Goal: Information Seeking & Learning: Learn about a topic

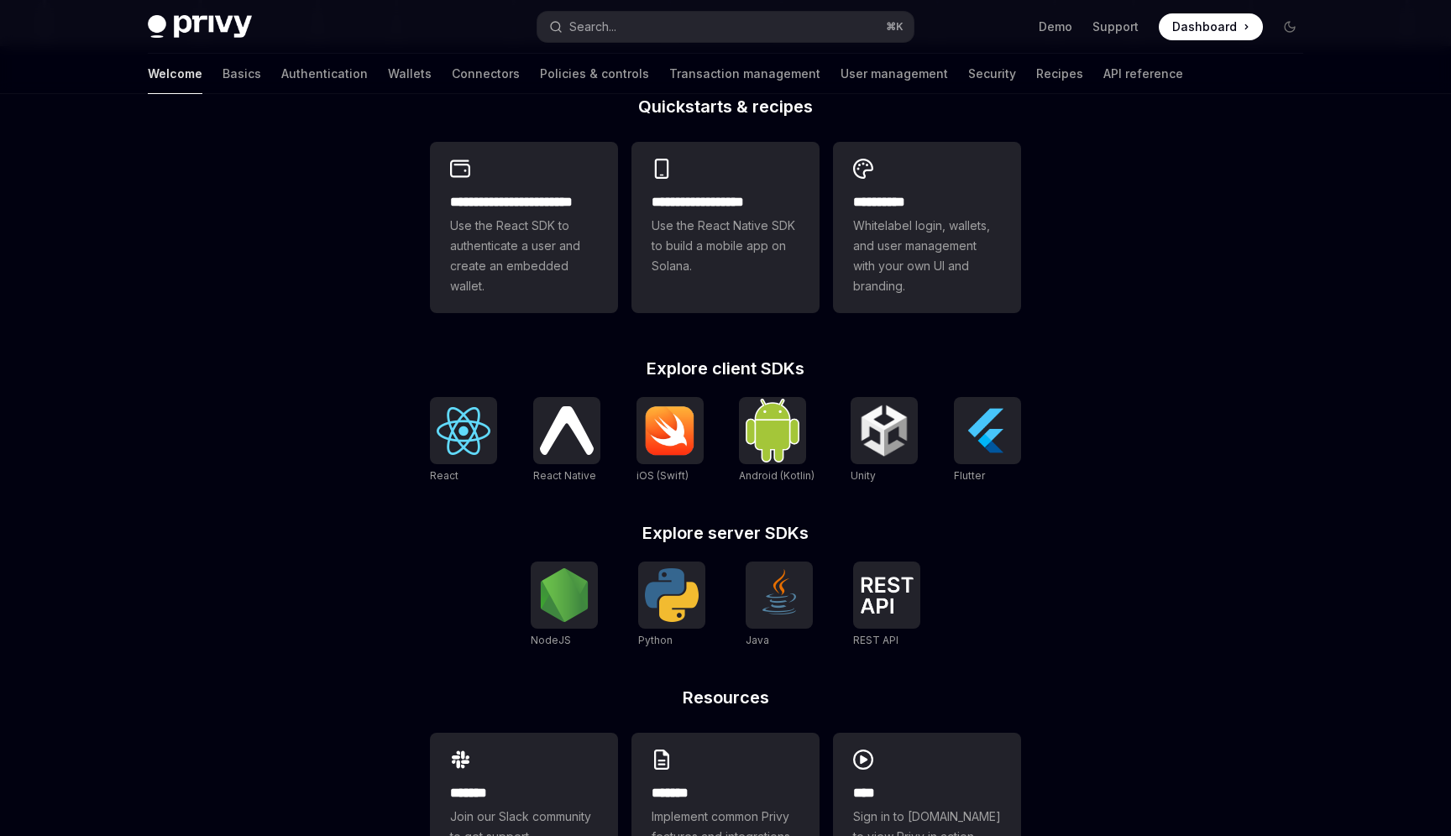
scroll to position [434, 0]
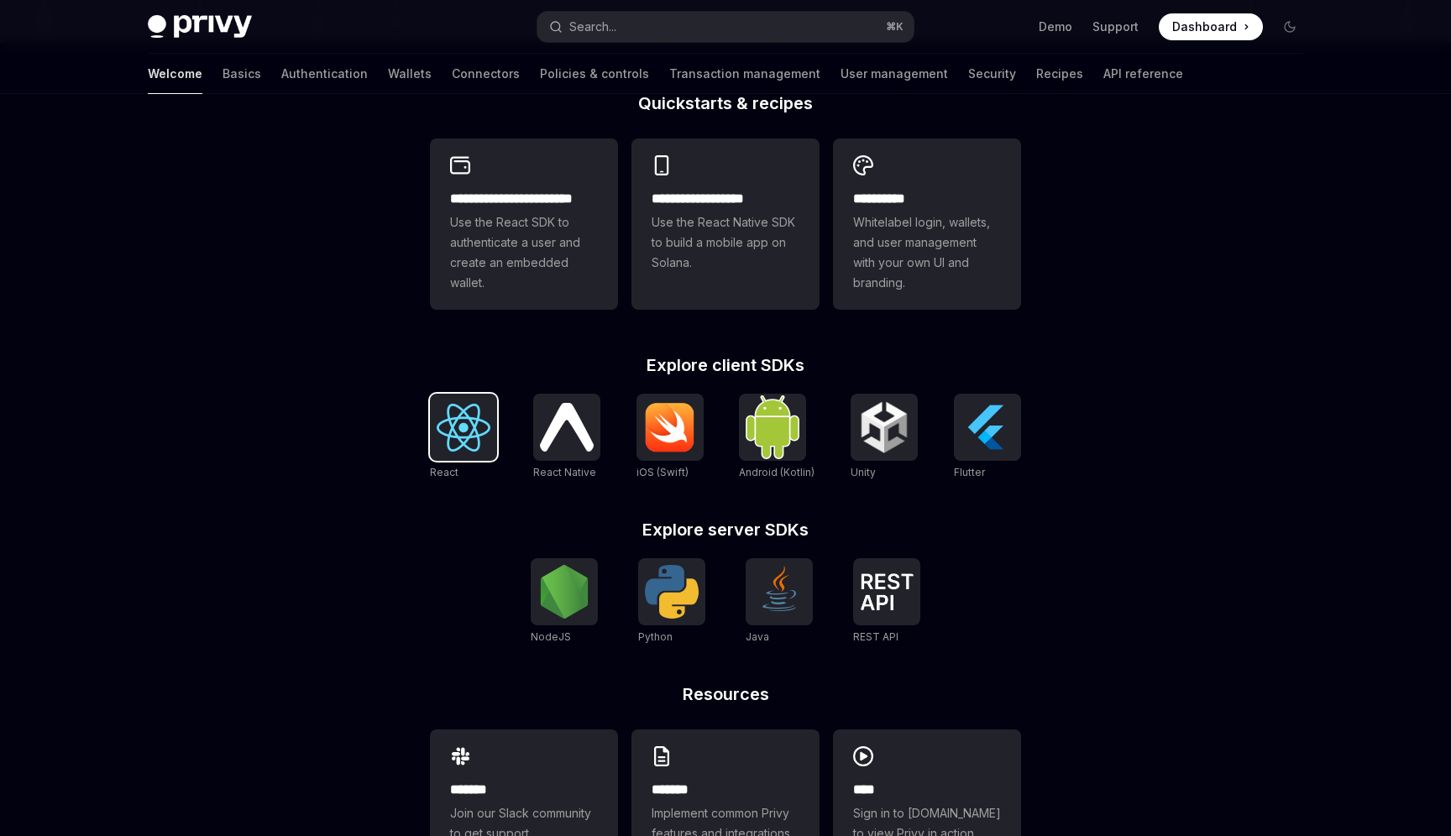
click at [464, 446] on img at bounding box center [464, 428] width 54 height 48
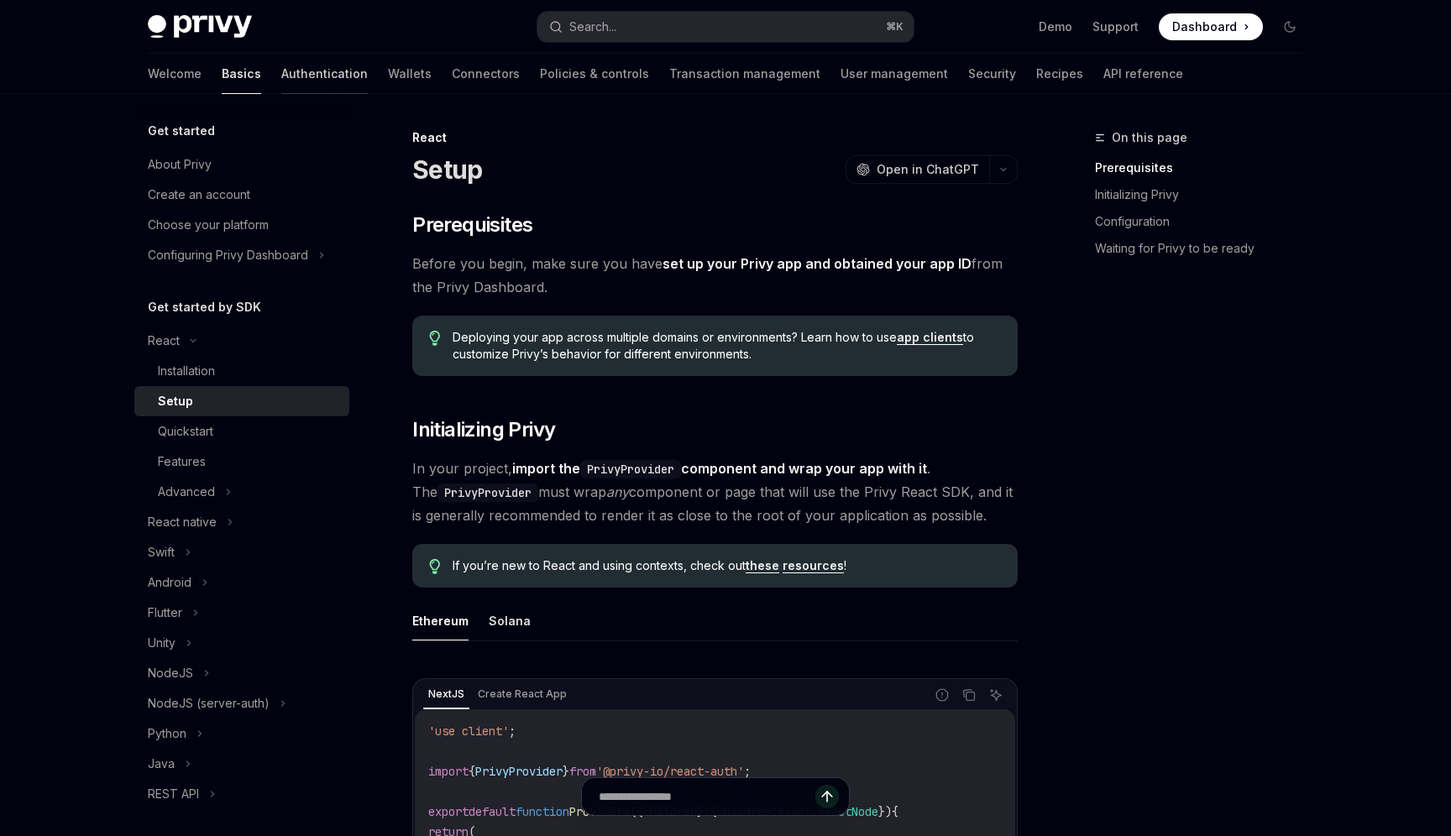
click at [281, 77] on link "Authentication" at bounding box center [324, 74] width 86 height 40
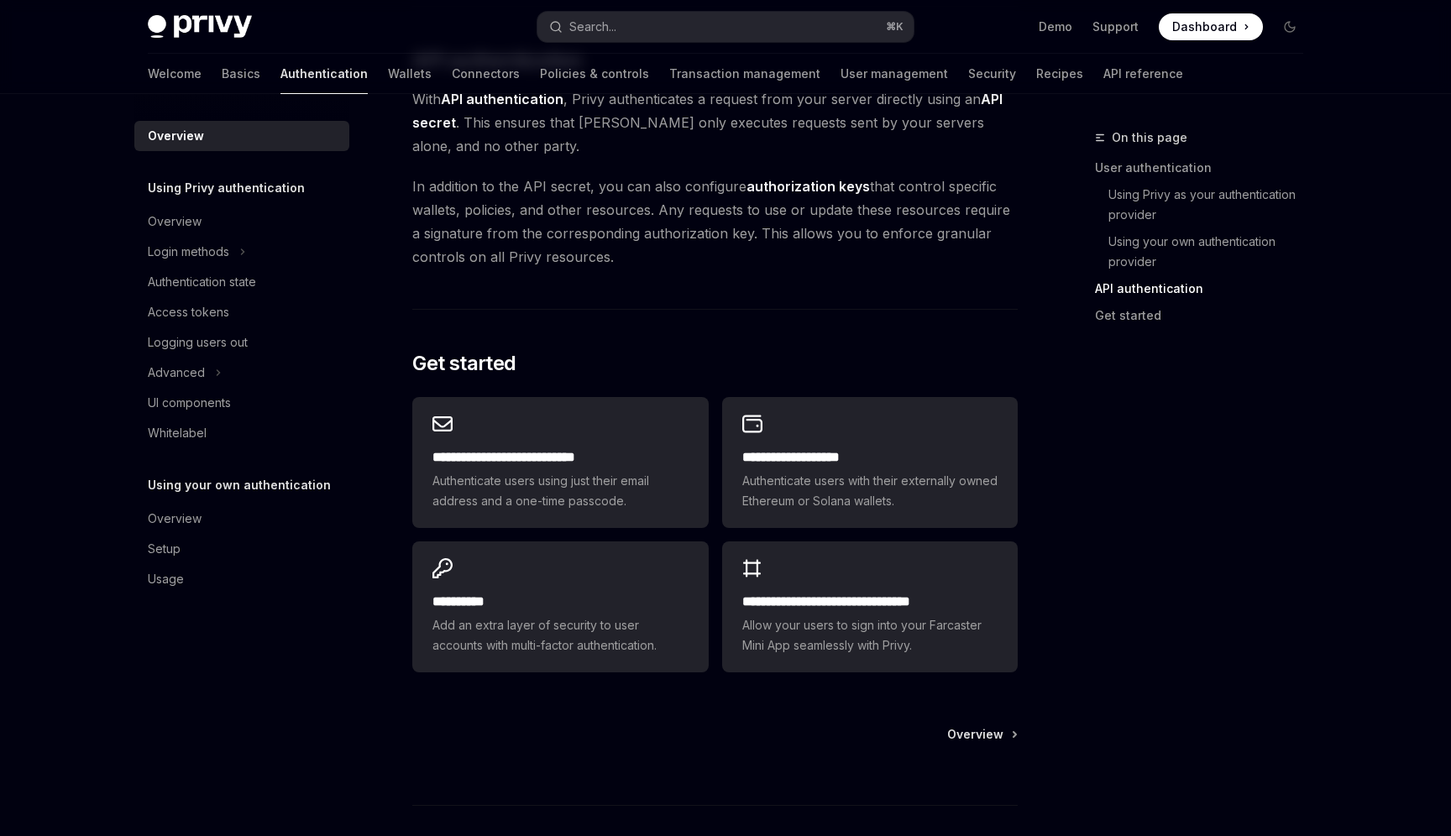
scroll to position [1180, 0]
click at [1103, 73] on link "API reference" at bounding box center [1143, 74] width 80 height 40
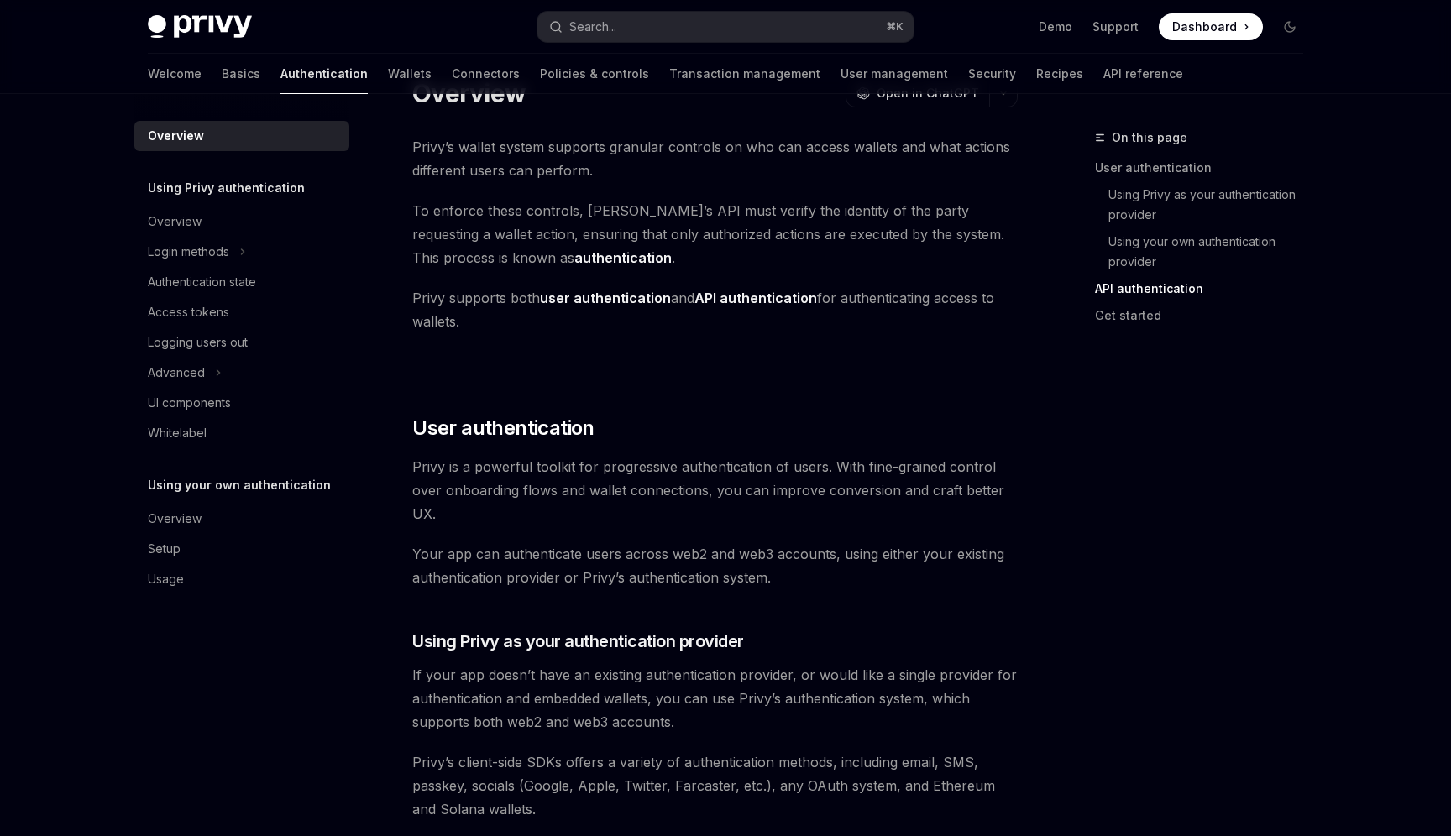
scroll to position [0, 0]
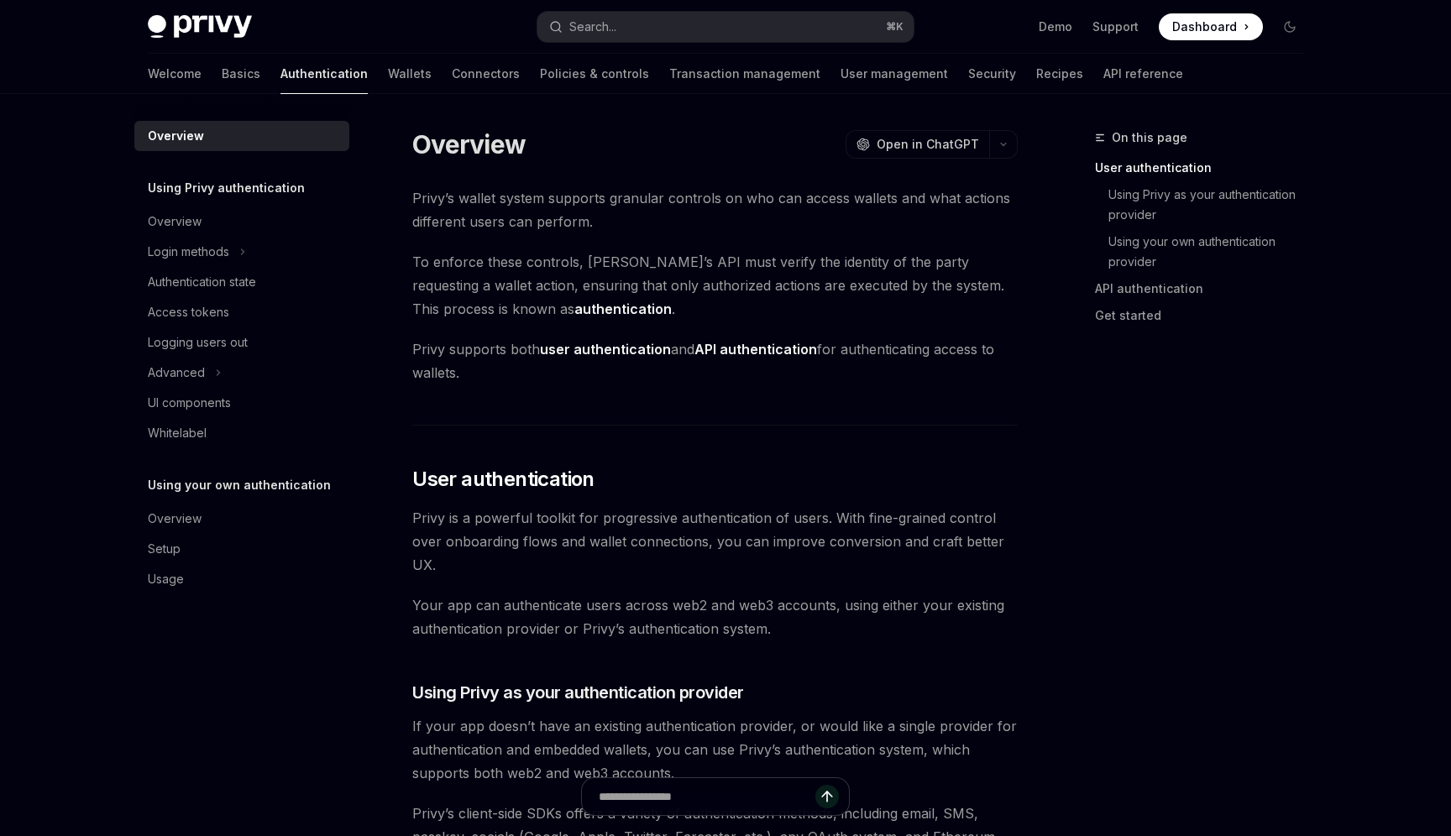
click at [185, 68] on div "Welcome Basics Authentication Wallets Connectors Policies & controls Transactio…" at bounding box center [665, 74] width 1035 height 40
click at [222, 77] on link "Basics" at bounding box center [241, 74] width 39 height 40
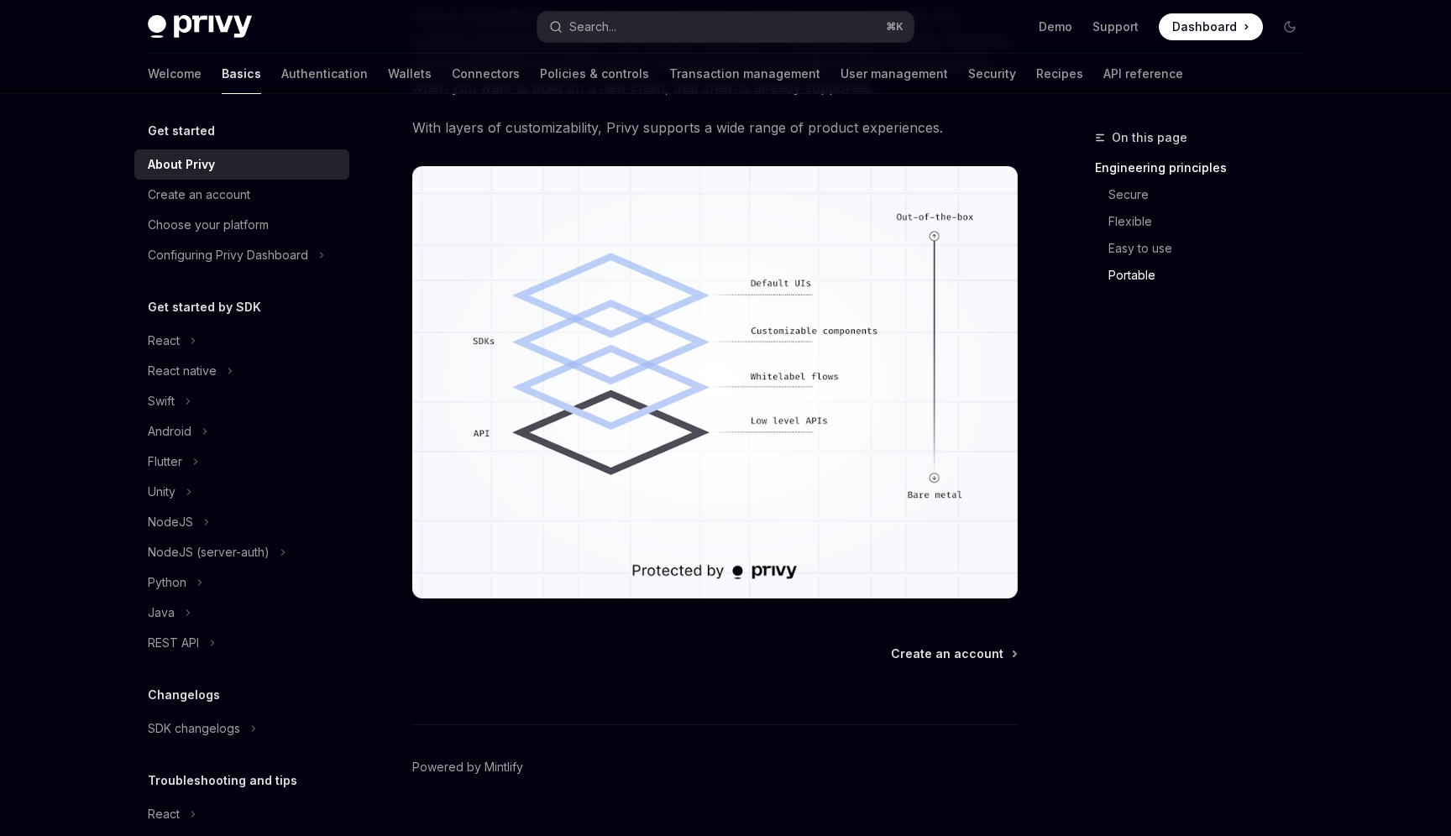
scroll to position [1382, 0]
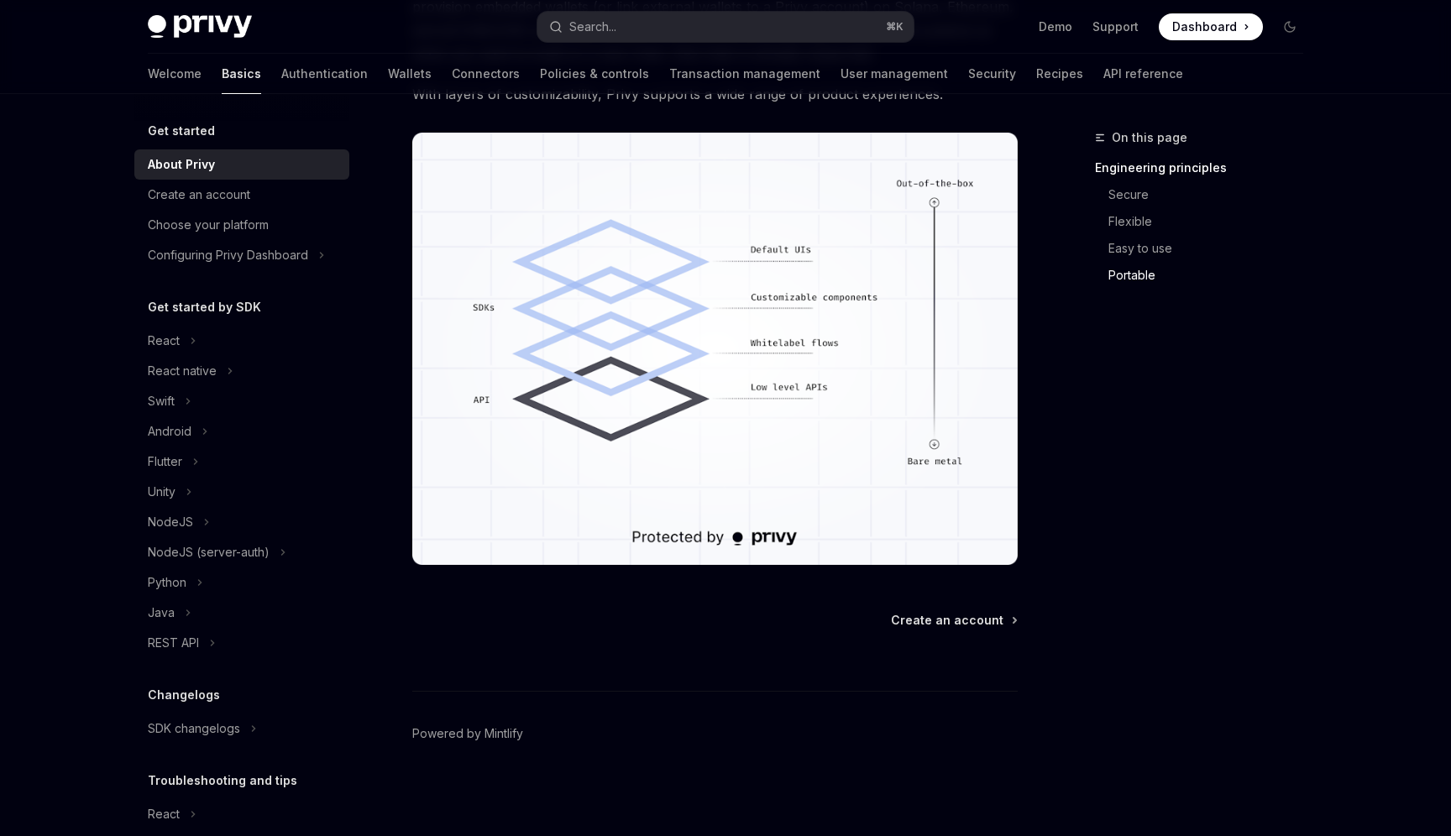
click at [220, 194] on div "Create an account" at bounding box center [199, 195] width 102 height 20
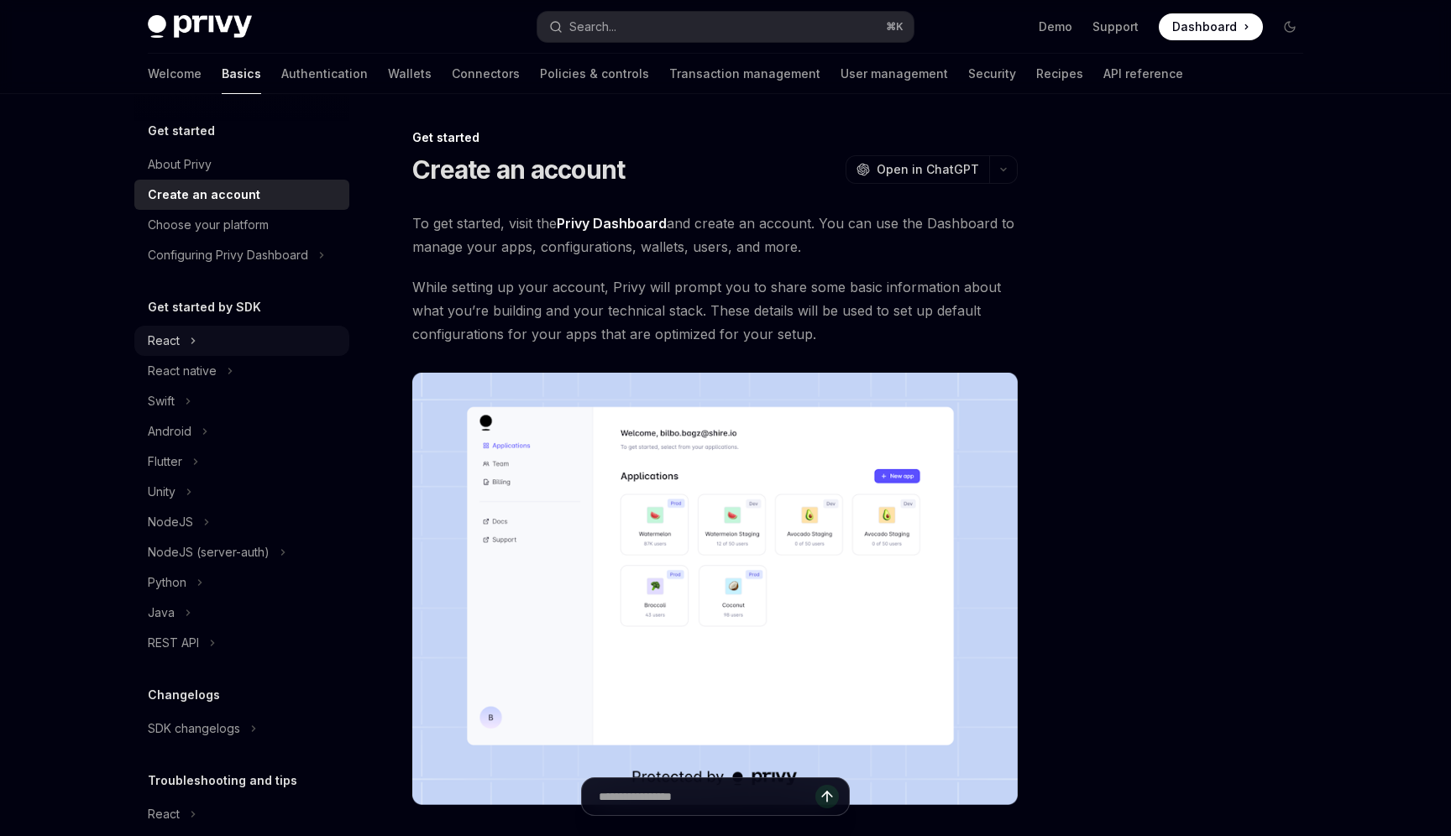
click at [229, 333] on div "React" at bounding box center [241, 341] width 215 height 30
type textarea "*"
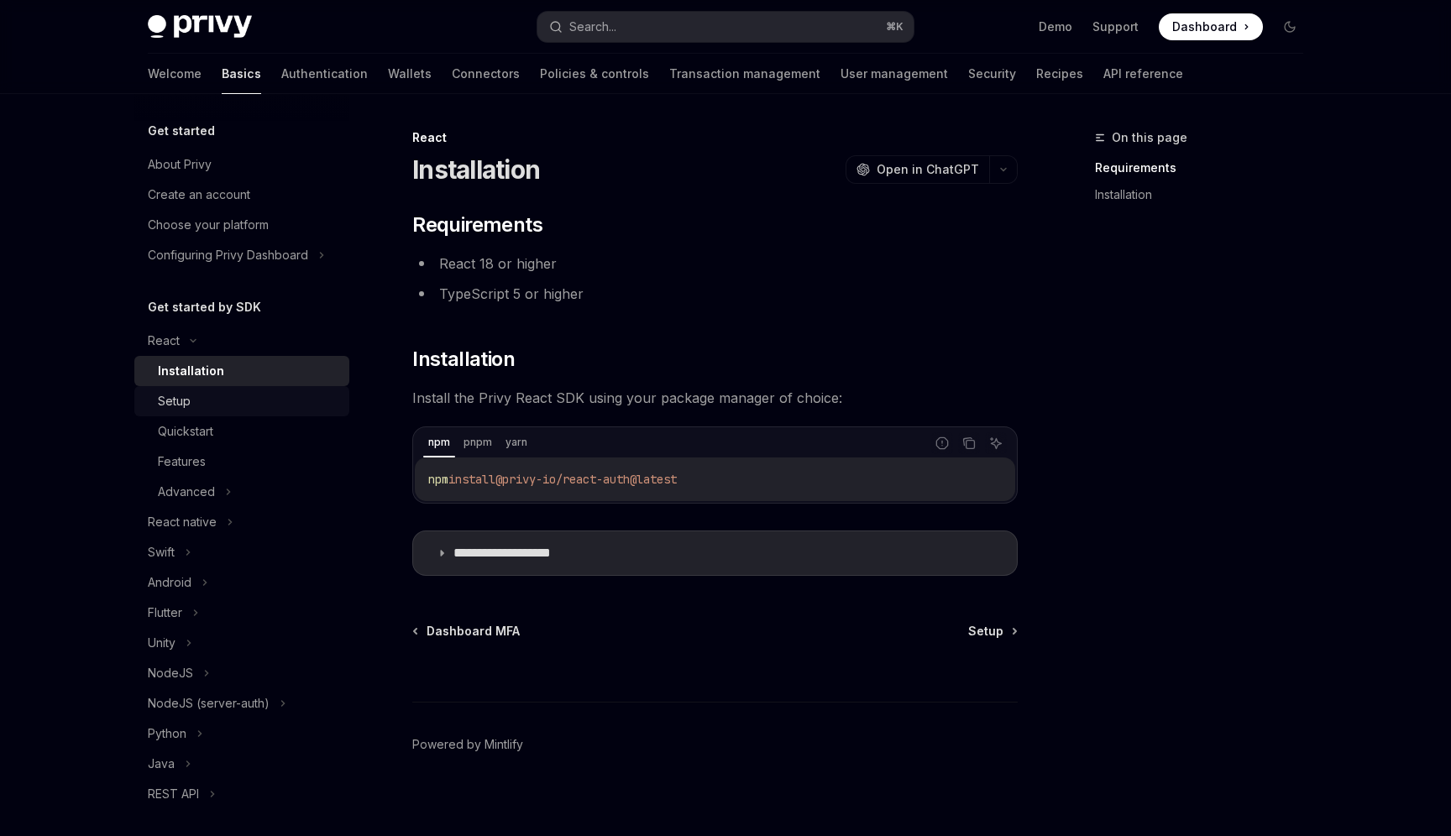
click at [228, 402] on div "Setup" at bounding box center [248, 401] width 181 height 20
click at [251, 462] on div "Features" at bounding box center [248, 462] width 181 height 20
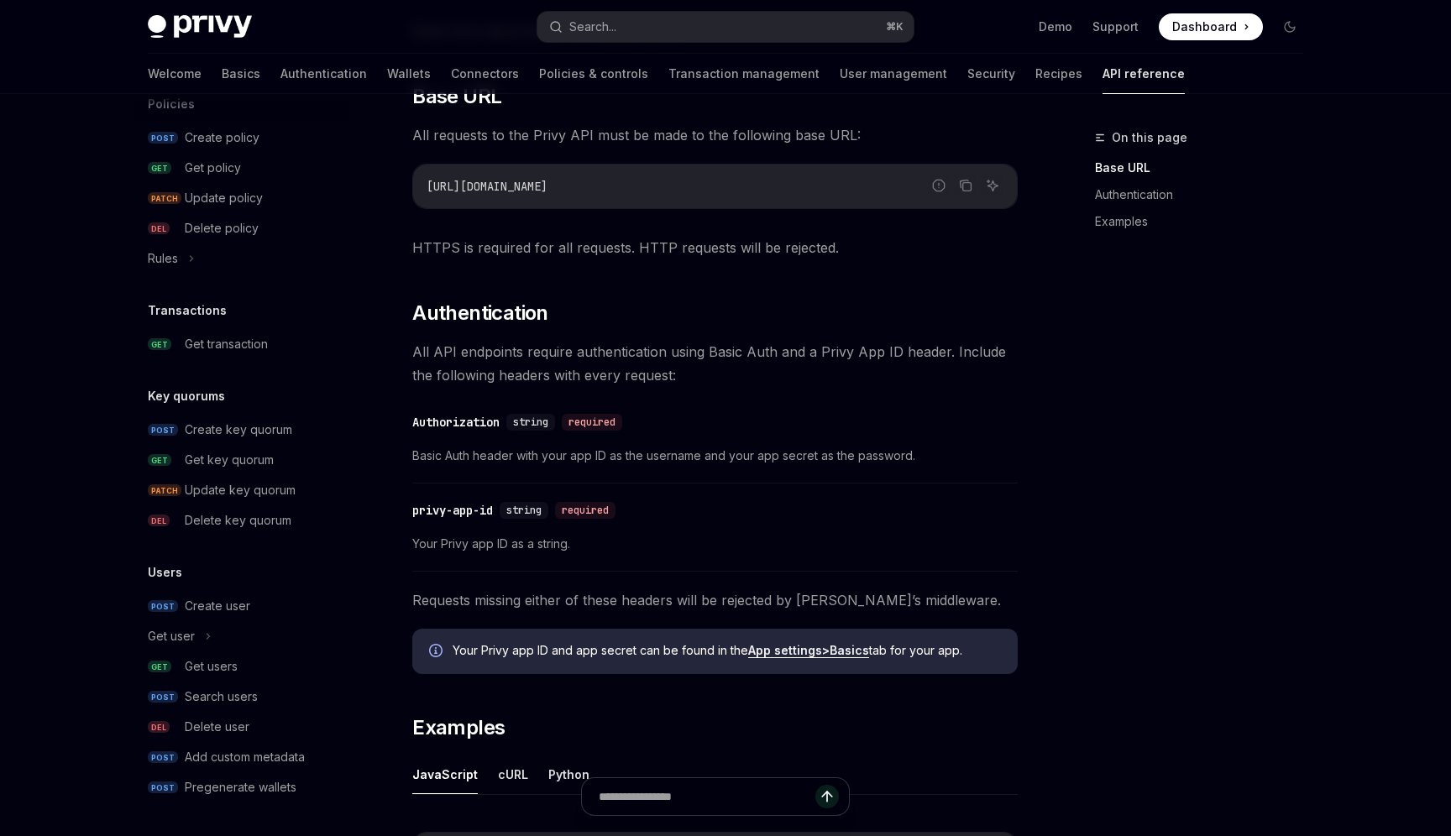
scroll to position [479, 0]
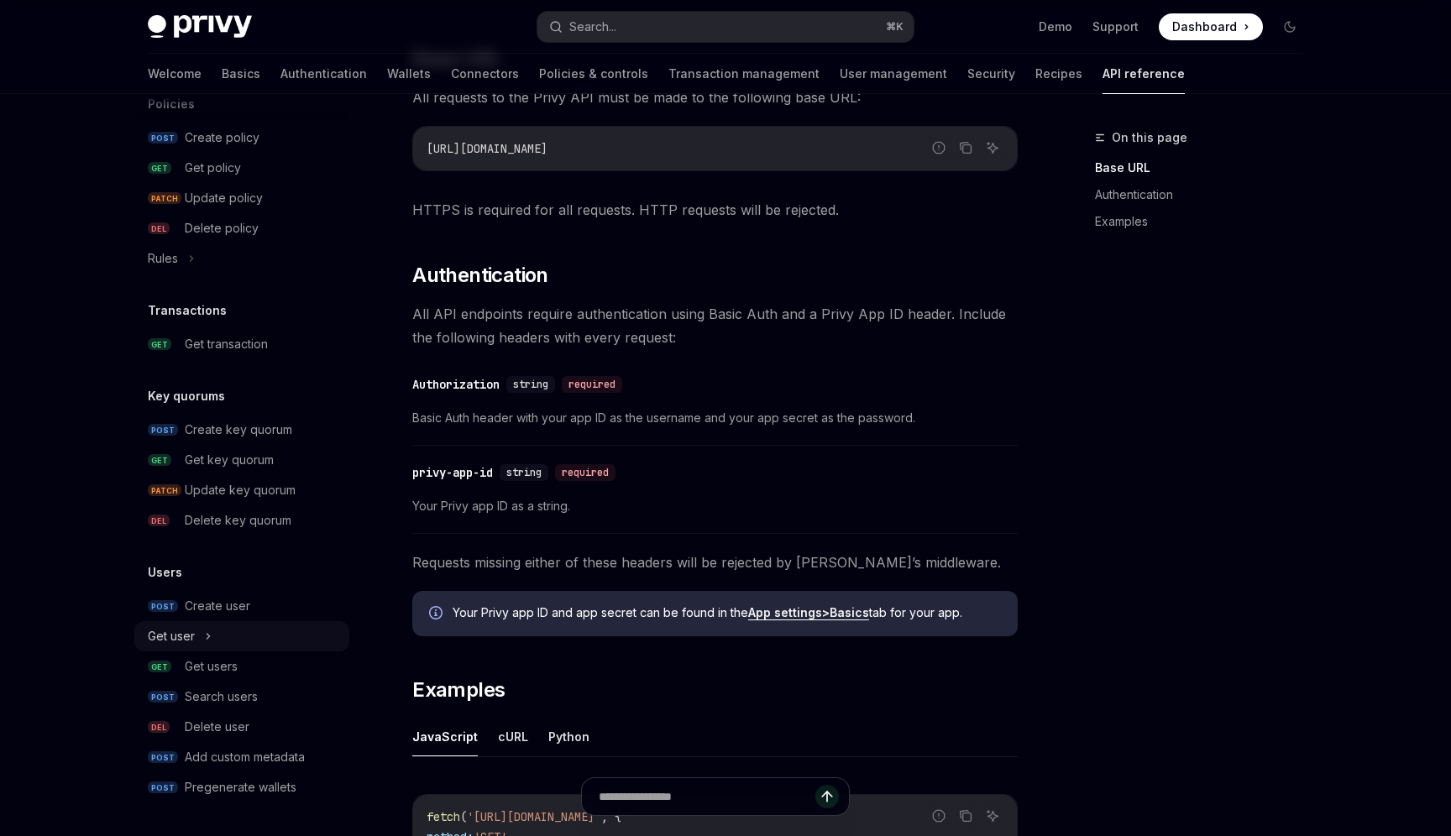
click at [234, 627] on div "Get user" at bounding box center [241, 636] width 215 height 30
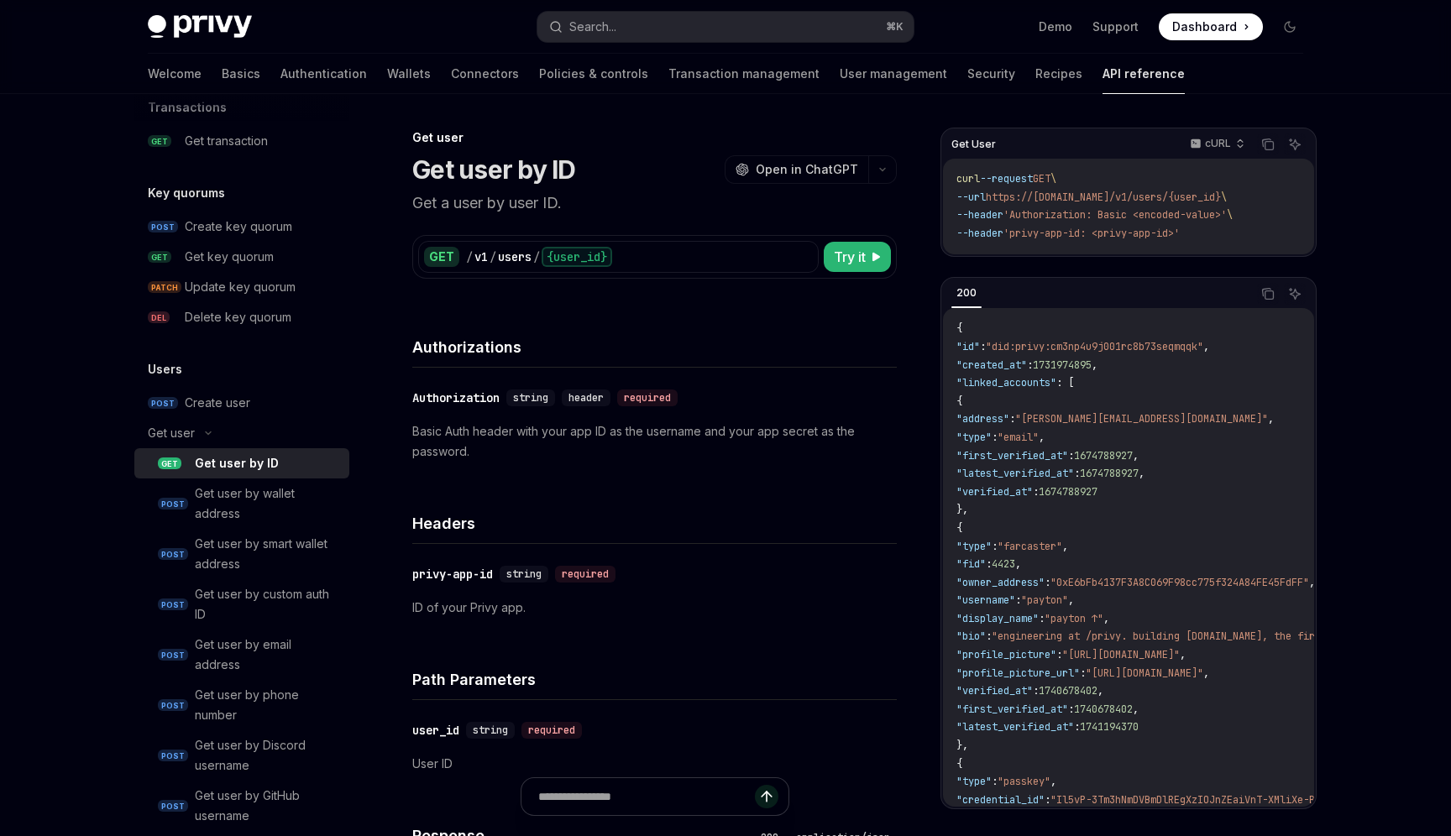
scroll to position [1140, 0]
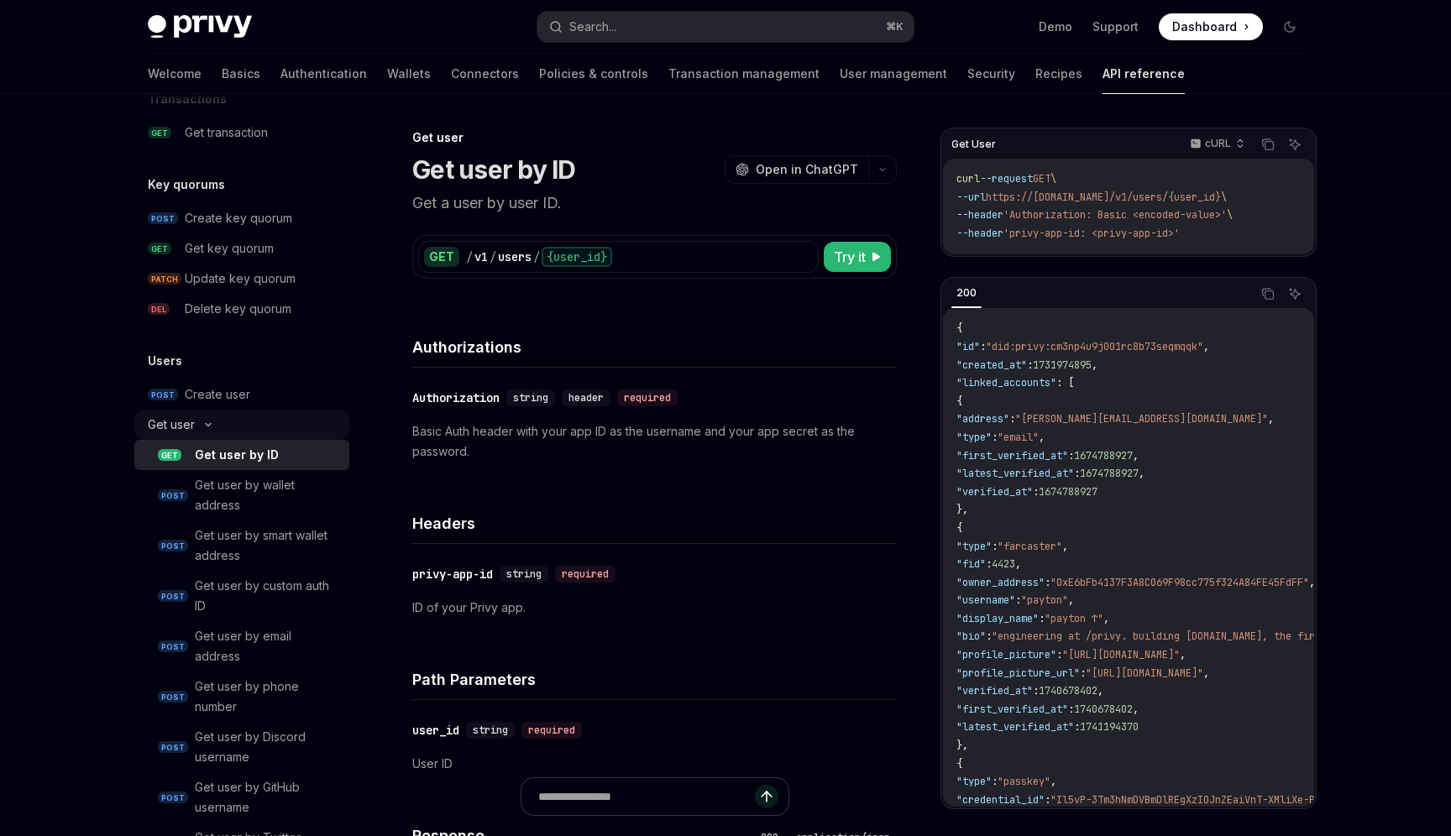
click at [241, 426] on div "Get user" at bounding box center [241, 425] width 215 height 30
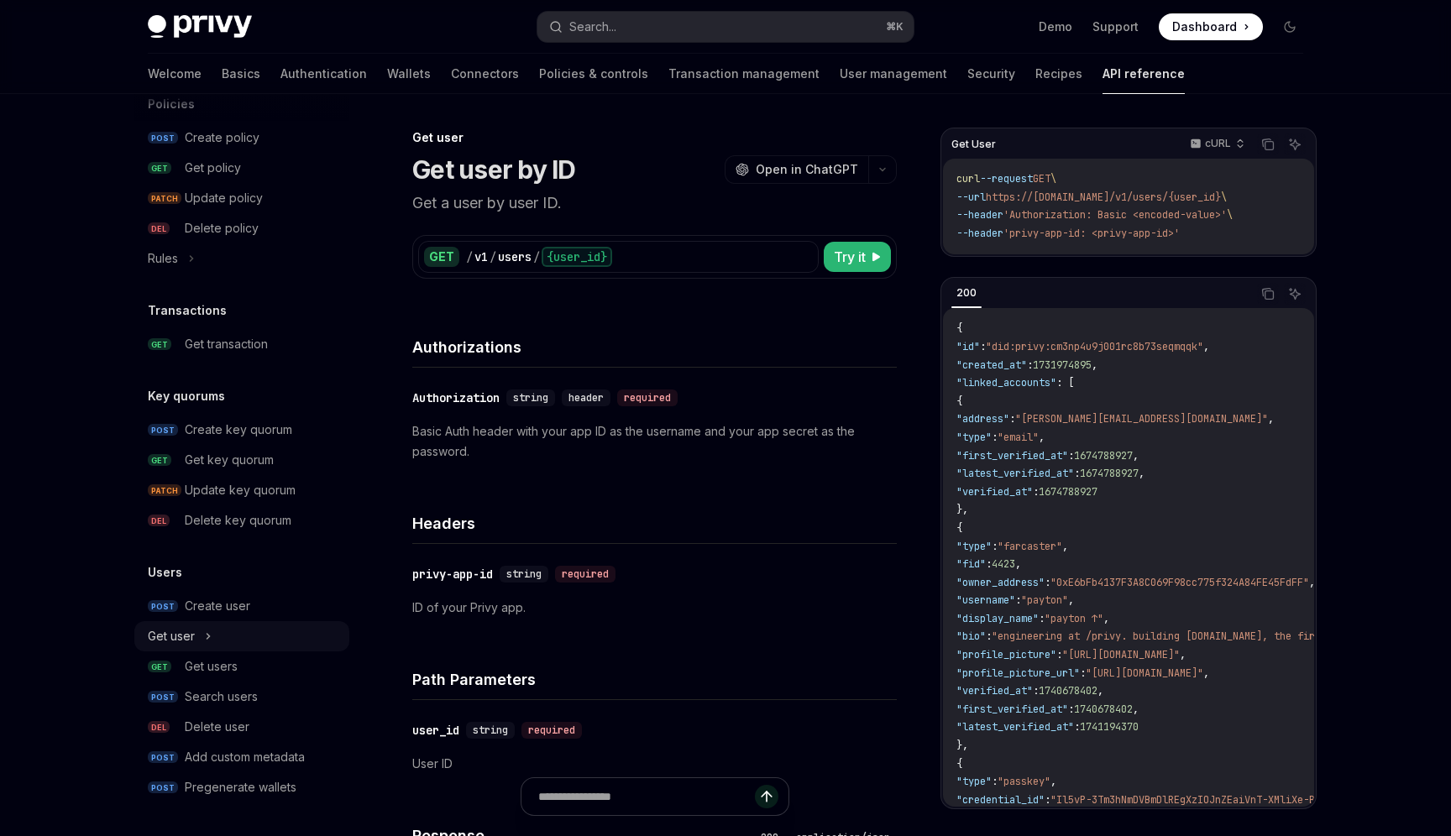
scroll to position [929, 0]
click at [238, 660] on div "Get users" at bounding box center [262, 667] width 154 height 20
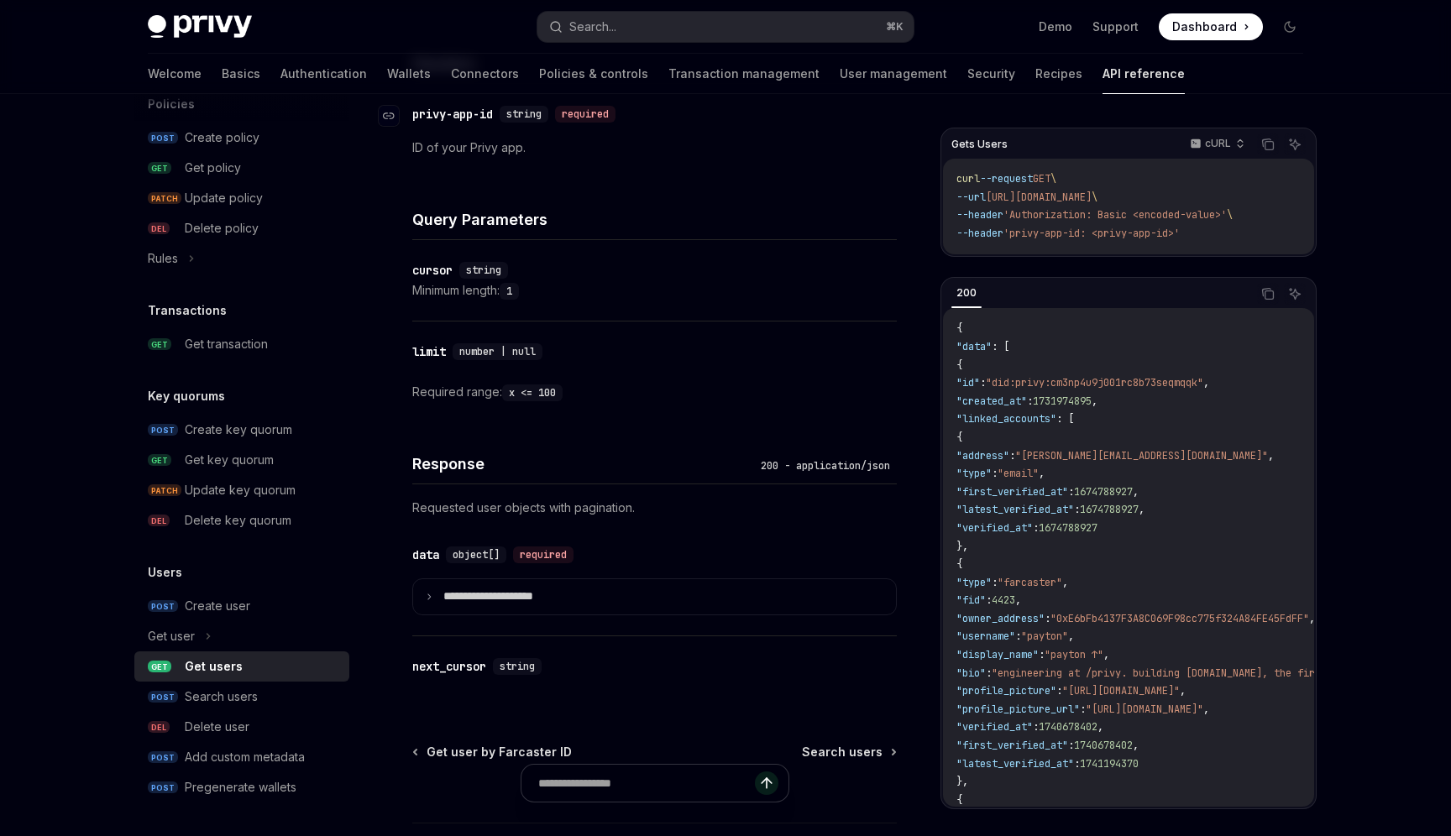
scroll to position [468, 0]
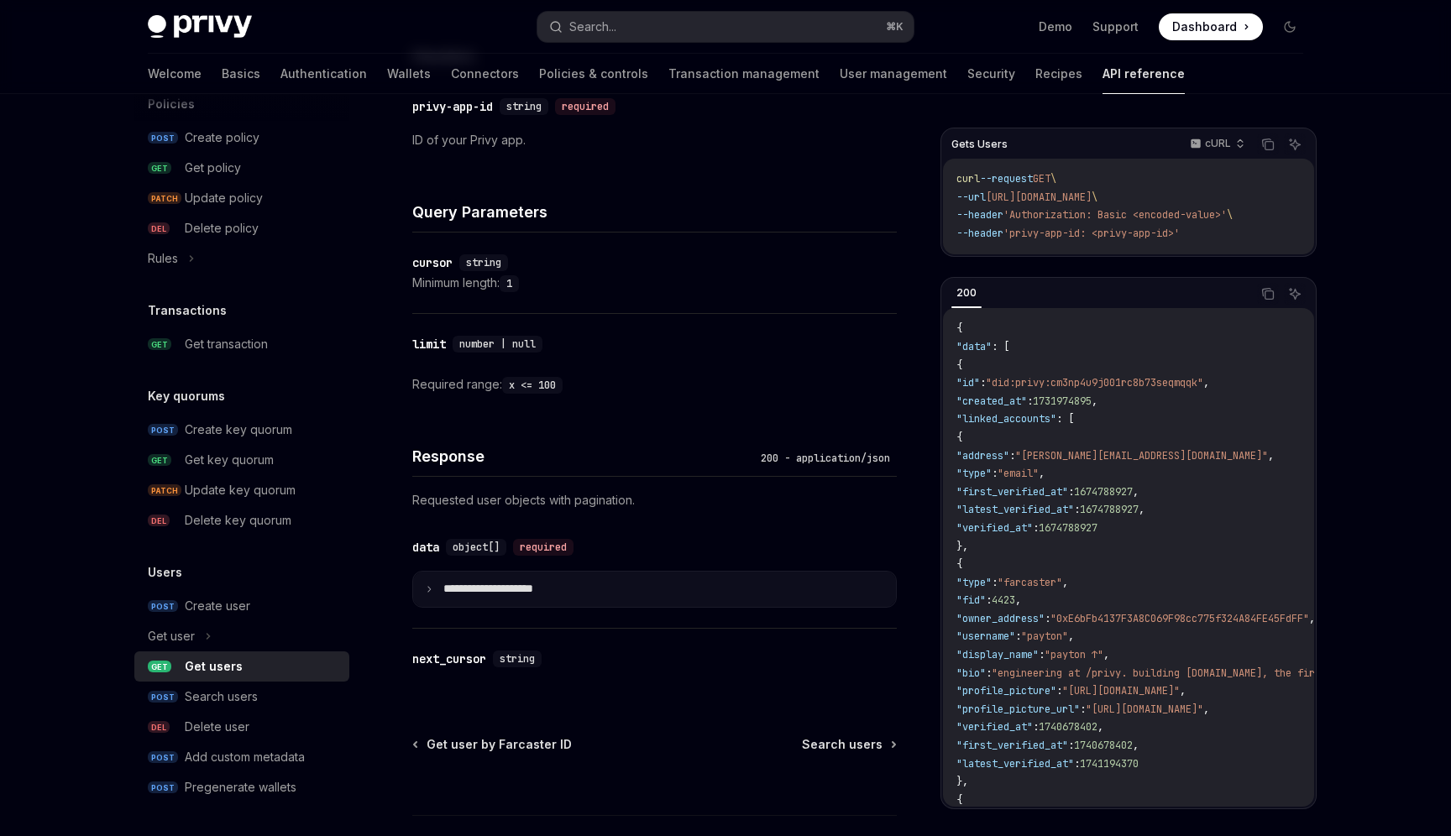
click at [523, 583] on p "**********" at bounding box center [501, 589] width 117 height 15
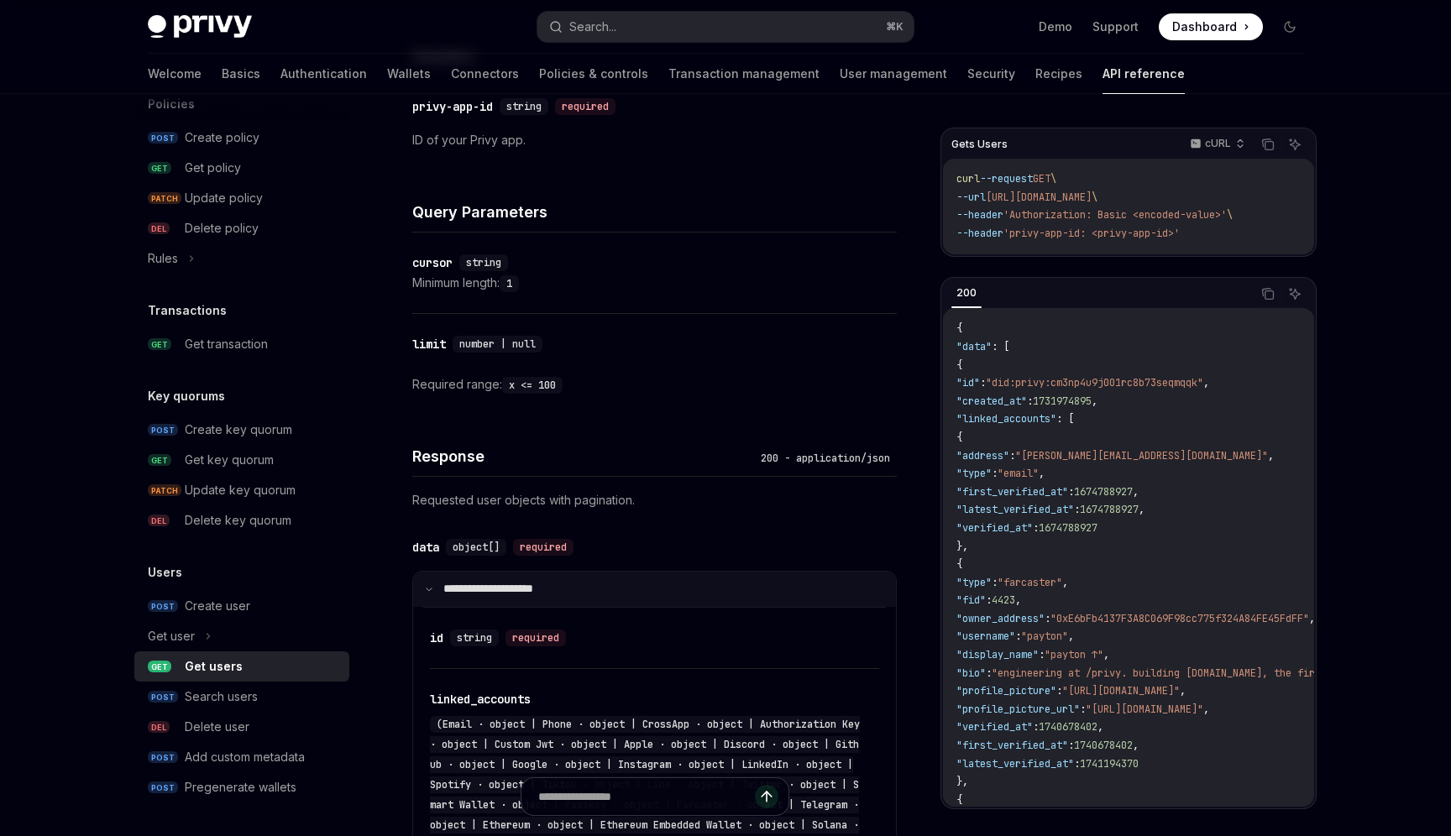
click at [535, 582] on p "**********" at bounding box center [499, 589] width 112 height 15
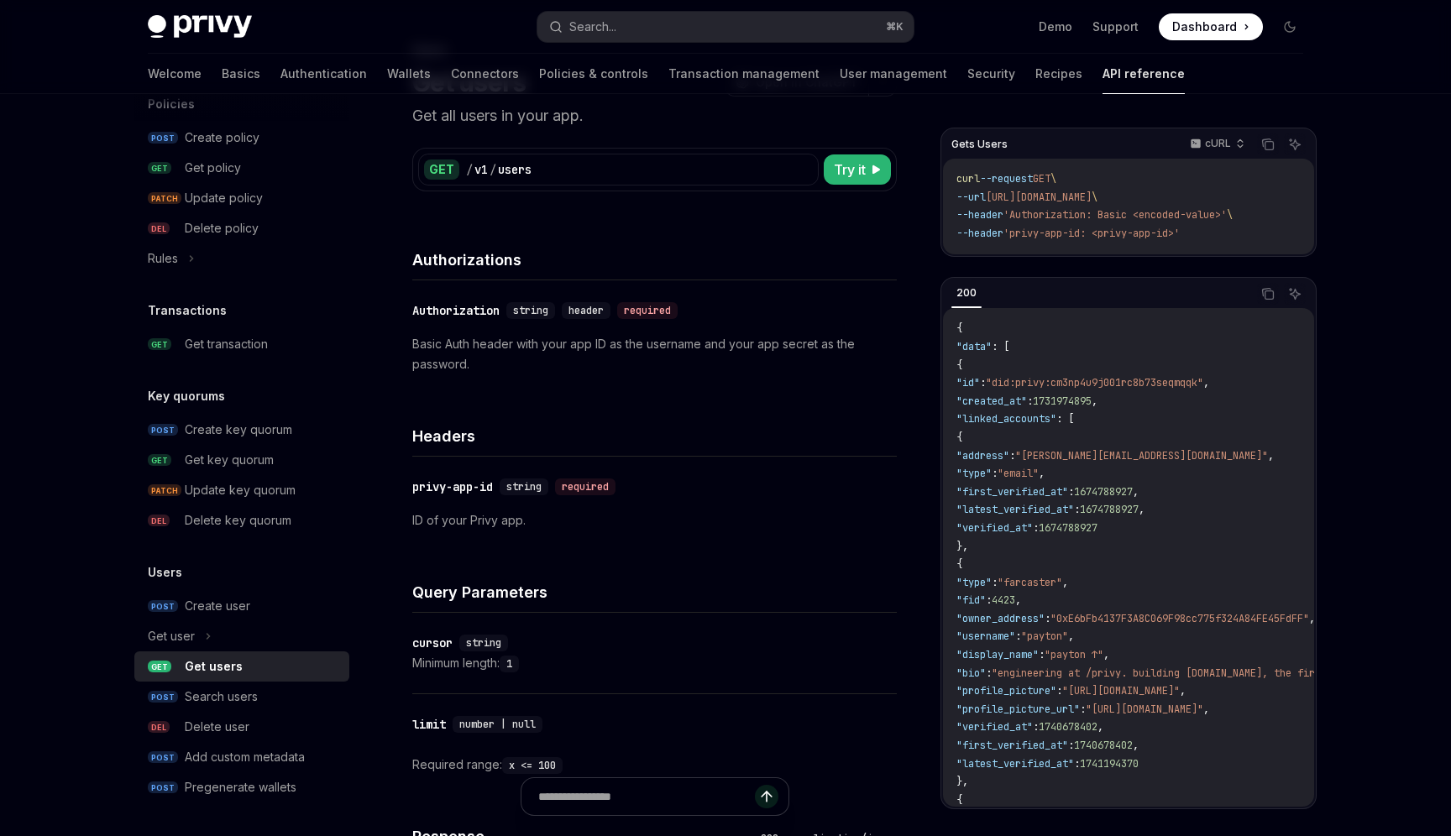
scroll to position [0, 0]
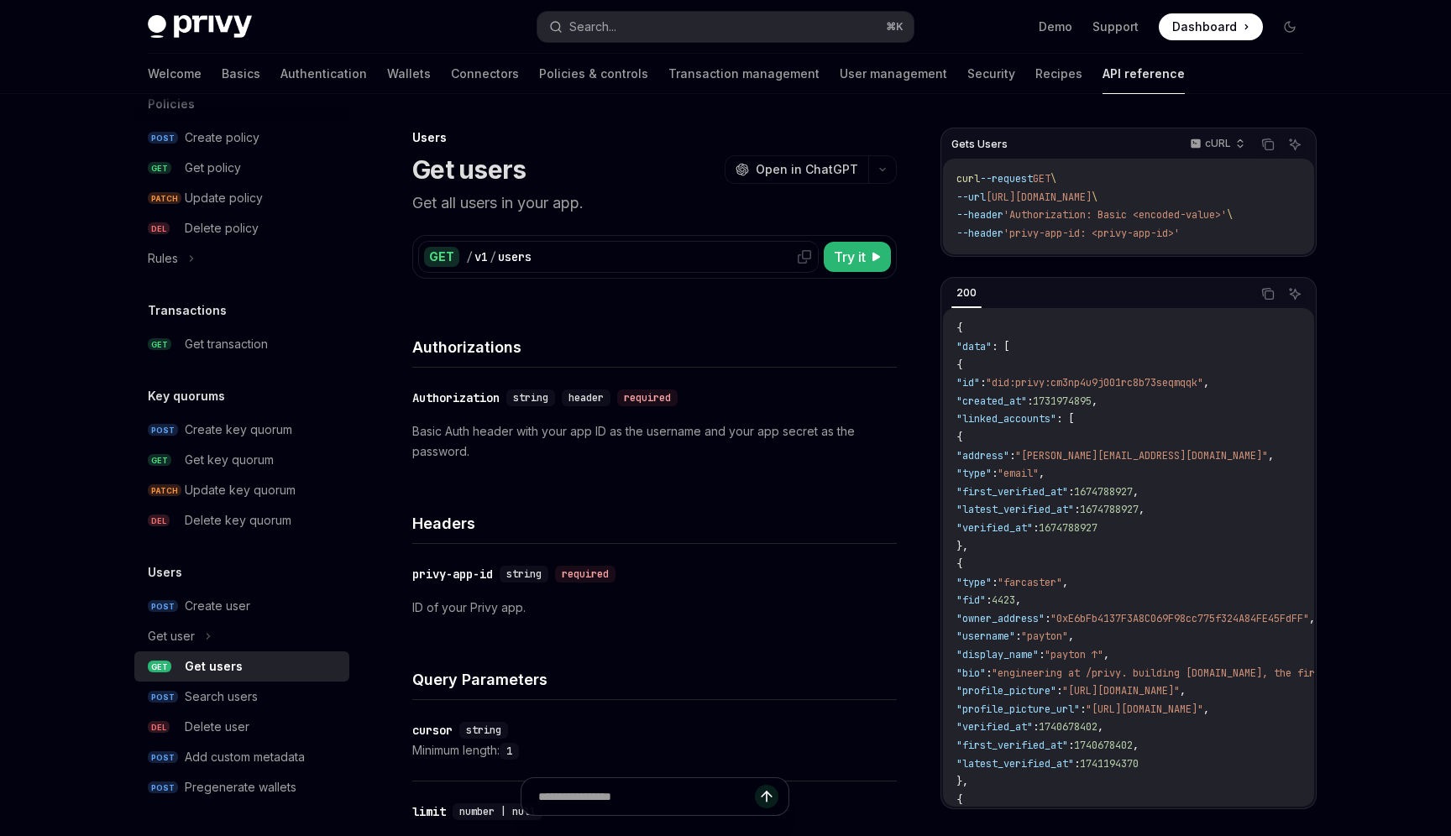
click at [596, 254] on div "/ v1 / users" at bounding box center [639, 256] width 347 height 17
click at [798, 259] on icon at bounding box center [804, 256] width 13 height 13
click at [761, 294] on div "Users Get users OpenAI Open in ChatGPT Get all users in your app. OpenAI Open i…" at bounding box center [497, 778] width 806 height 1300
click at [852, 260] on span "Try it" at bounding box center [850, 257] width 32 height 20
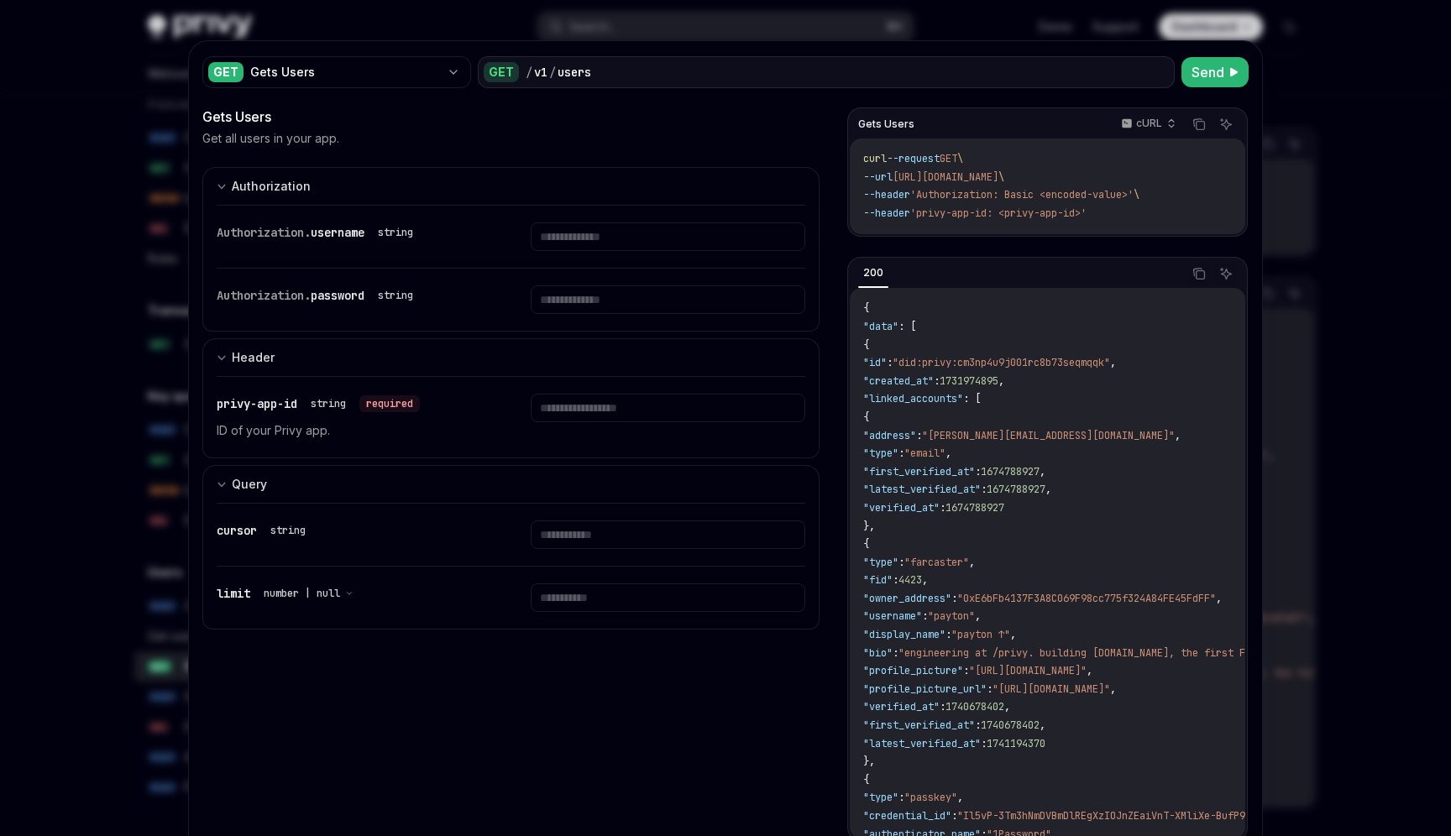
click at [1345, 153] on div at bounding box center [725, 418] width 1451 height 836
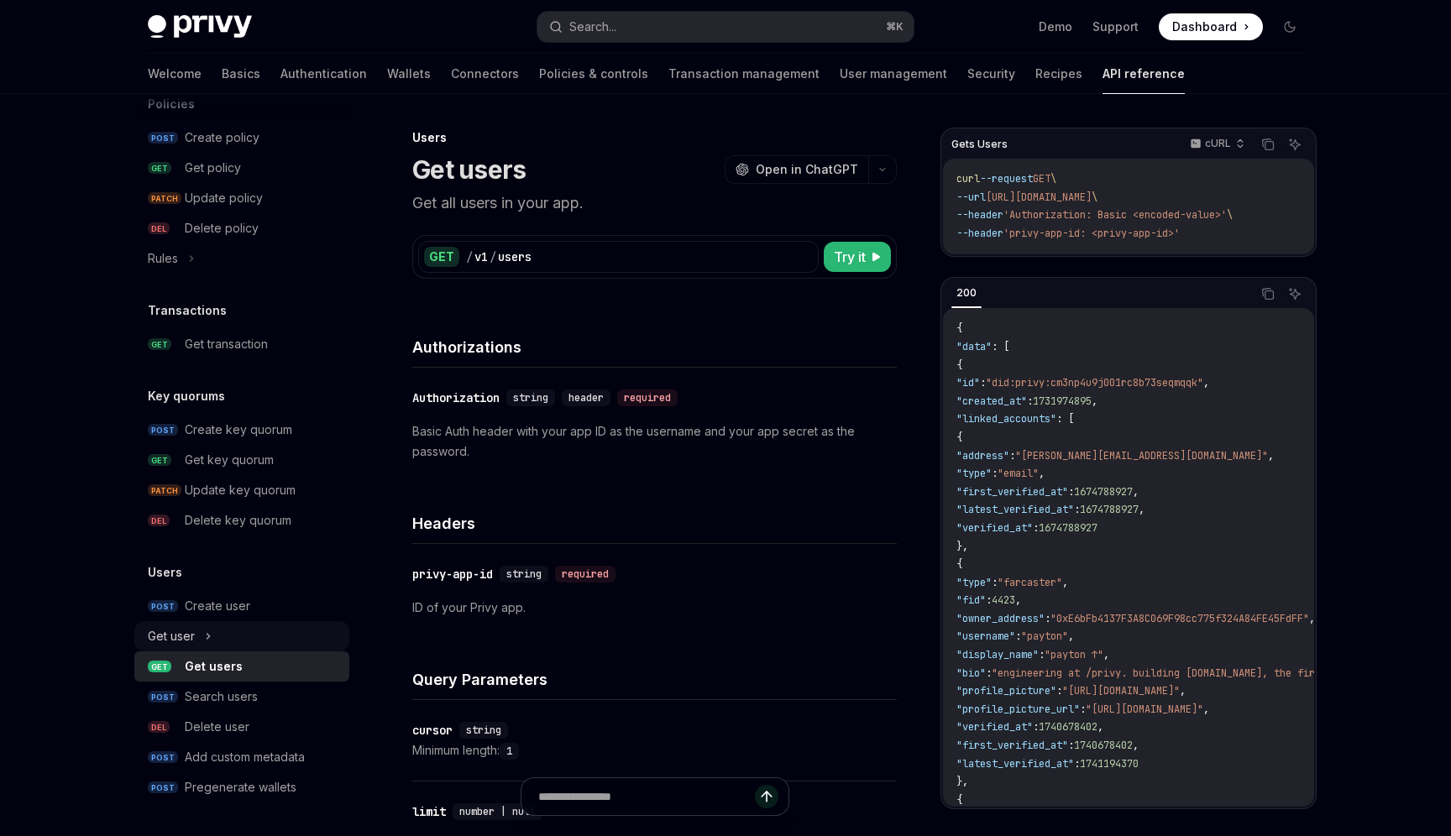
click at [222, 631] on div "Get user" at bounding box center [241, 636] width 215 height 30
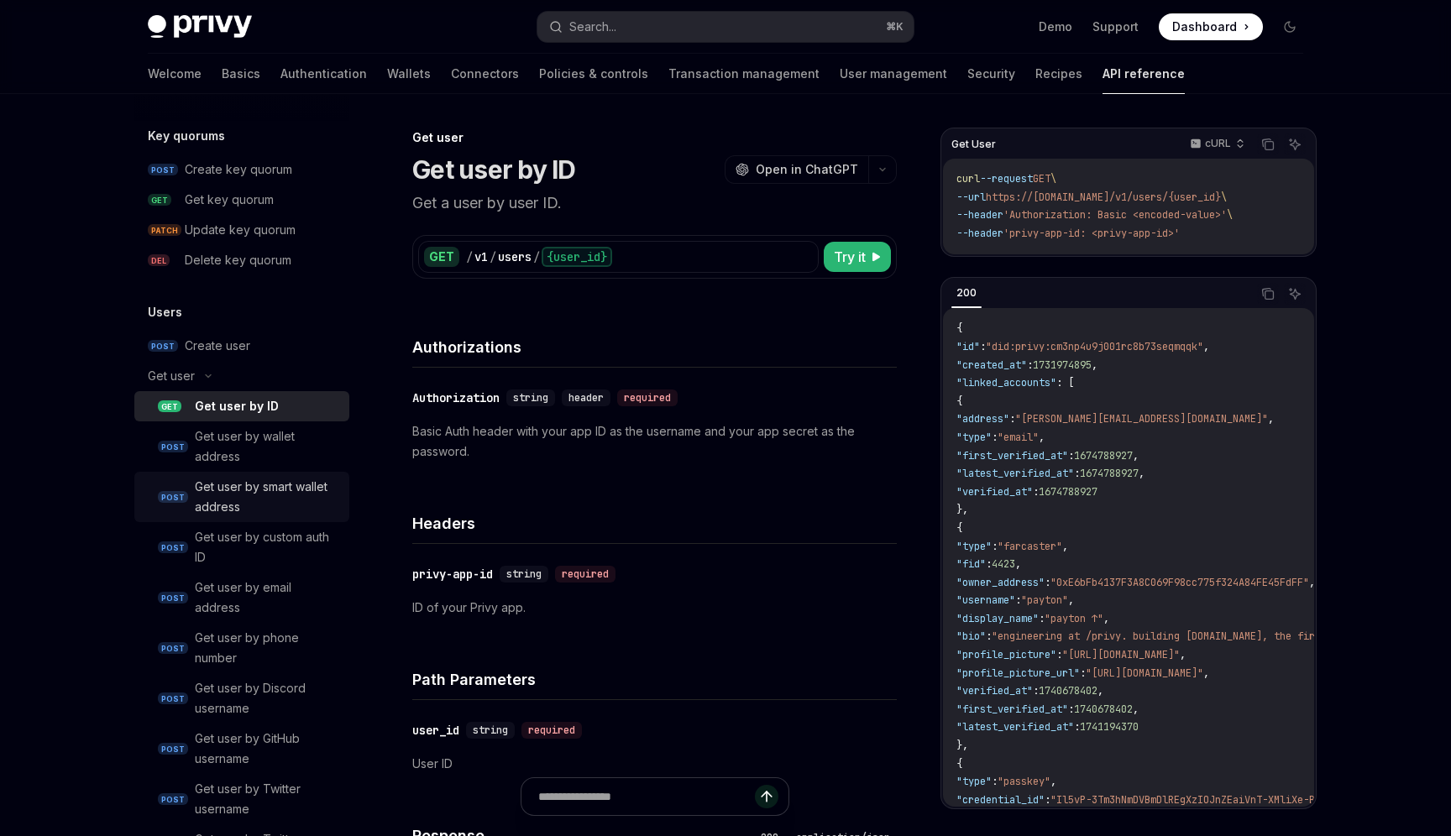
scroll to position [1202, 0]
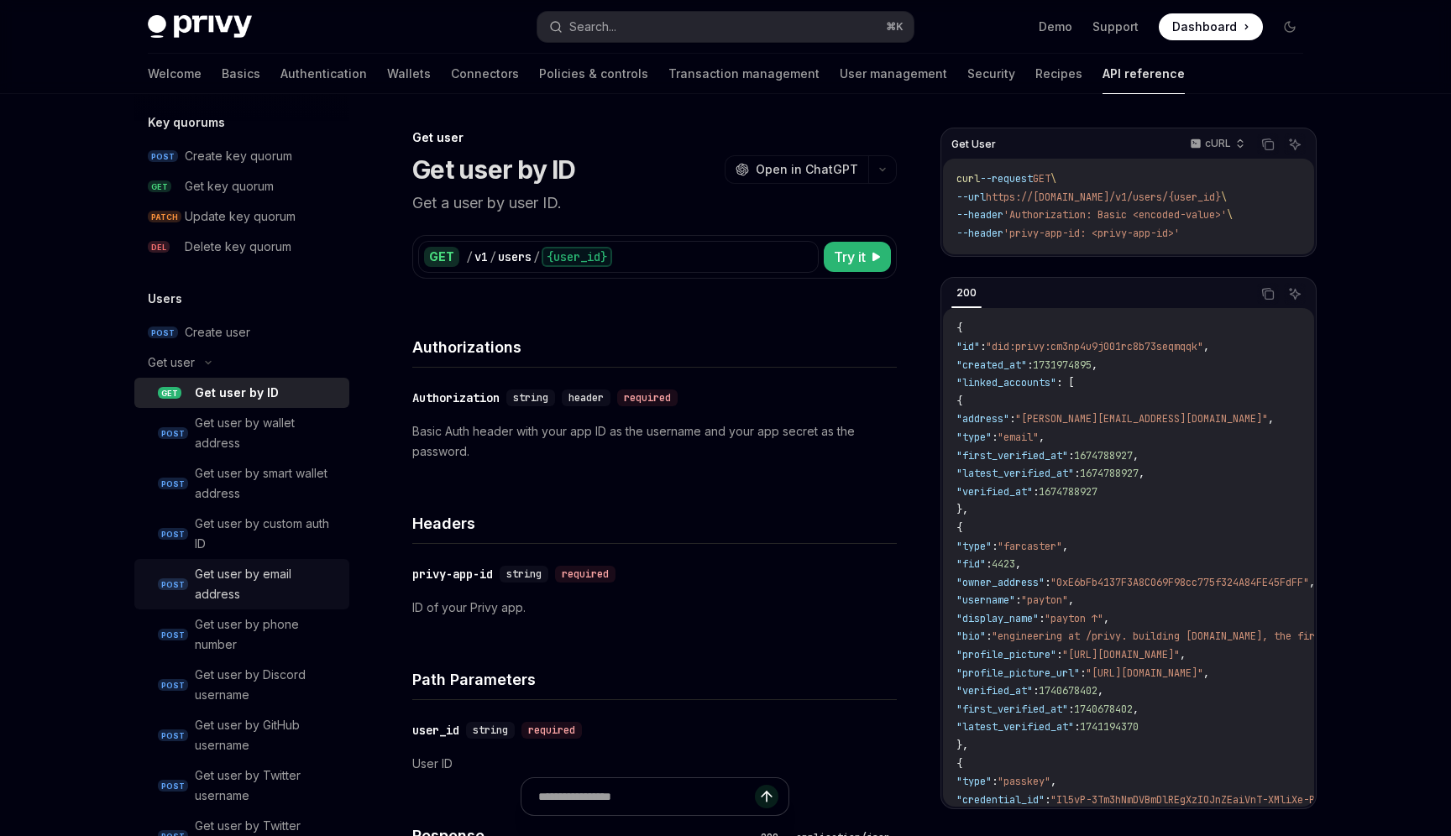
click at [267, 590] on div "Get user by email address" at bounding box center [267, 584] width 144 height 40
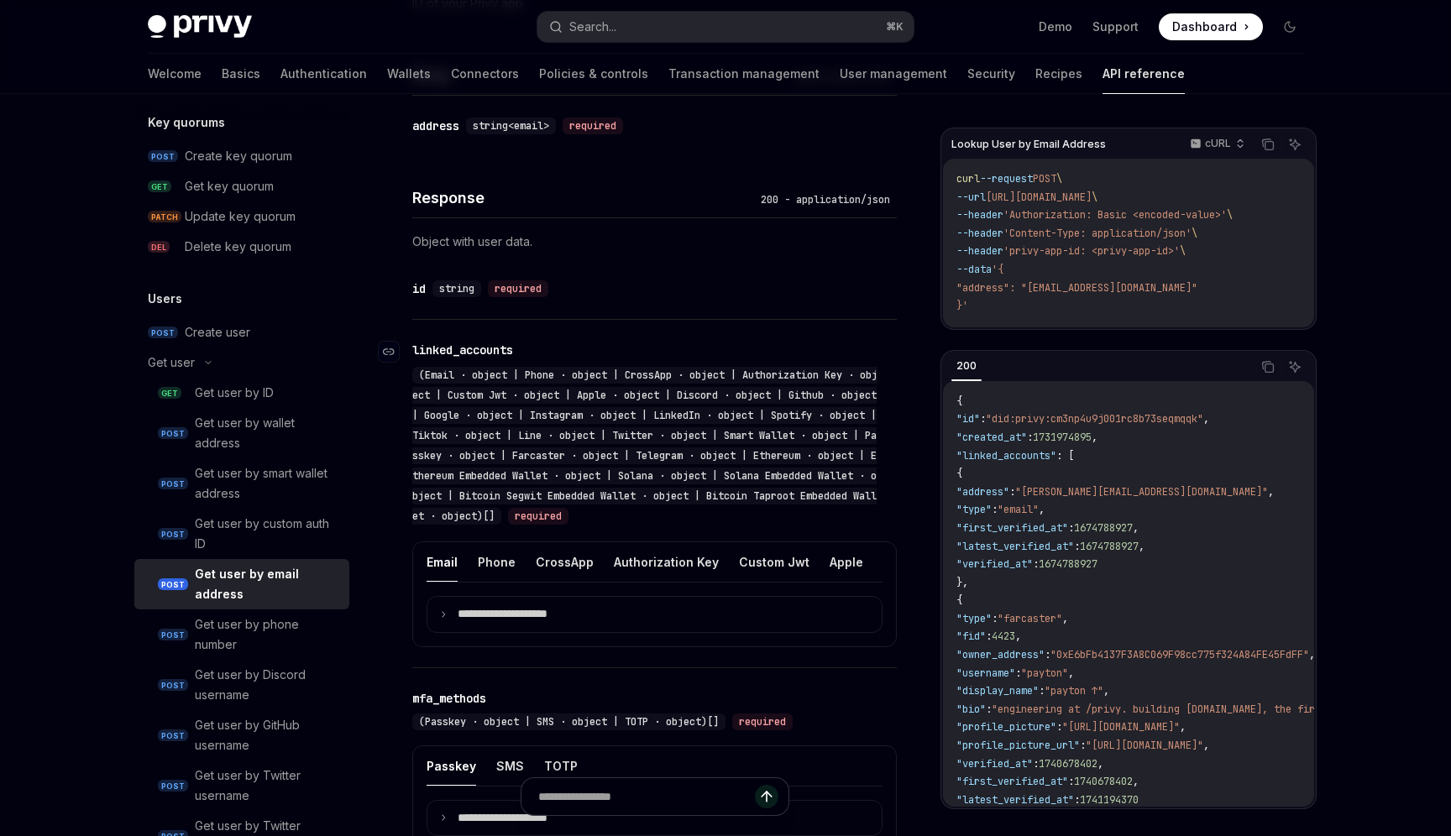
scroll to position [608, 0]
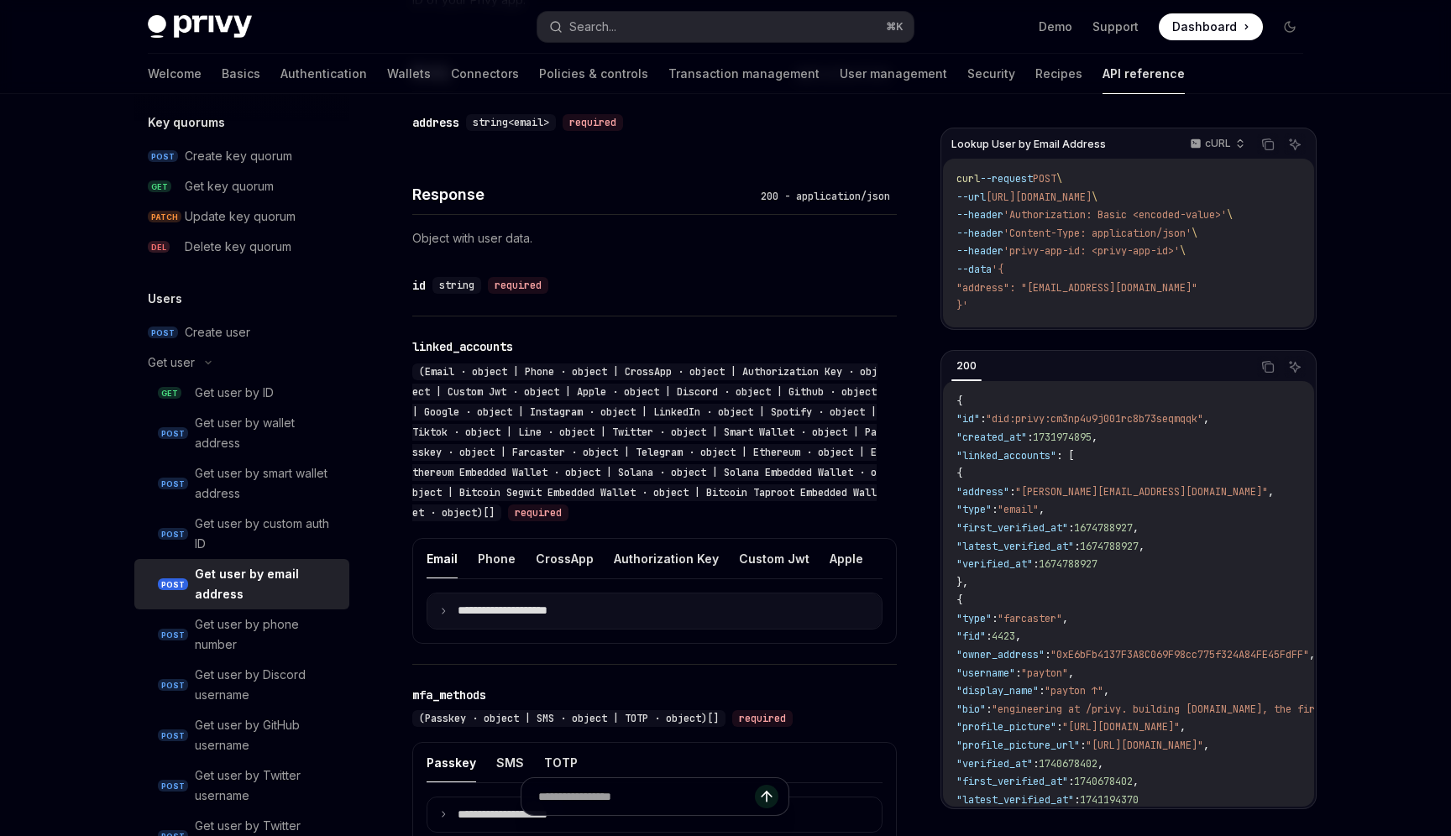
click at [557, 624] on summary "**********" at bounding box center [654, 611] width 454 height 35
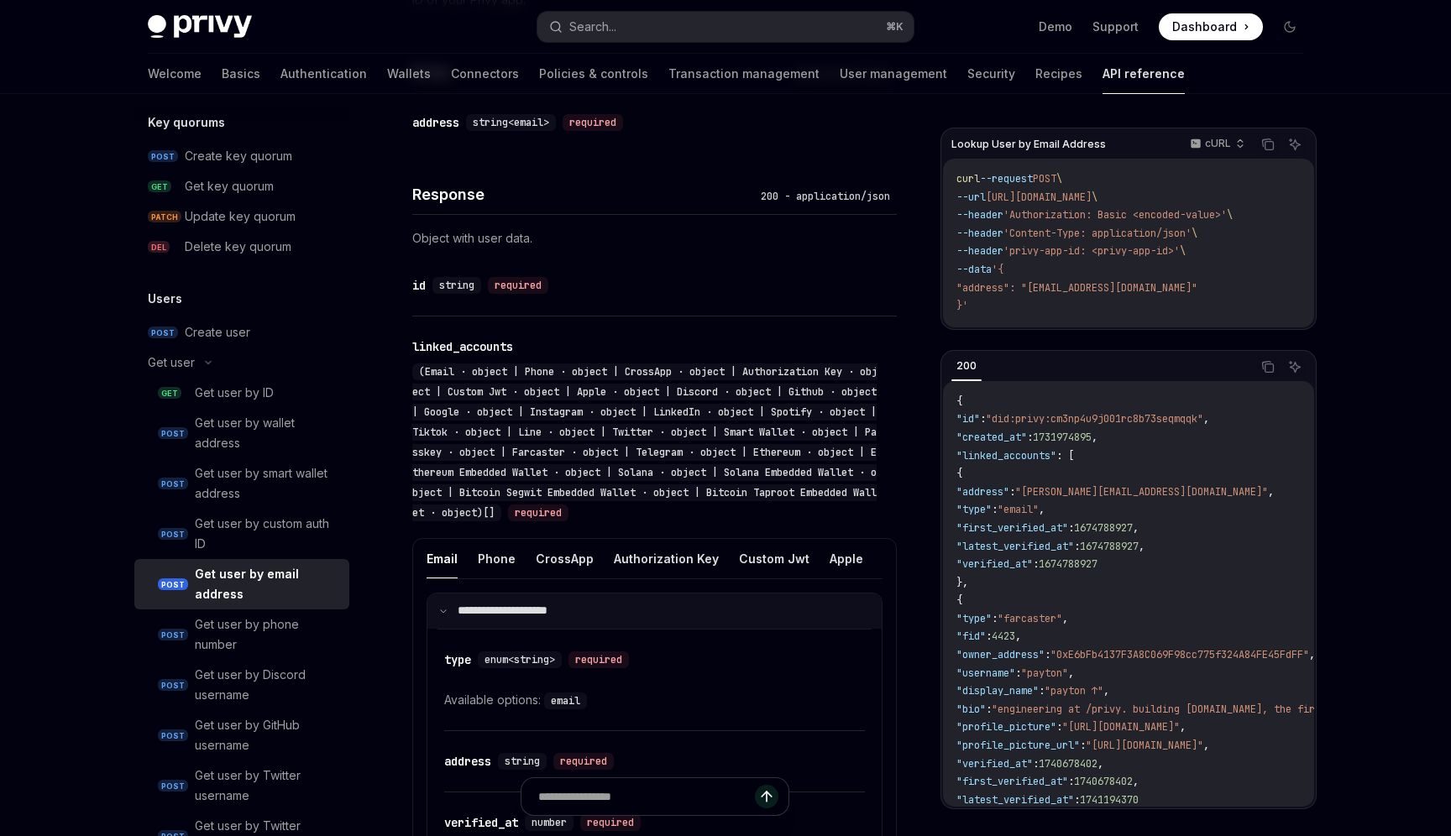
click at [575, 611] on summary "**********" at bounding box center [654, 611] width 454 height 35
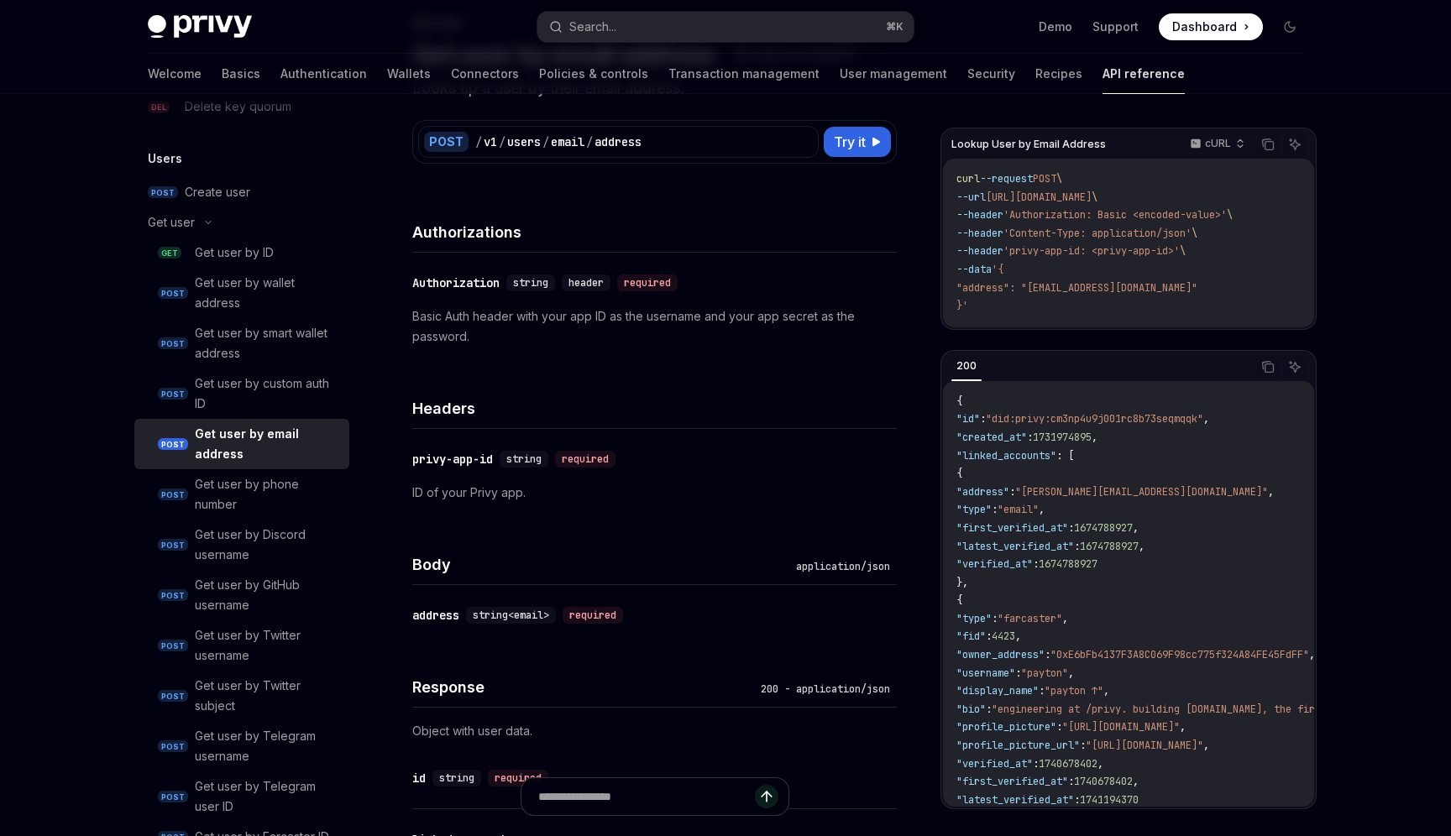
scroll to position [1339, 0]
click at [228, 237] on div "Get user" at bounding box center [241, 226] width 215 height 30
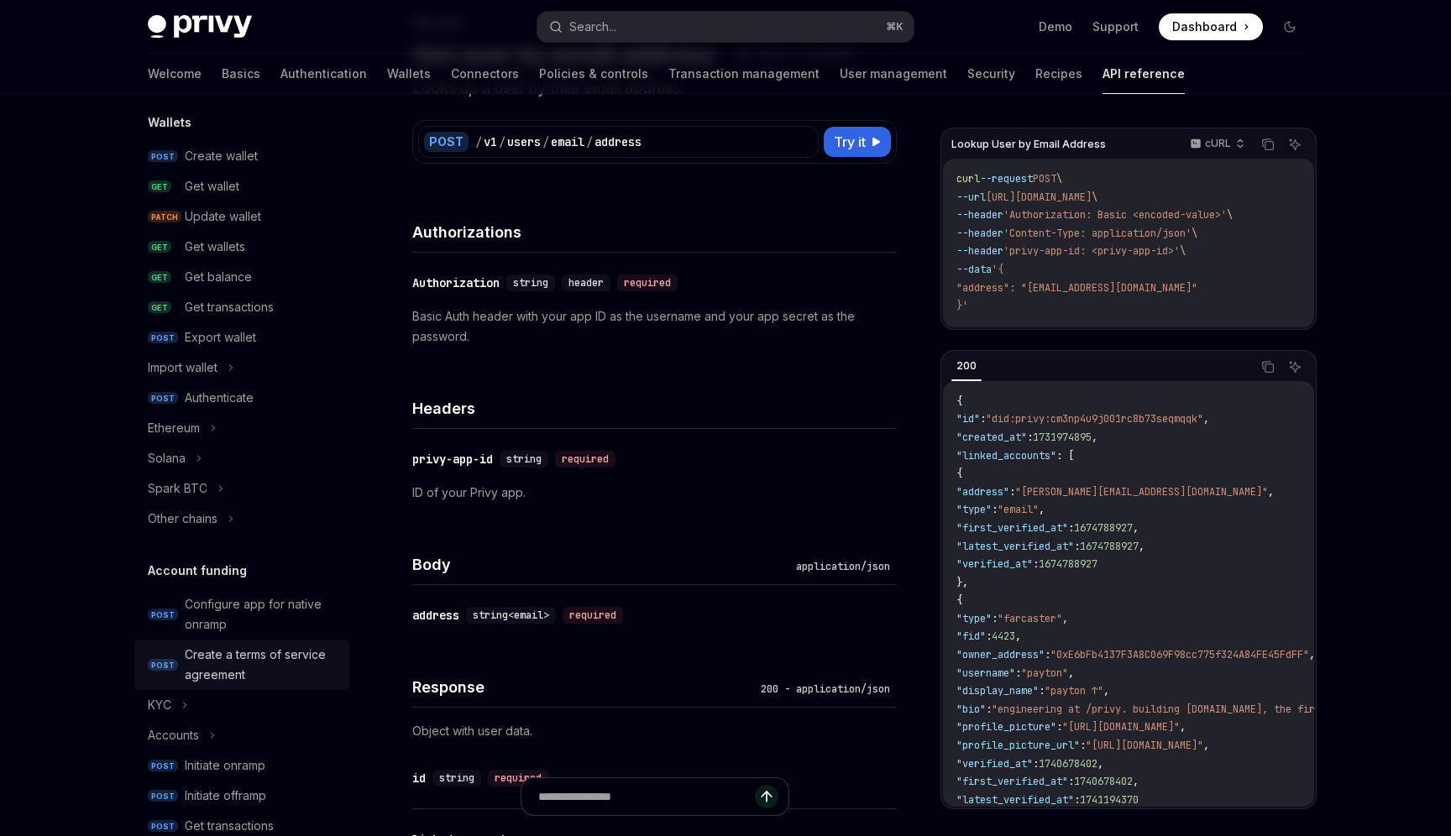
scroll to position [149, 0]
click at [225, 454] on div "Solana" at bounding box center [241, 463] width 215 height 30
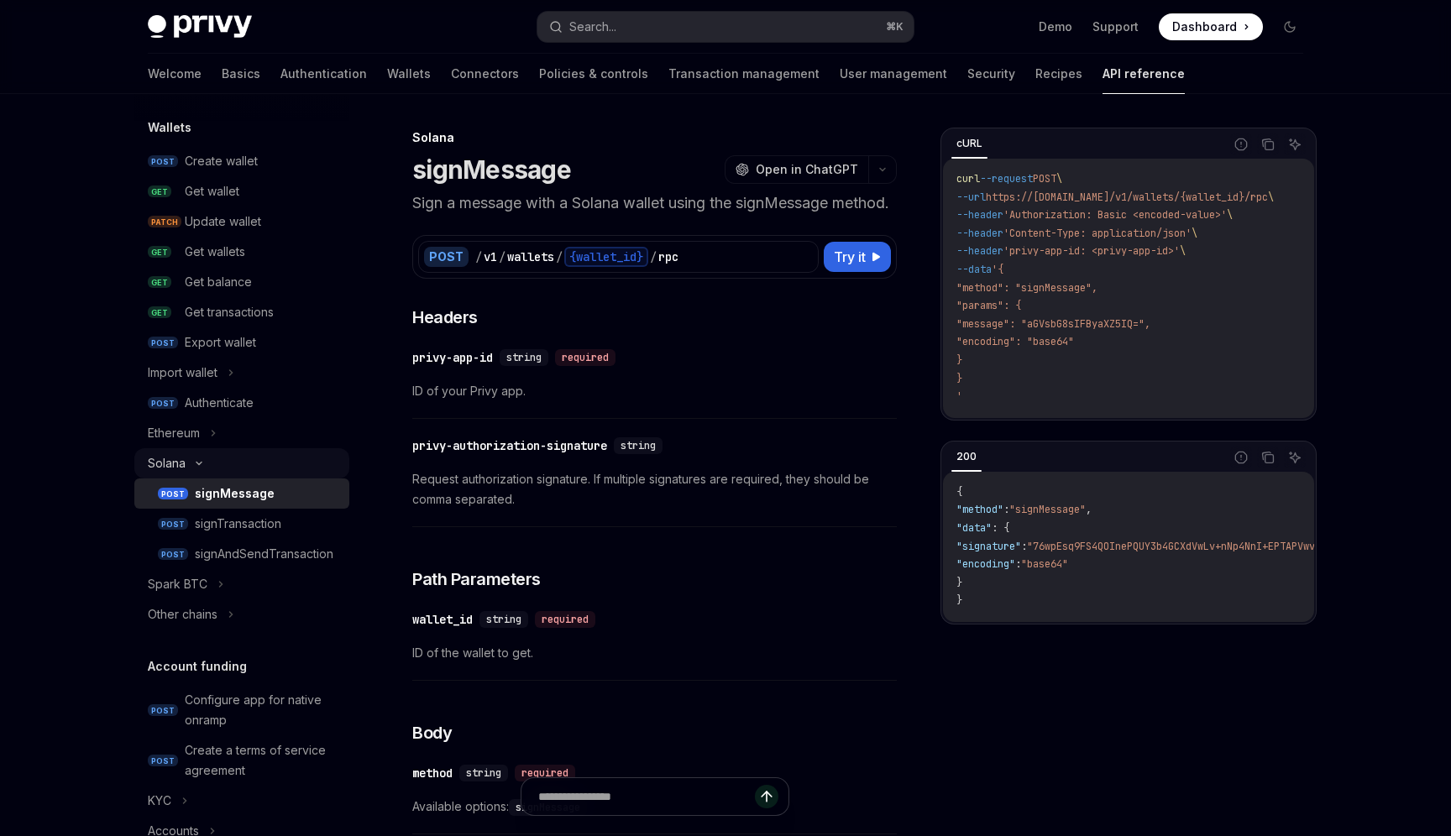
click at [252, 458] on div "Solana" at bounding box center [241, 463] width 215 height 30
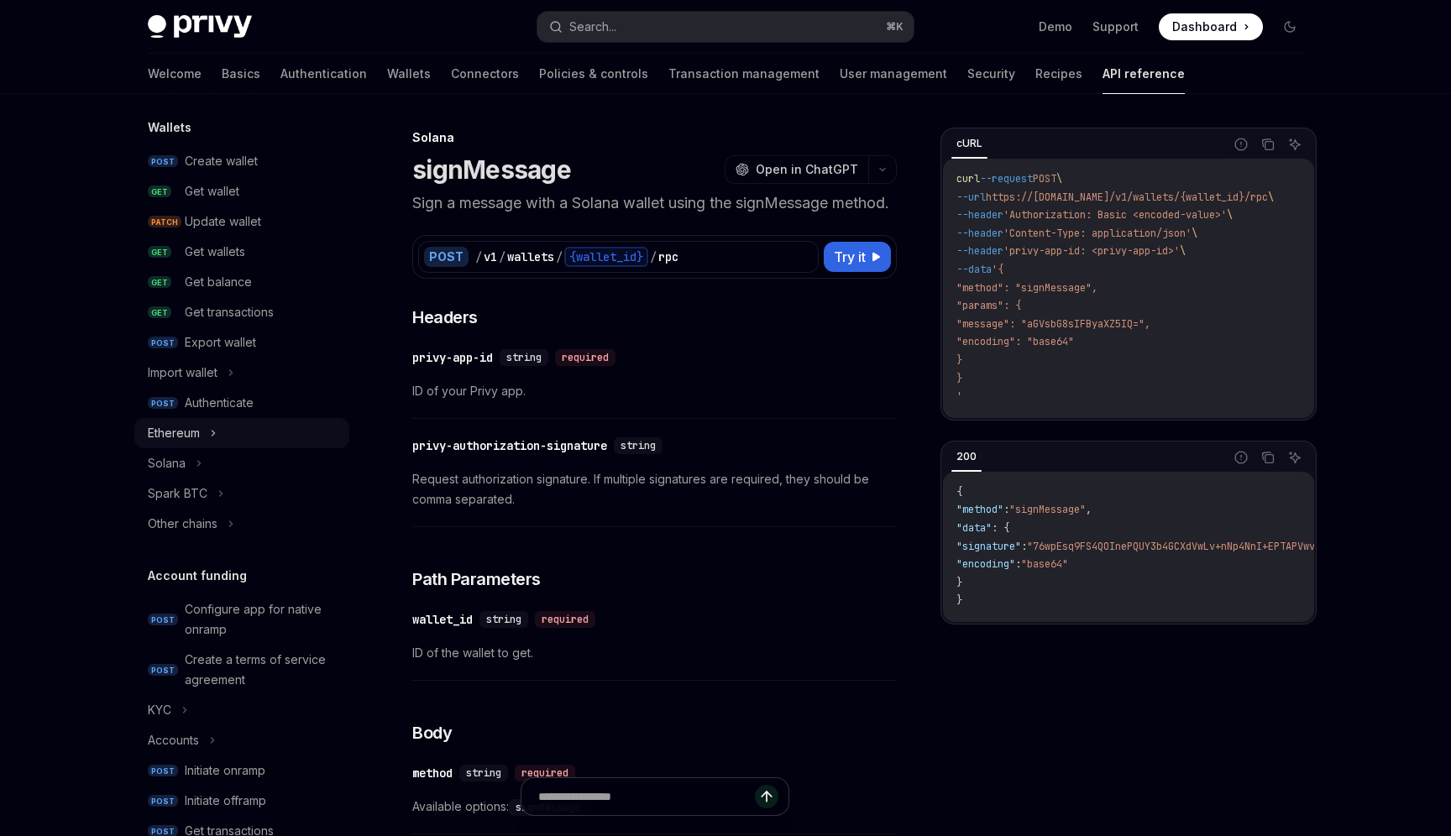
click at [248, 442] on div "Ethereum" at bounding box center [241, 433] width 215 height 30
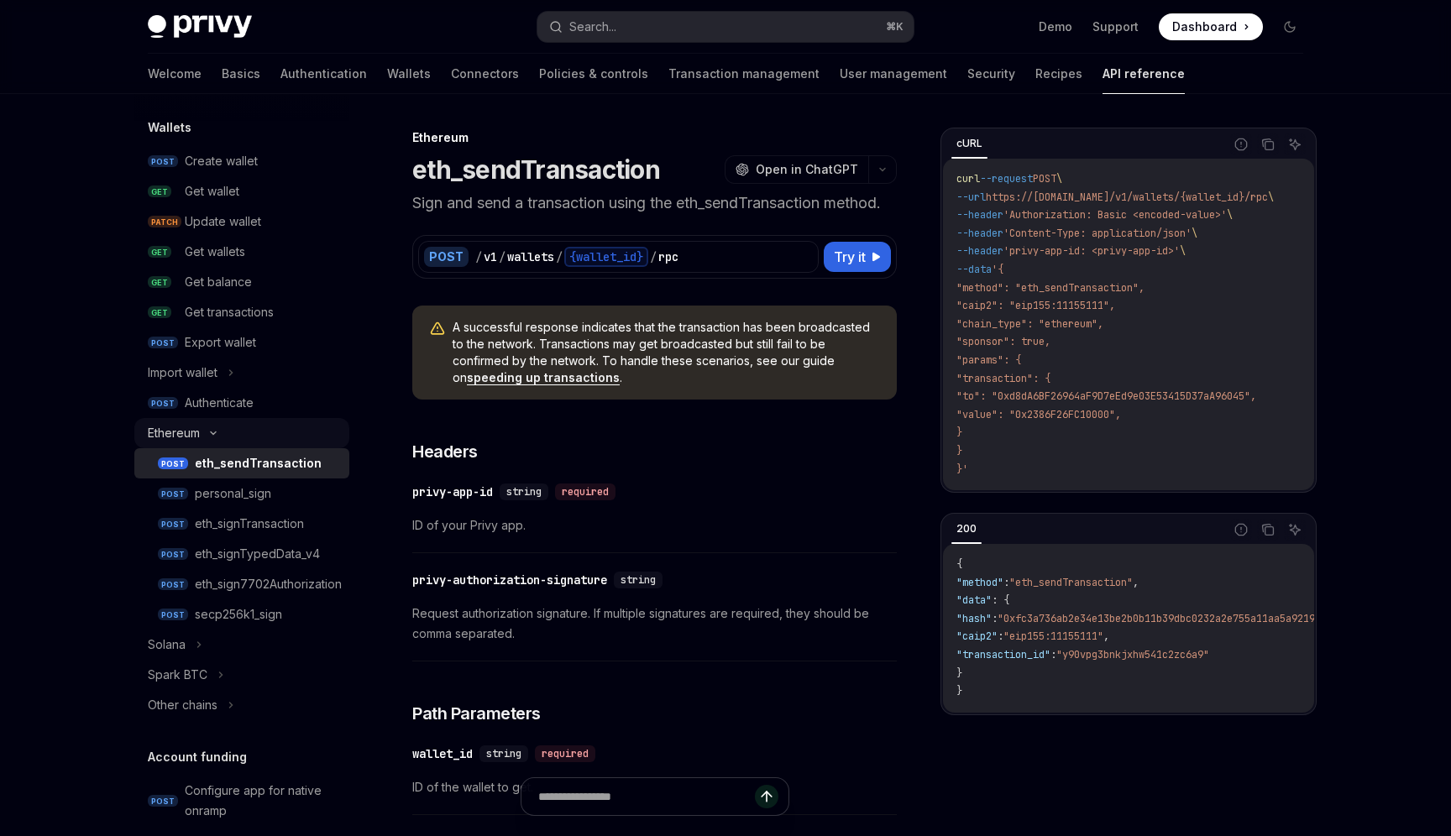
click at [261, 433] on div "Ethereum" at bounding box center [241, 433] width 215 height 30
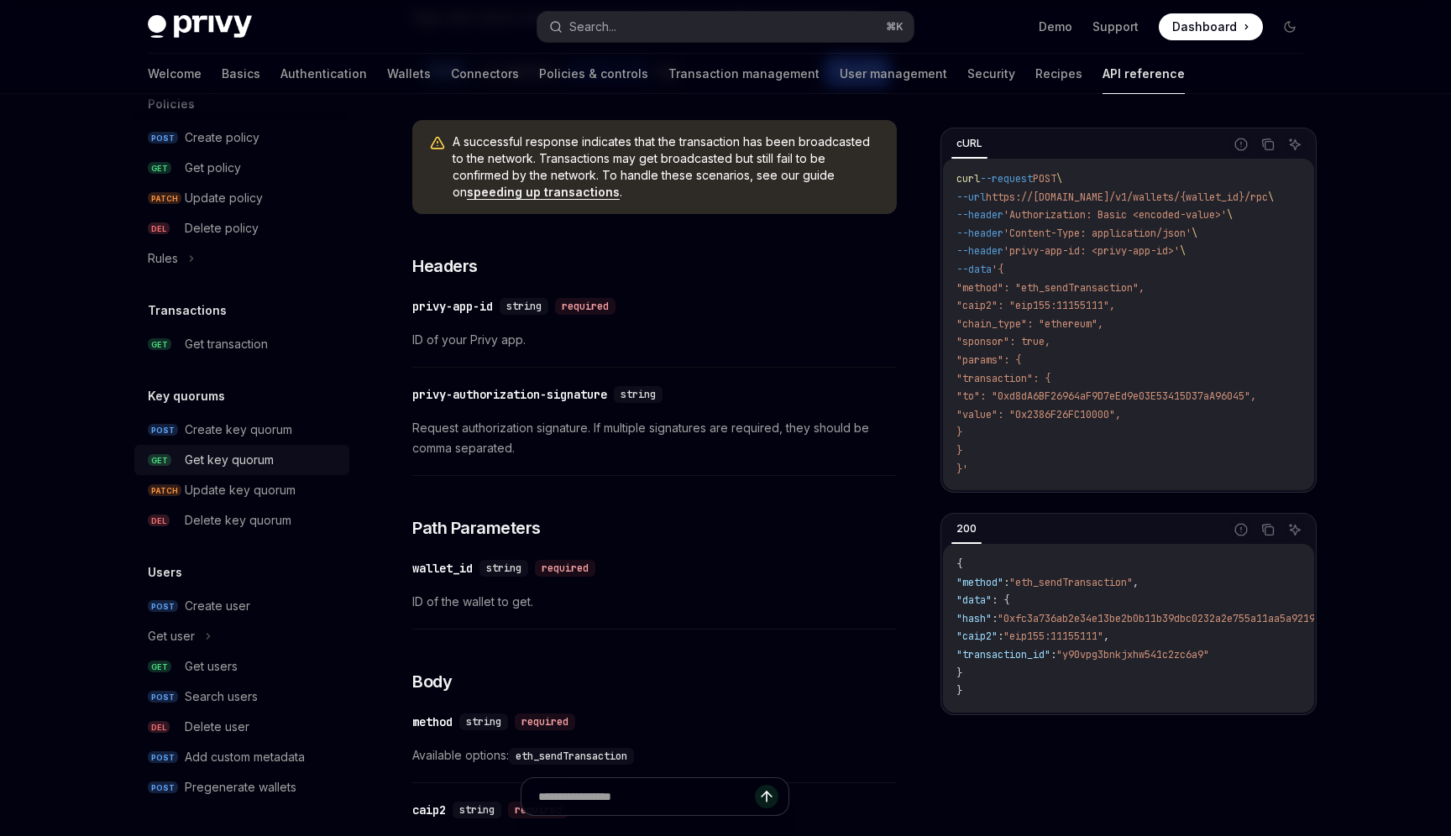
scroll to position [204, 0]
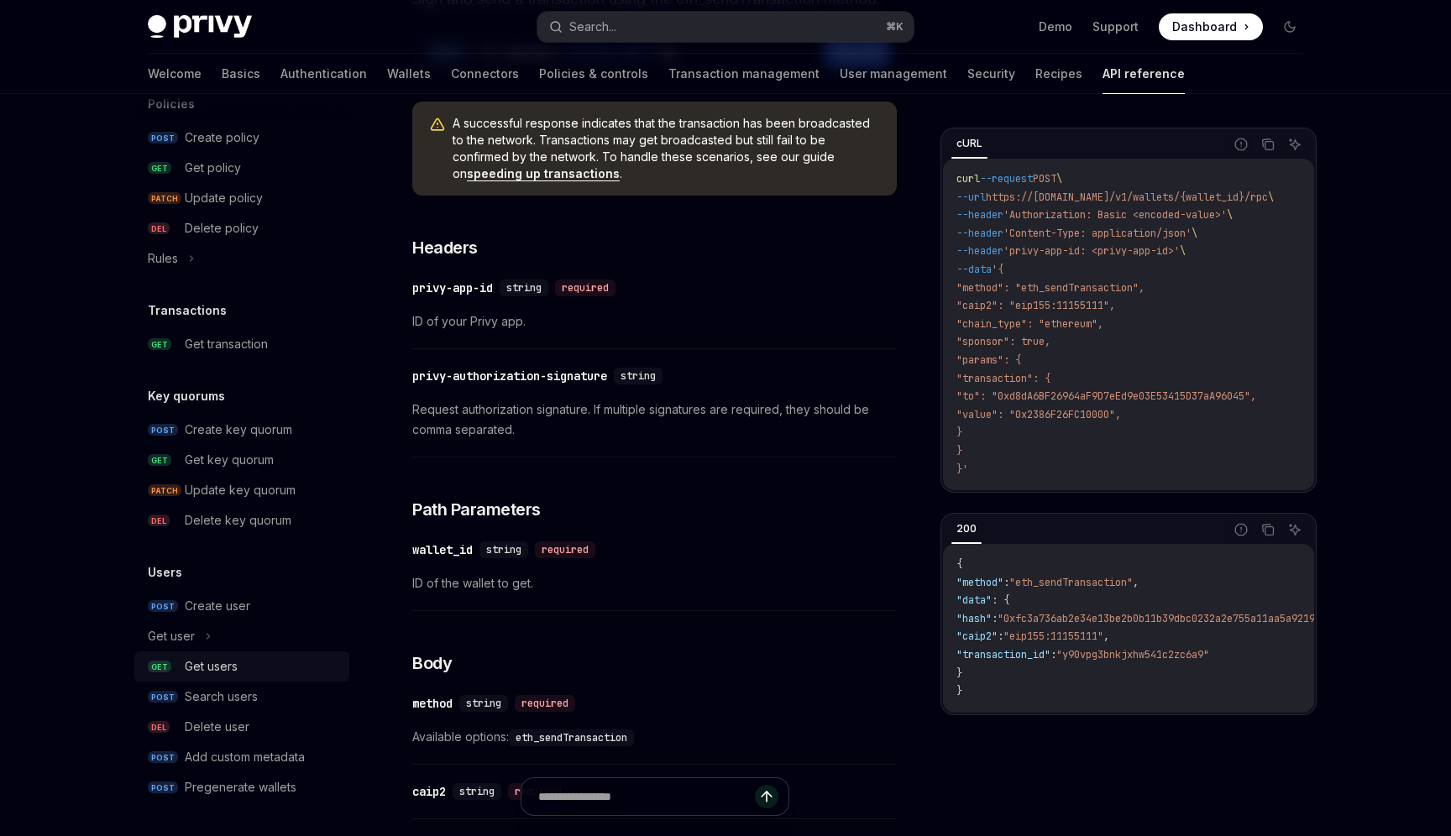
click at [235, 662] on div "Get users" at bounding box center [211, 667] width 53 height 20
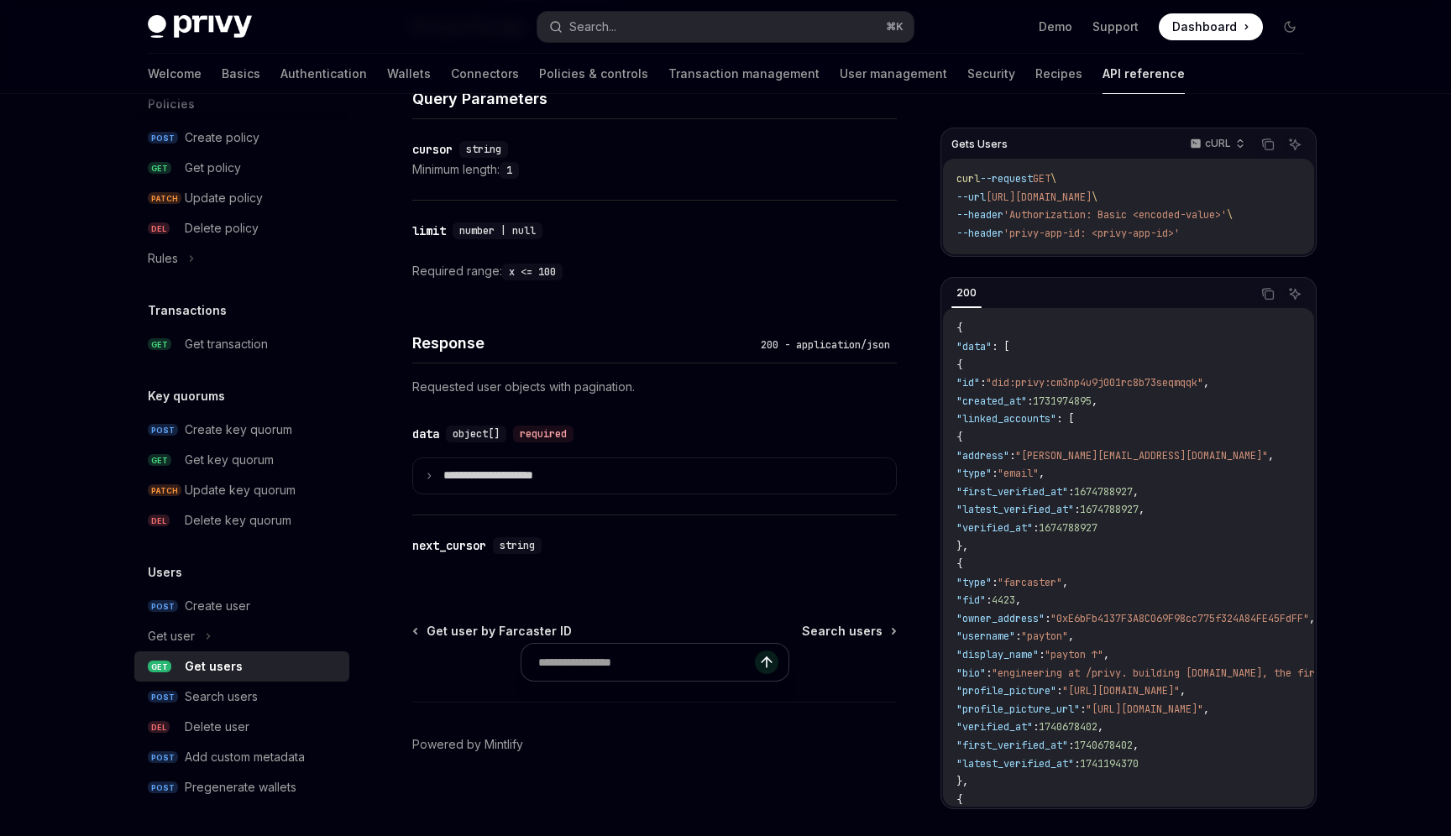
scroll to position [591, 0]
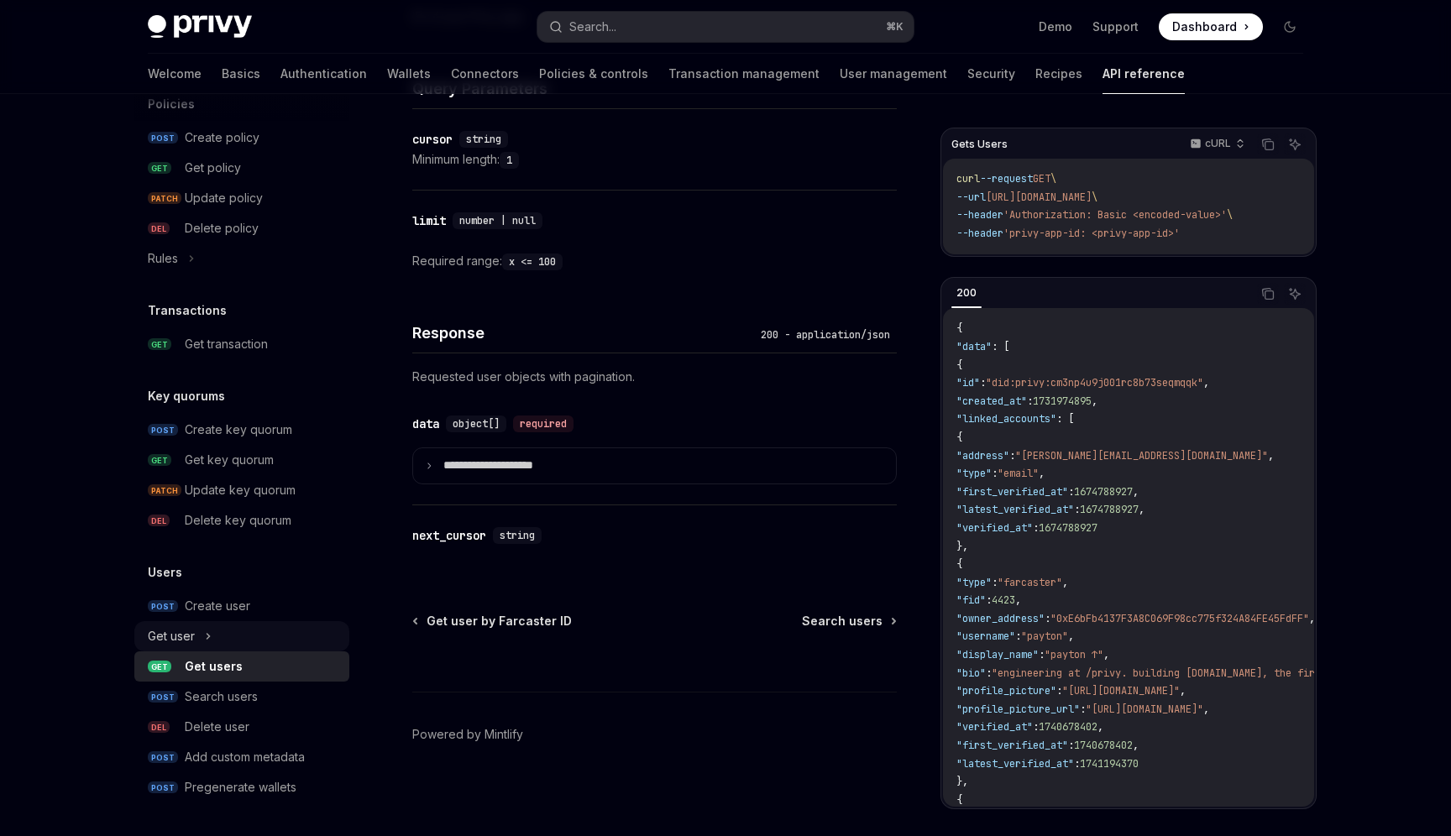
click at [245, 623] on div "Get user" at bounding box center [241, 636] width 215 height 30
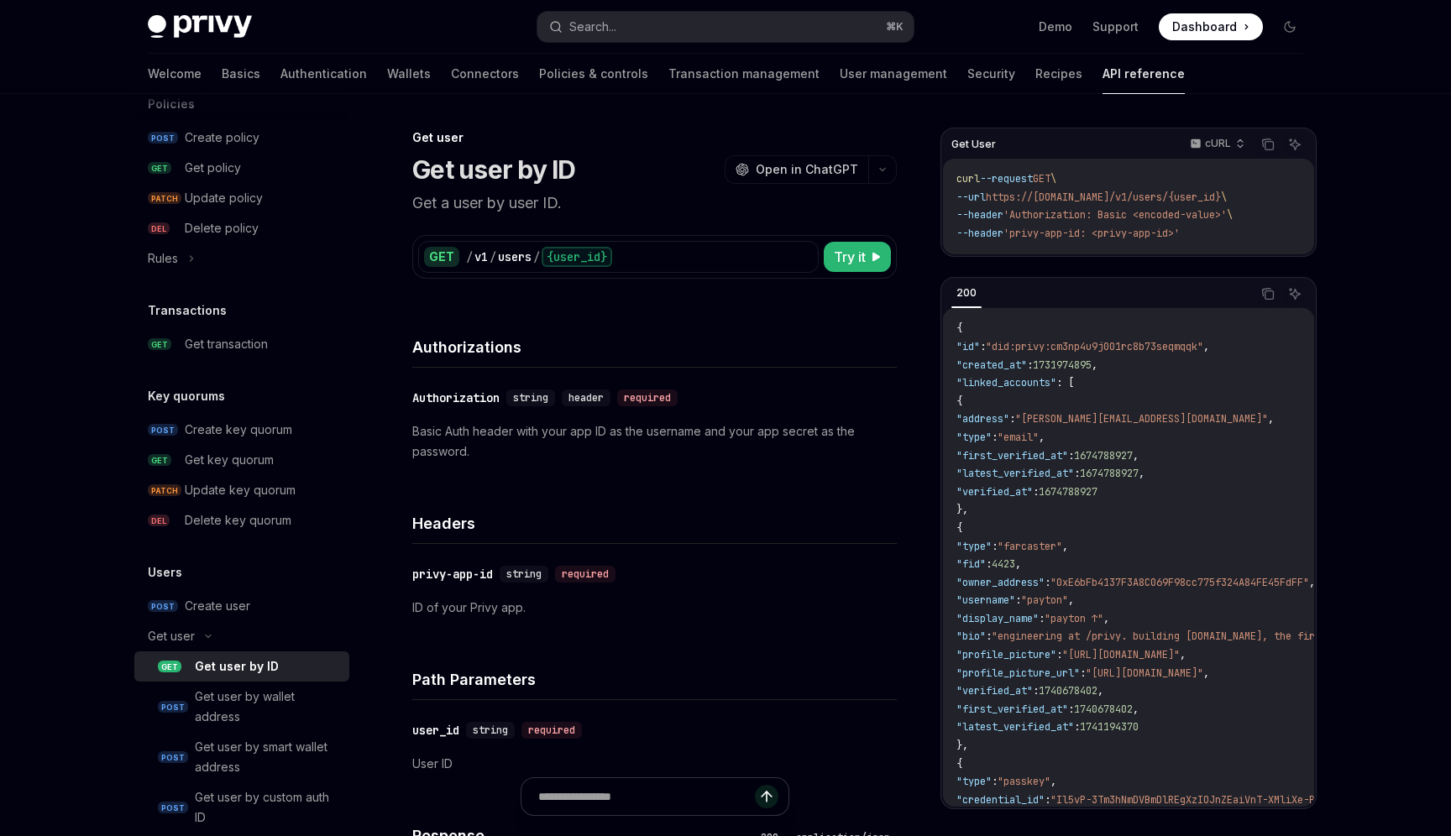
click at [274, 669] on div "Get user by ID" at bounding box center [237, 667] width 84 height 20
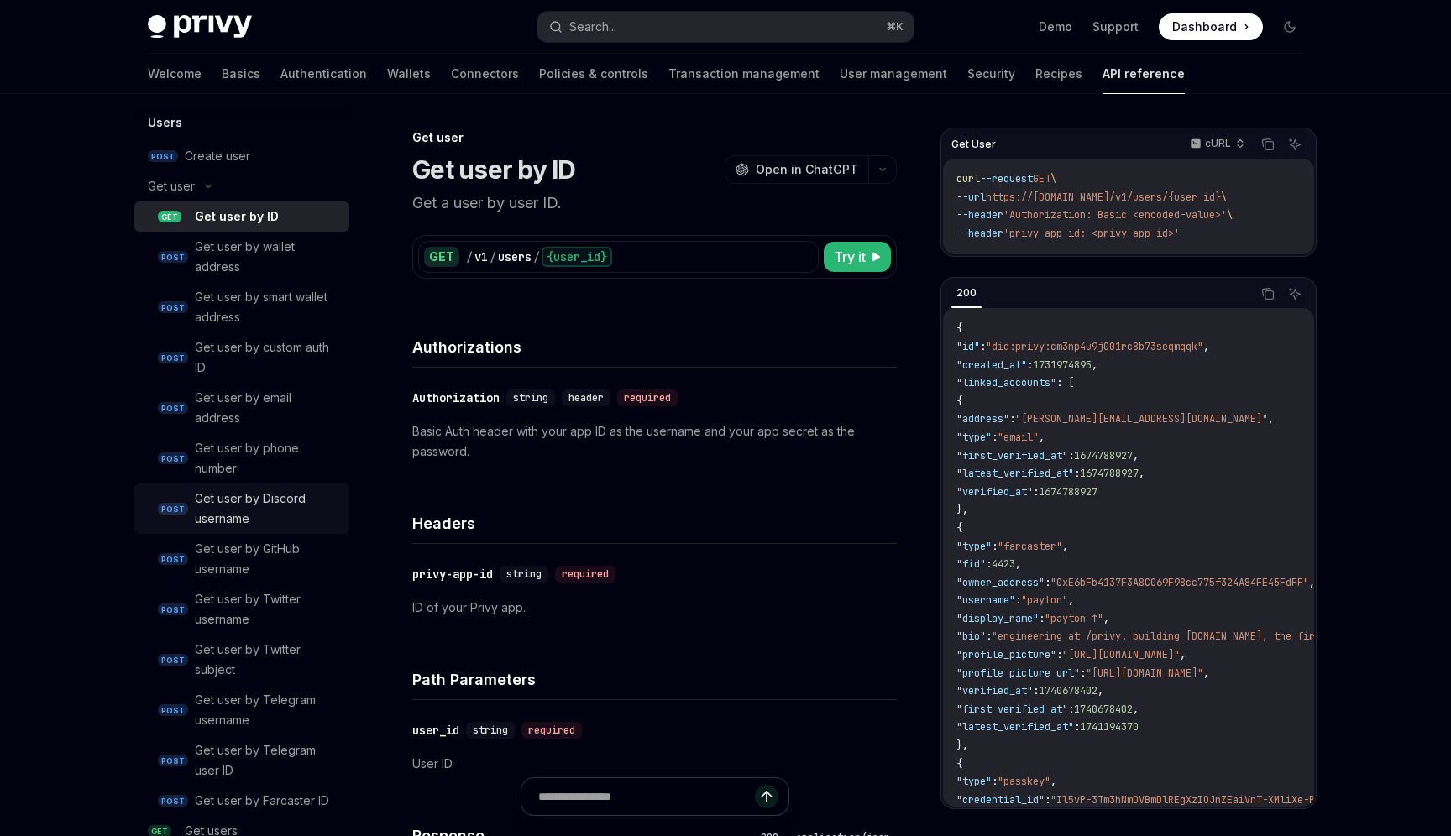
scroll to position [1384, 0]
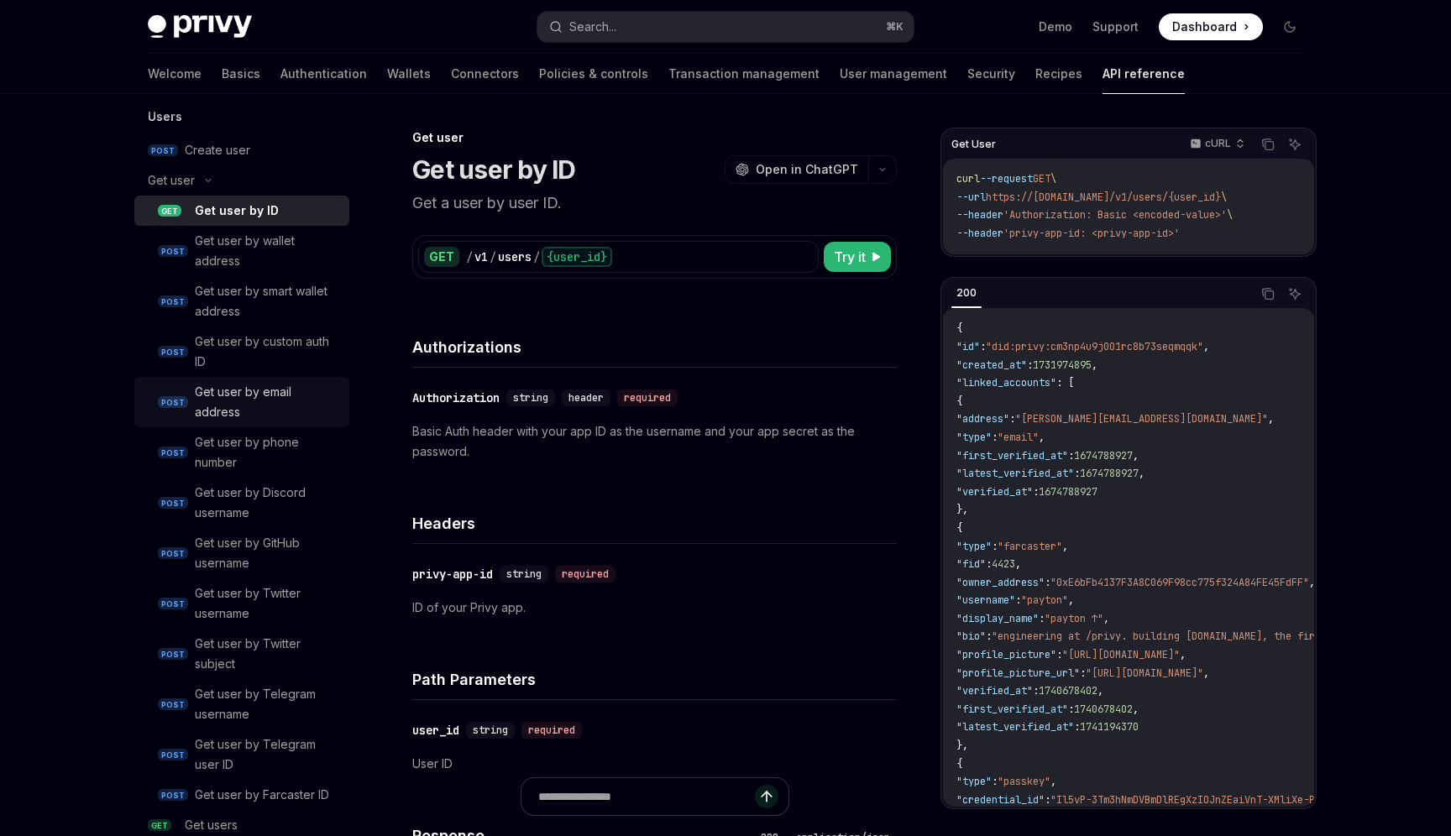
click at [271, 387] on div "Get user by email address" at bounding box center [267, 402] width 144 height 40
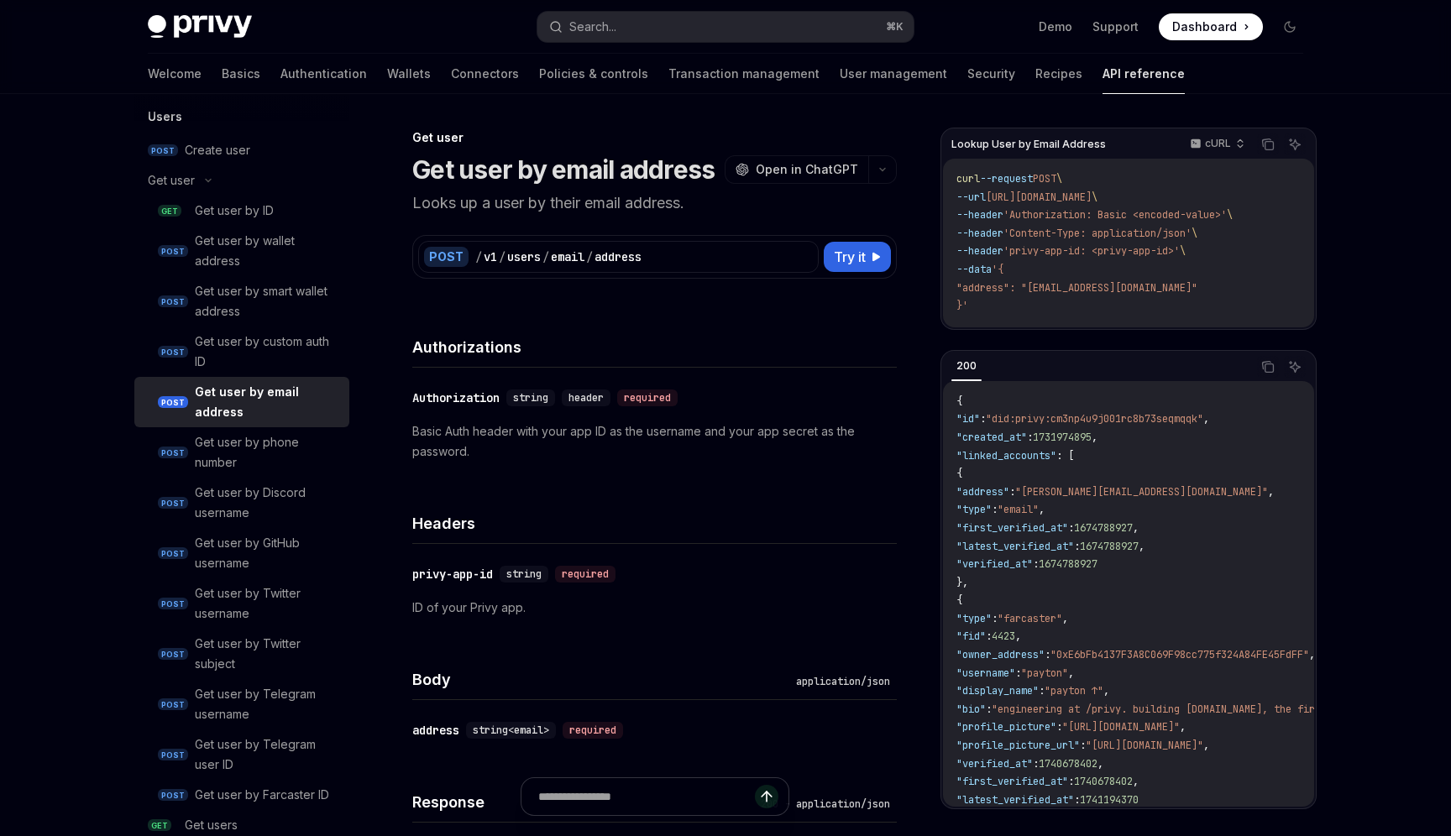
type textarea "*"
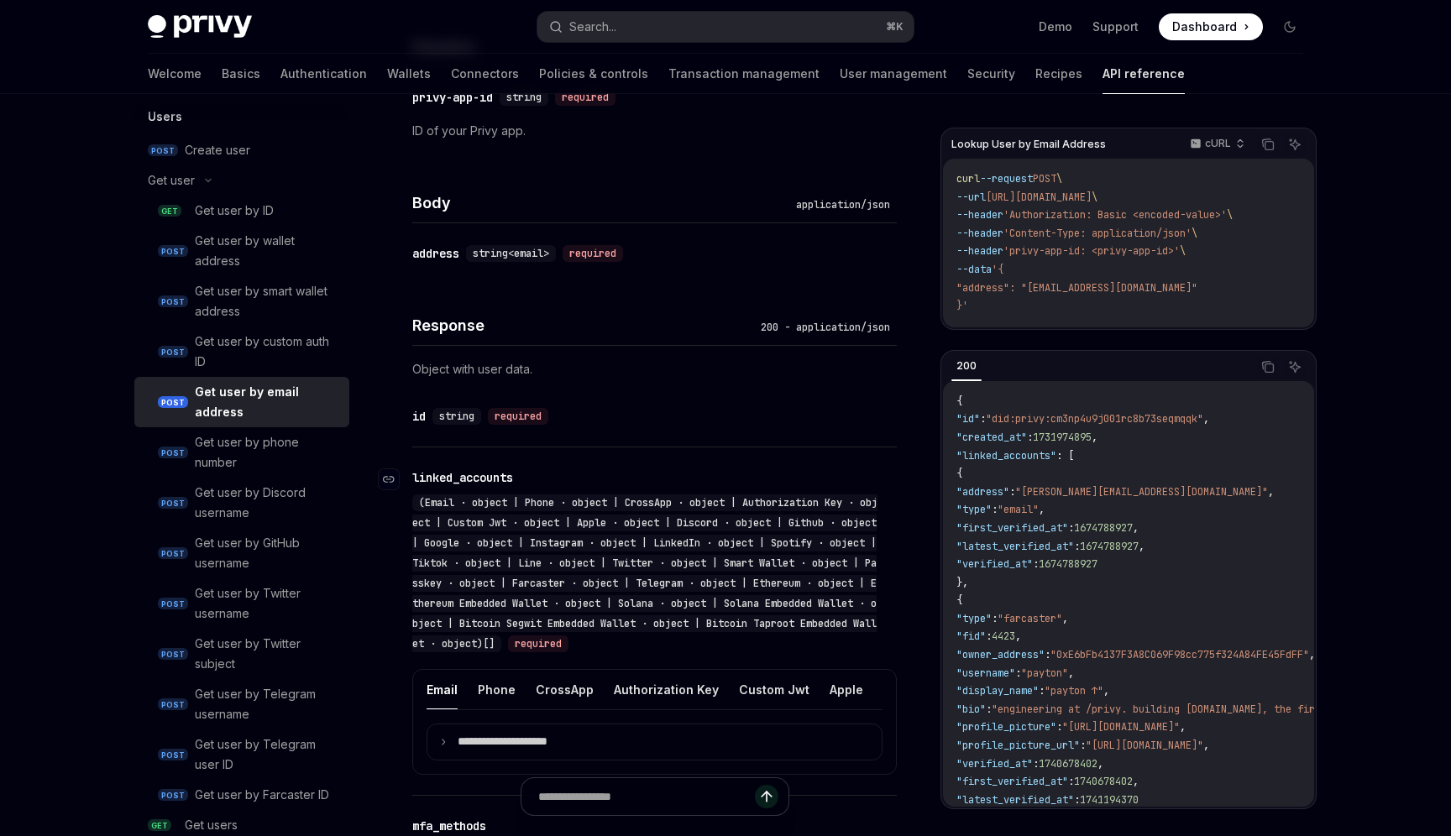
scroll to position [404, 0]
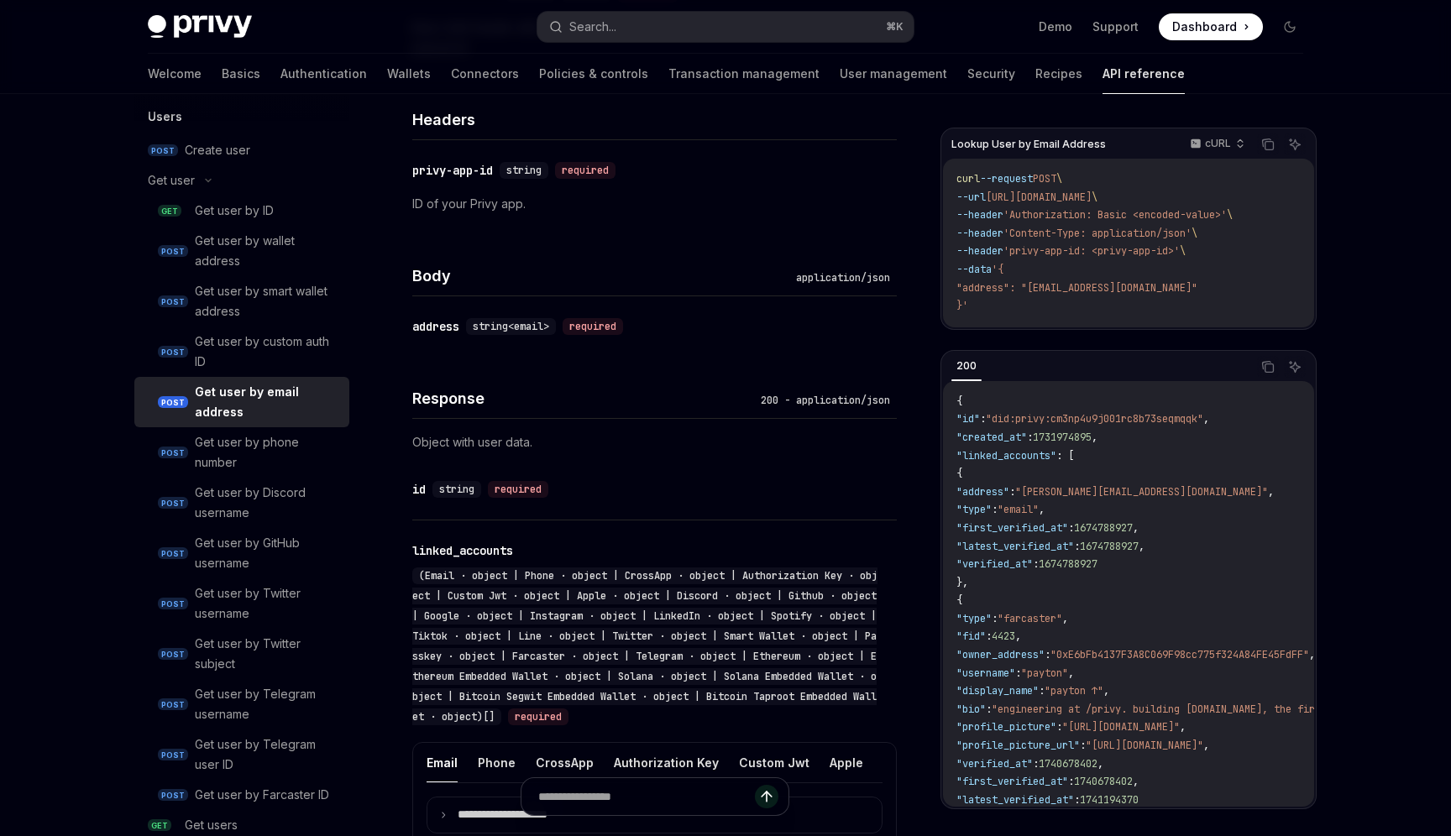
click at [487, 442] on p "Object with user data." at bounding box center [654, 442] width 484 height 20
click at [600, 442] on p "Object with user data." at bounding box center [654, 442] width 484 height 20
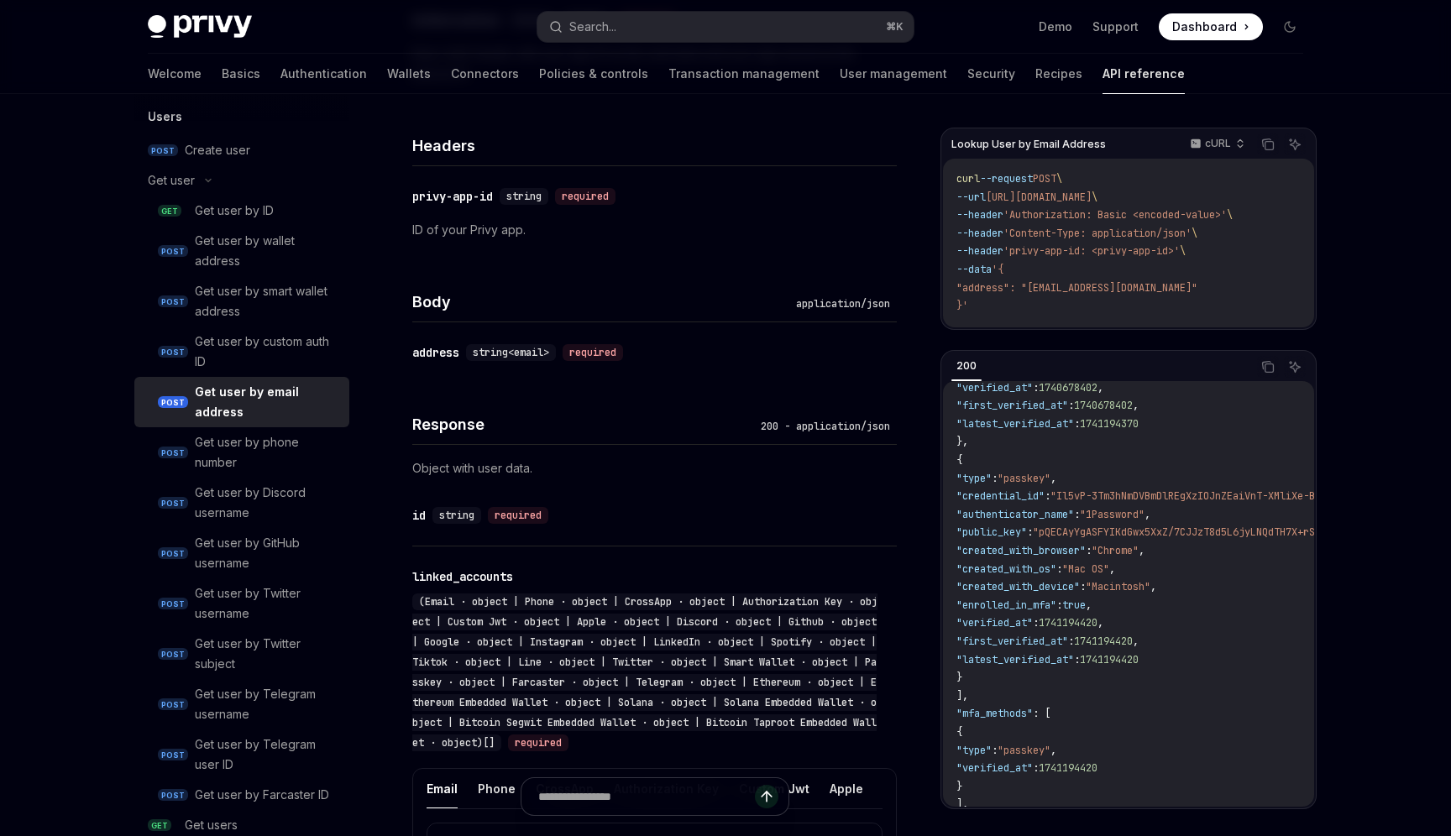
scroll to position [401, 0]
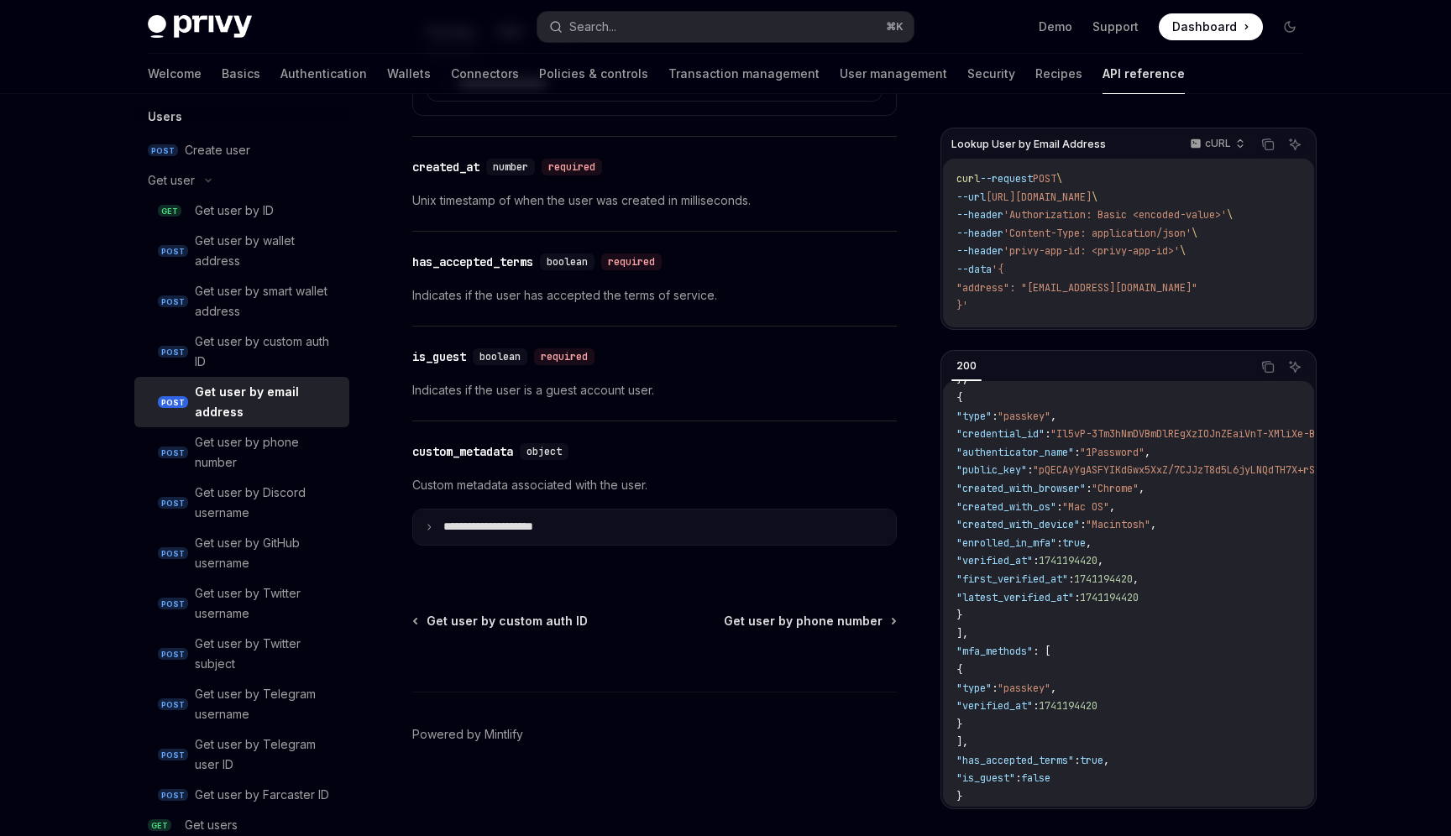
click at [588, 531] on summary "**********" at bounding box center [654, 527] width 483 height 35
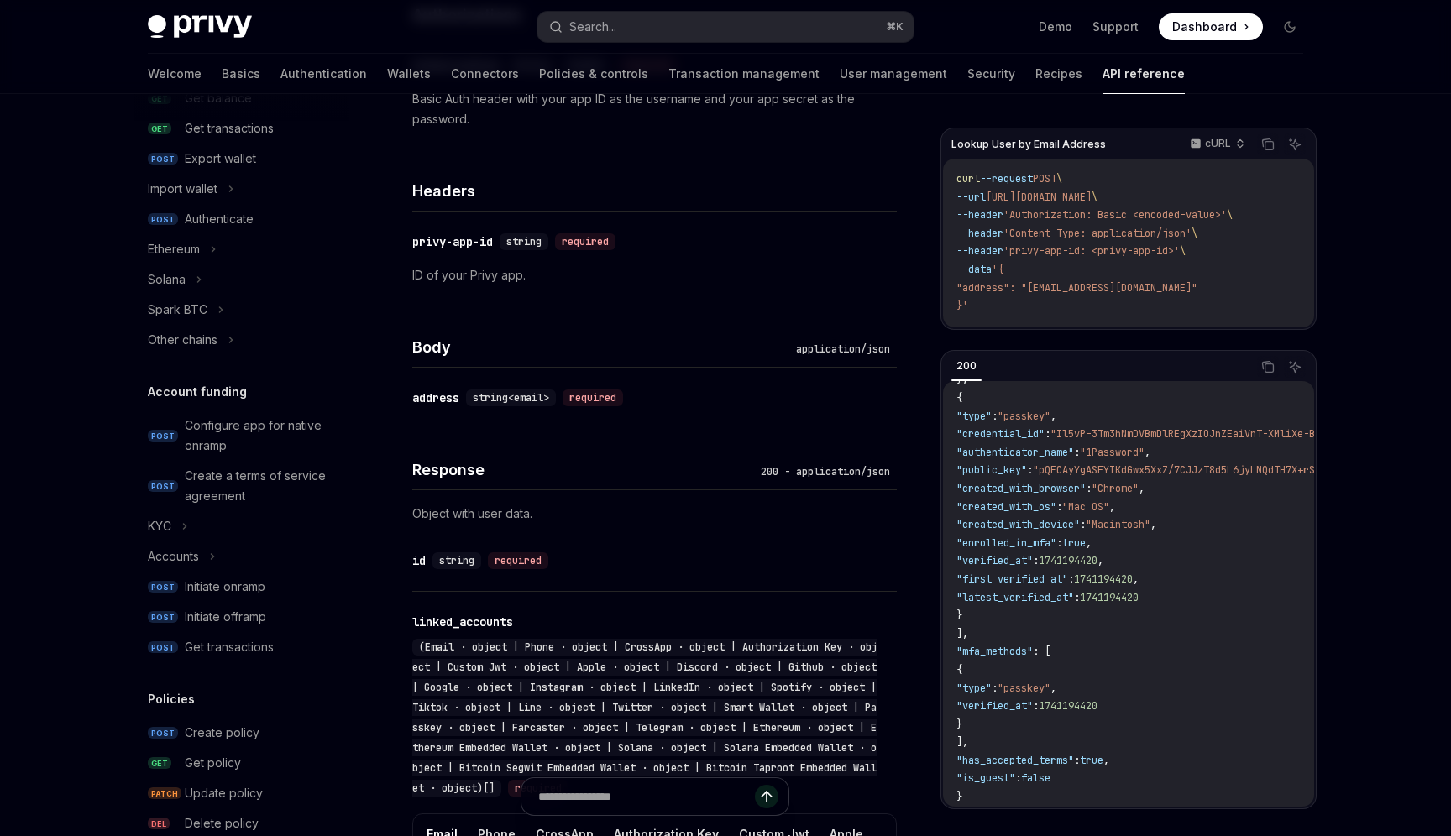
scroll to position [0, 0]
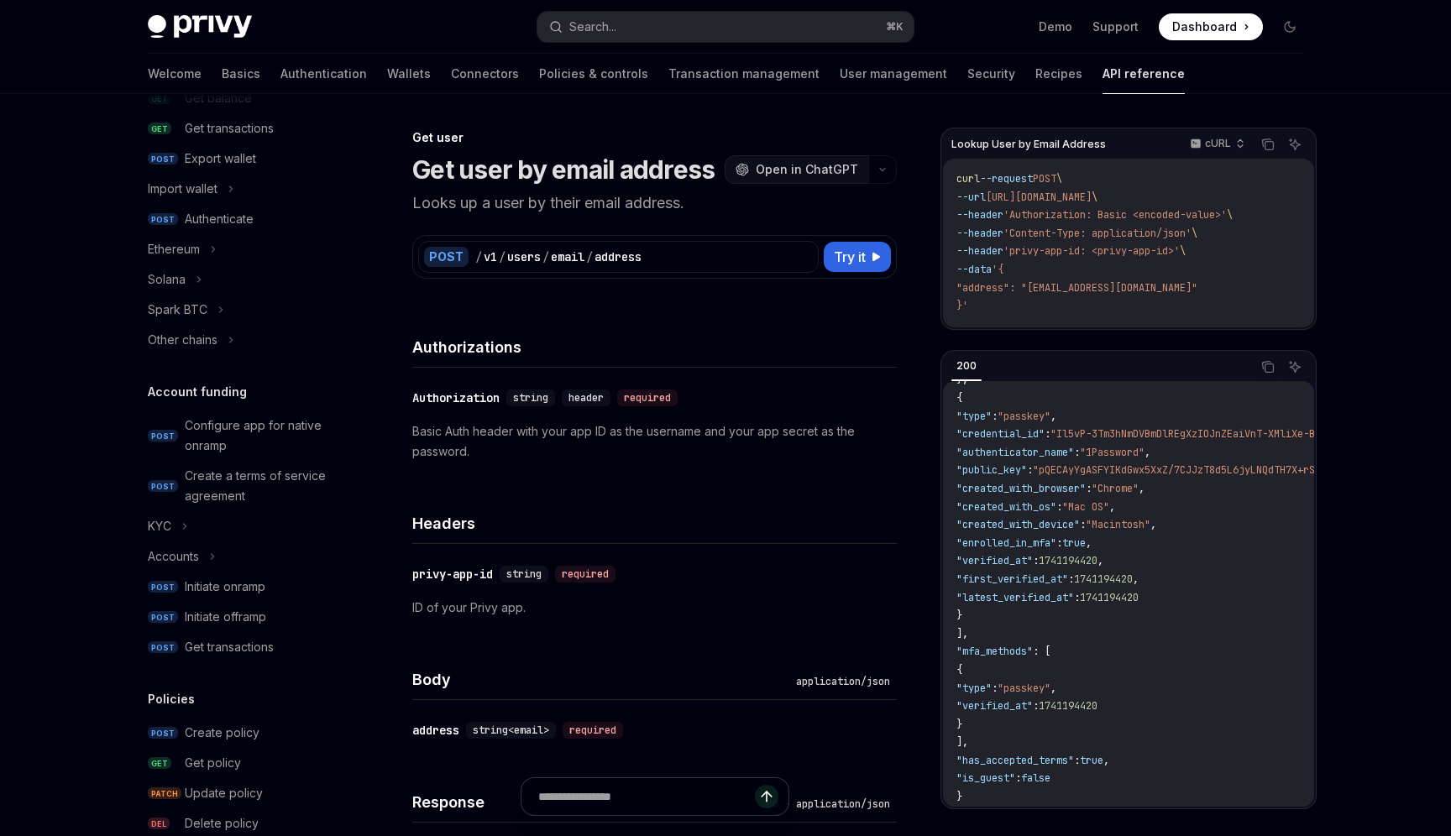
click at [824, 173] on span "Open in ChatGPT" at bounding box center [807, 169] width 102 height 17
click at [822, 168] on span "Open in ChatGPT" at bounding box center [807, 169] width 102 height 17
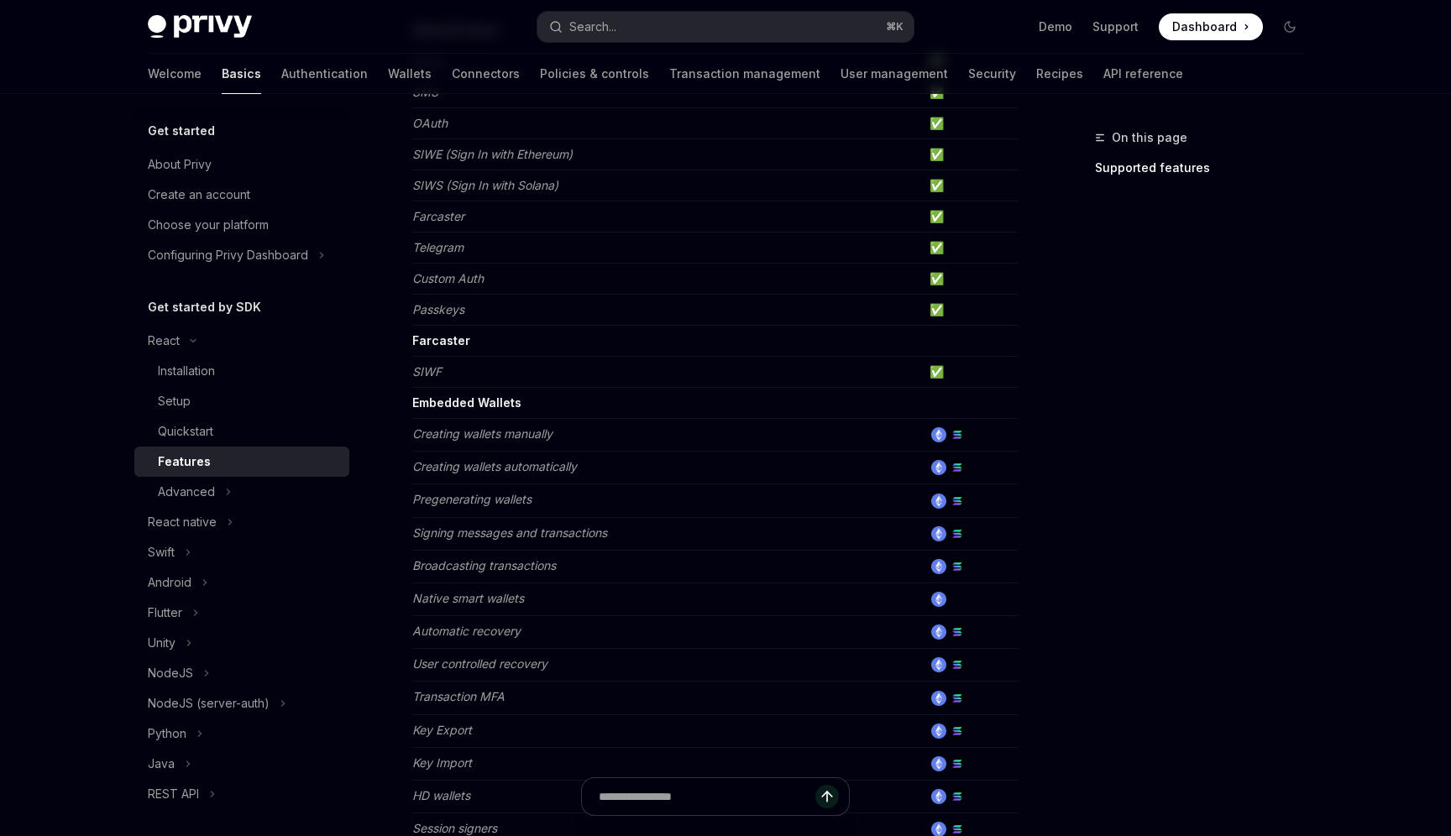
scroll to position [260, 0]
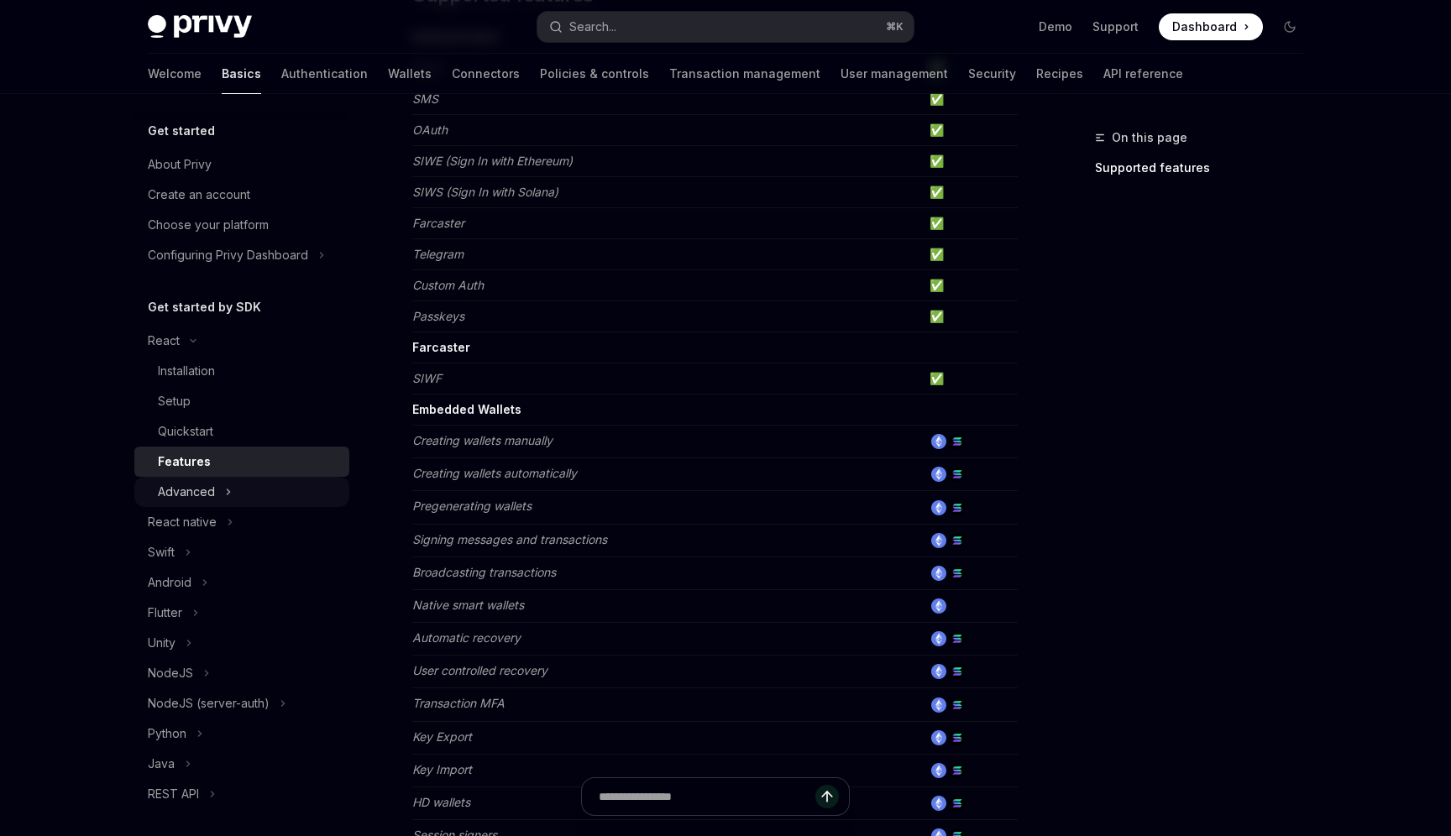
click at [254, 499] on div "Advanced" at bounding box center [241, 492] width 215 height 30
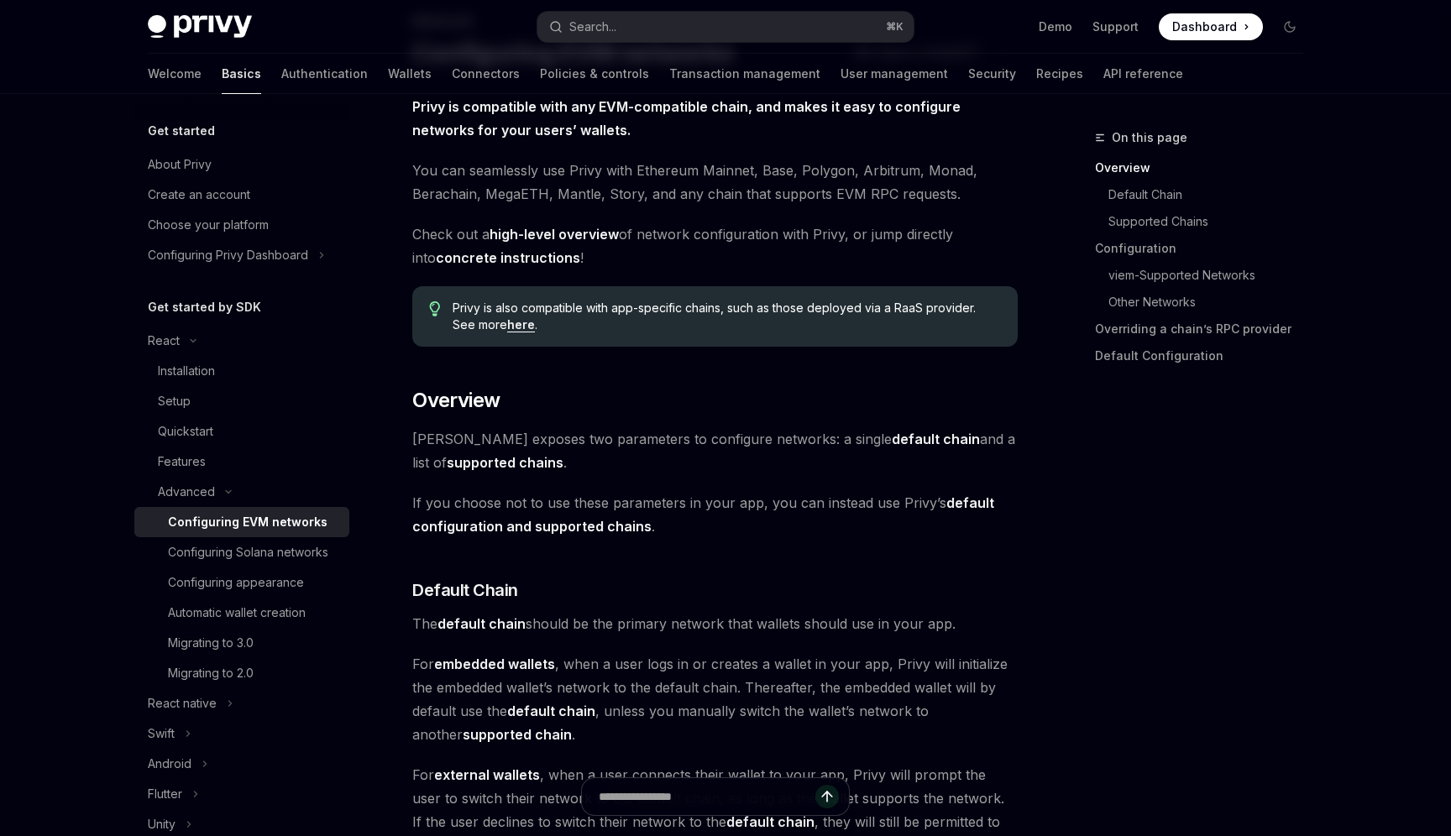
scroll to position [142, 0]
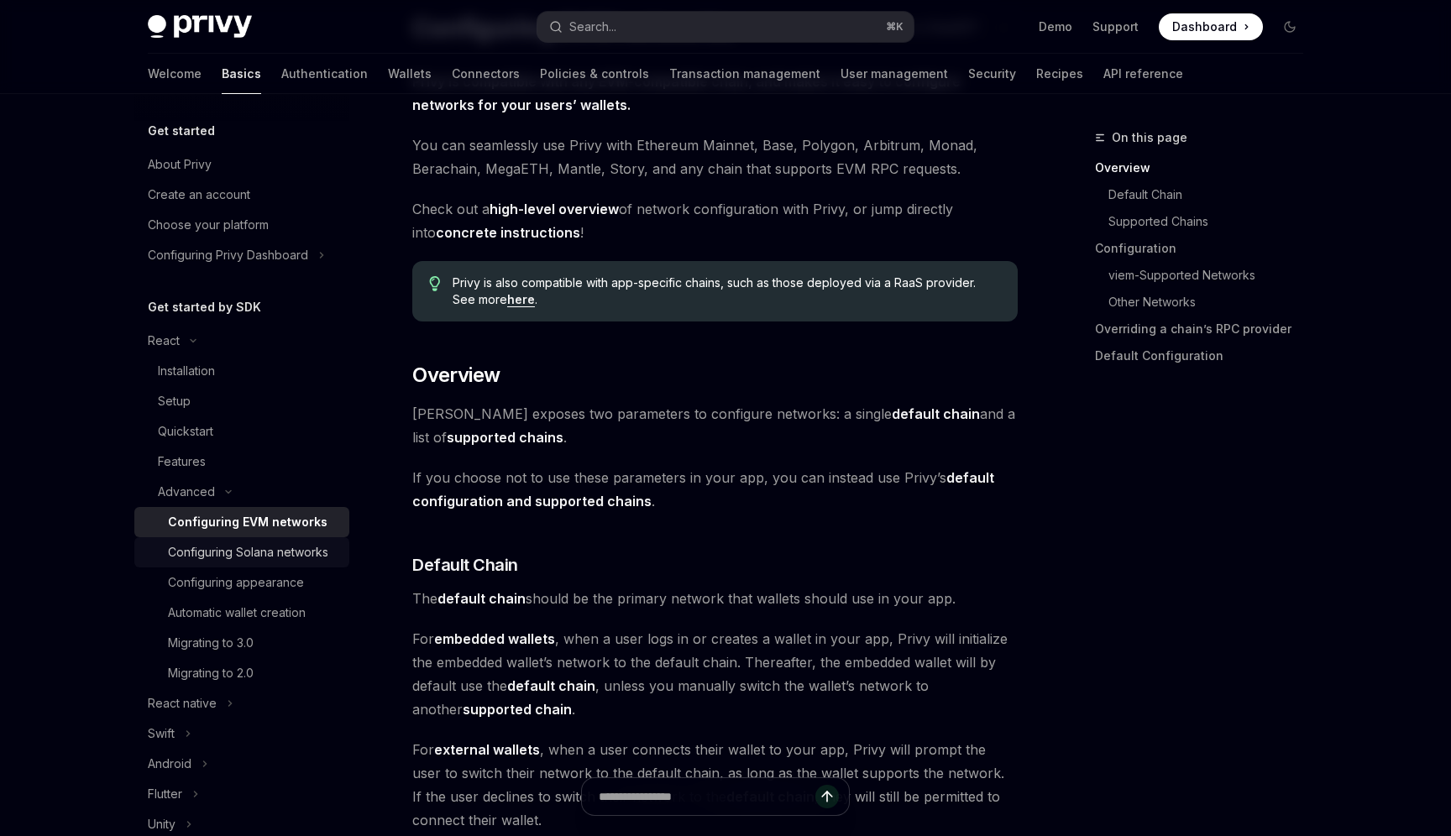
click at [297, 547] on div "Configuring Solana networks" at bounding box center [248, 552] width 160 height 20
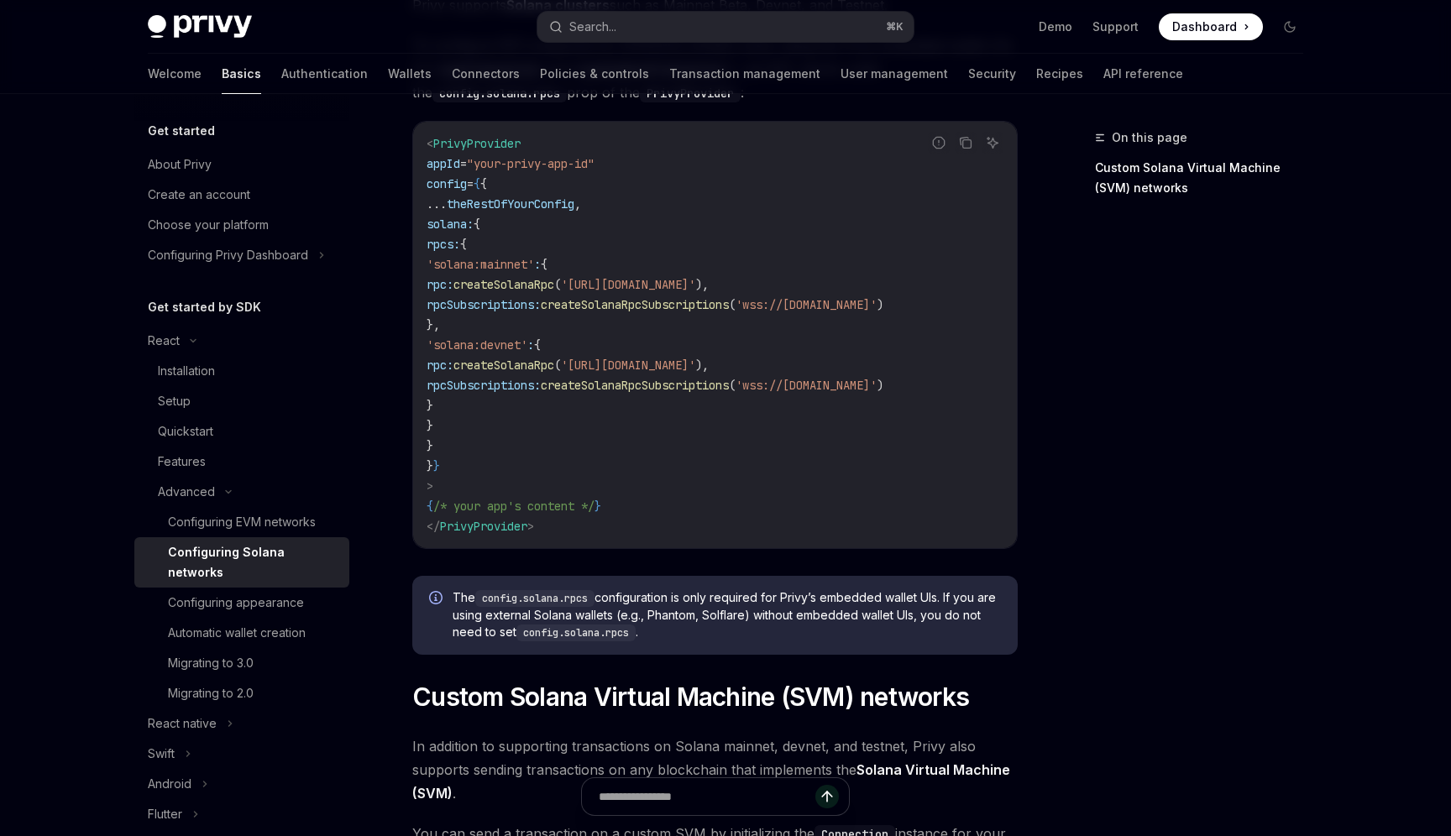
scroll to position [242, 0]
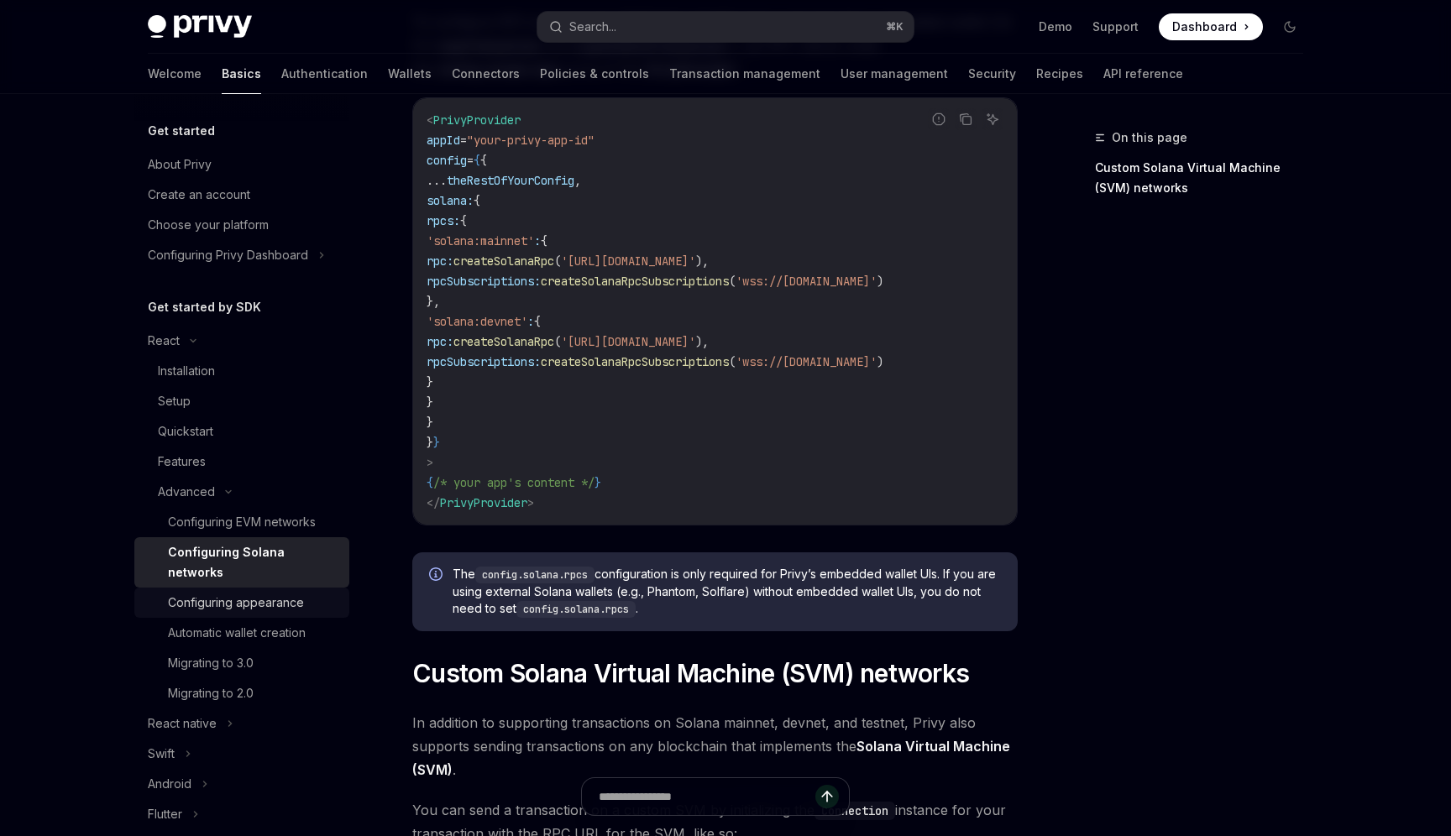
click at [280, 593] on div "Configuring appearance" at bounding box center [236, 603] width 136 height 20
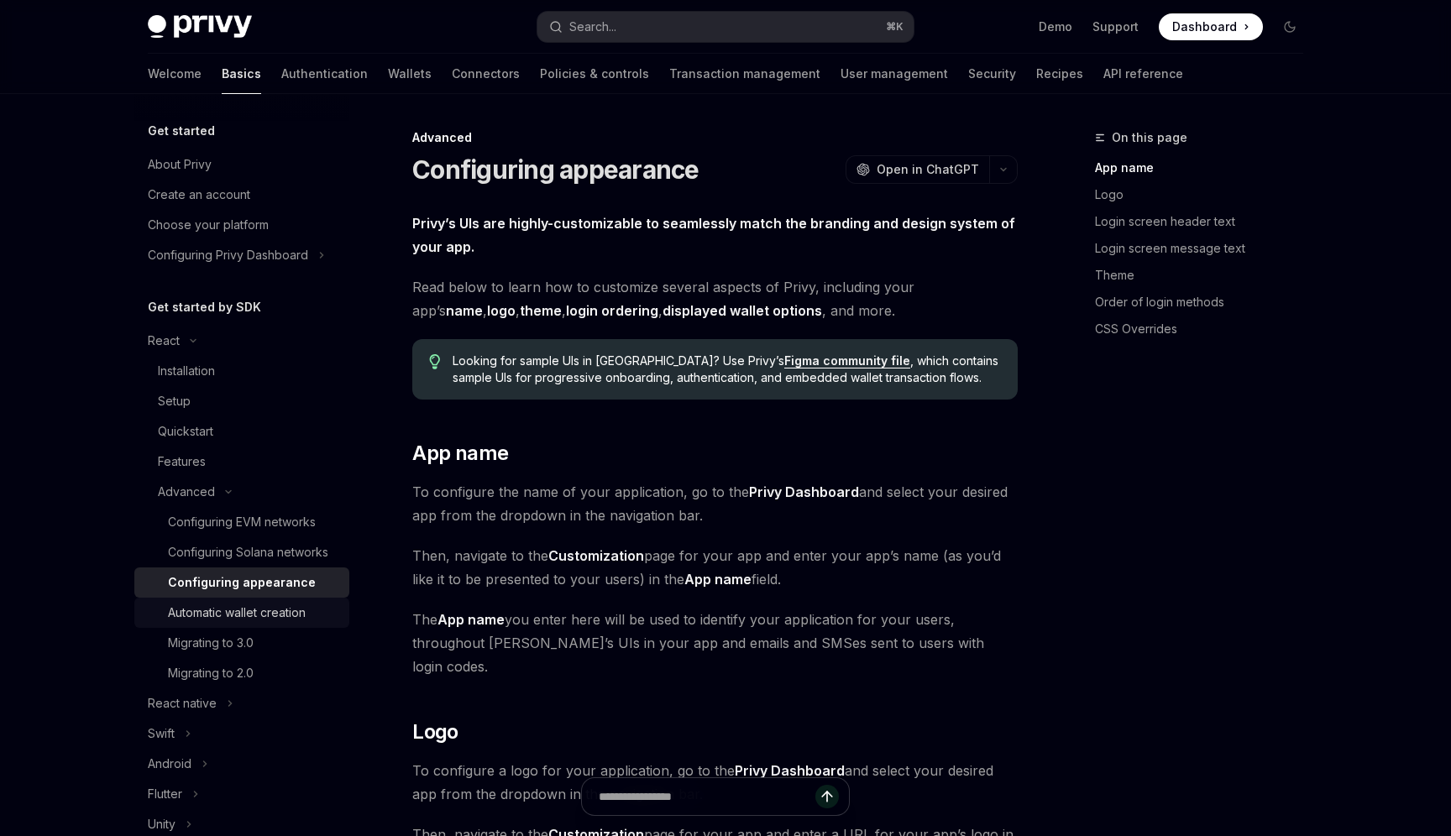
click at [283, 615] on div "Automatic wallet creation" at bounding box center [237, 613] width 138 height 20
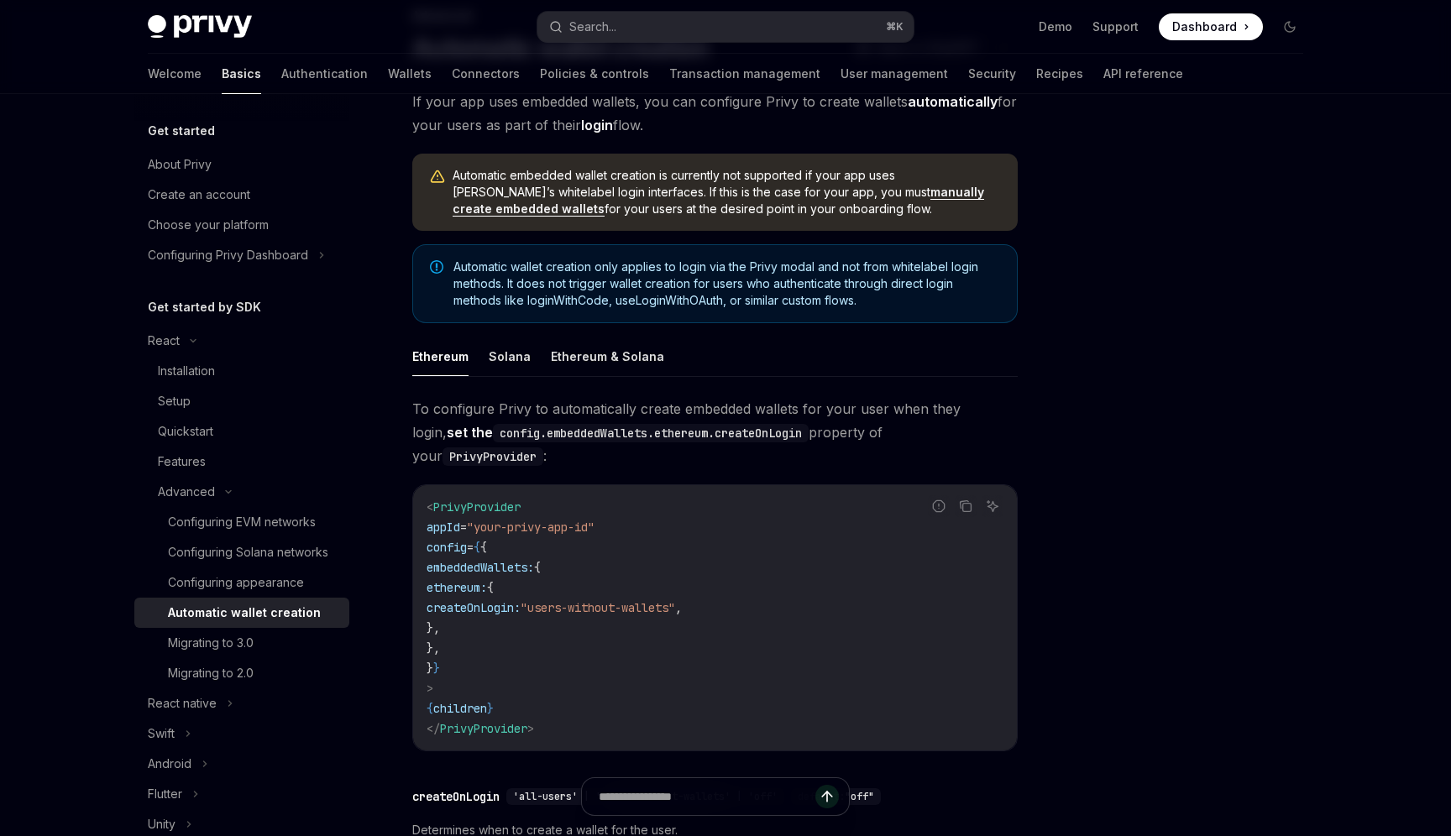
scroll to position [144, 0]
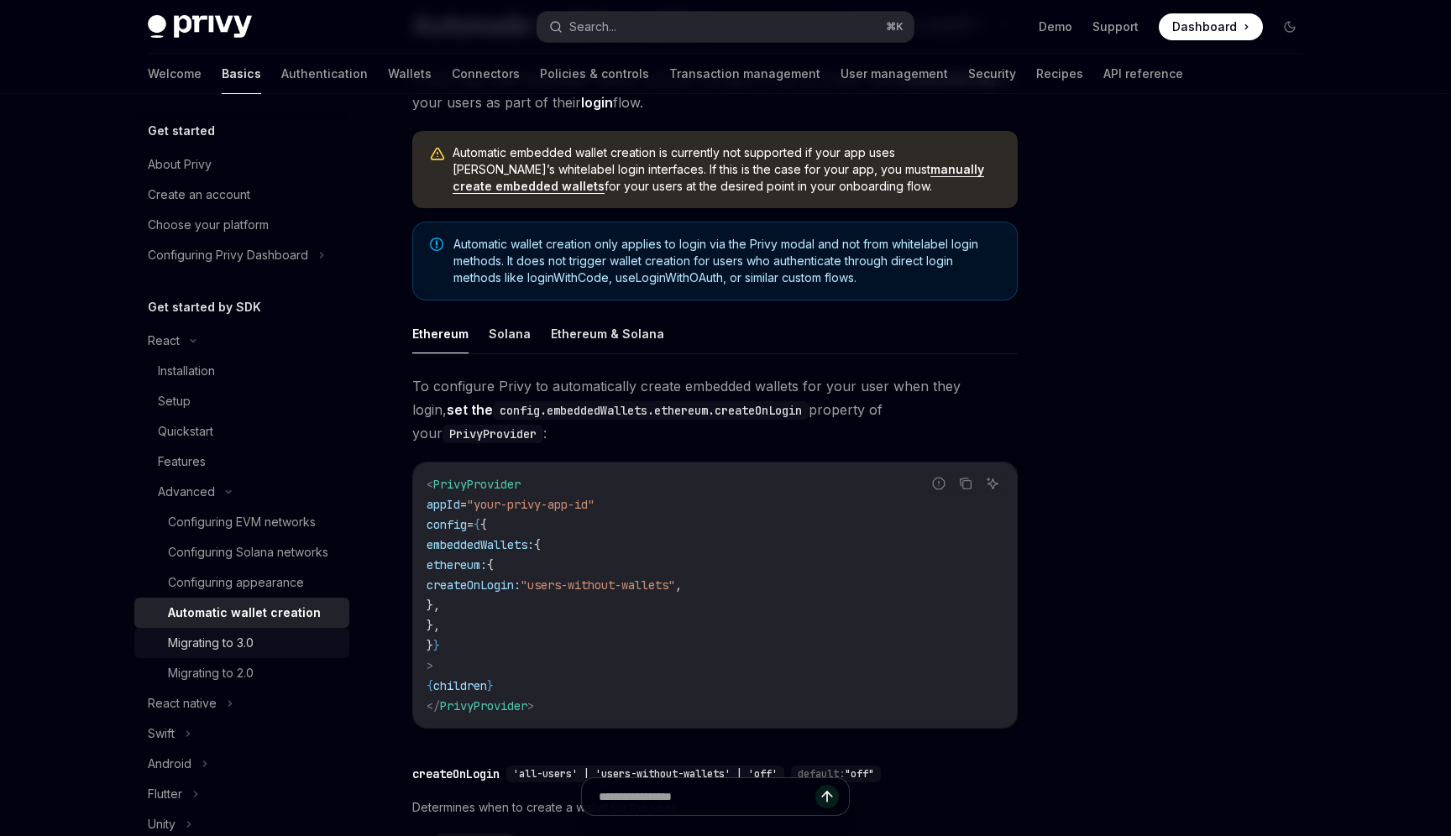
click at [271, 631] on link "Migrating to 3.0" at bounding box center [241, 643] width 215 height 30
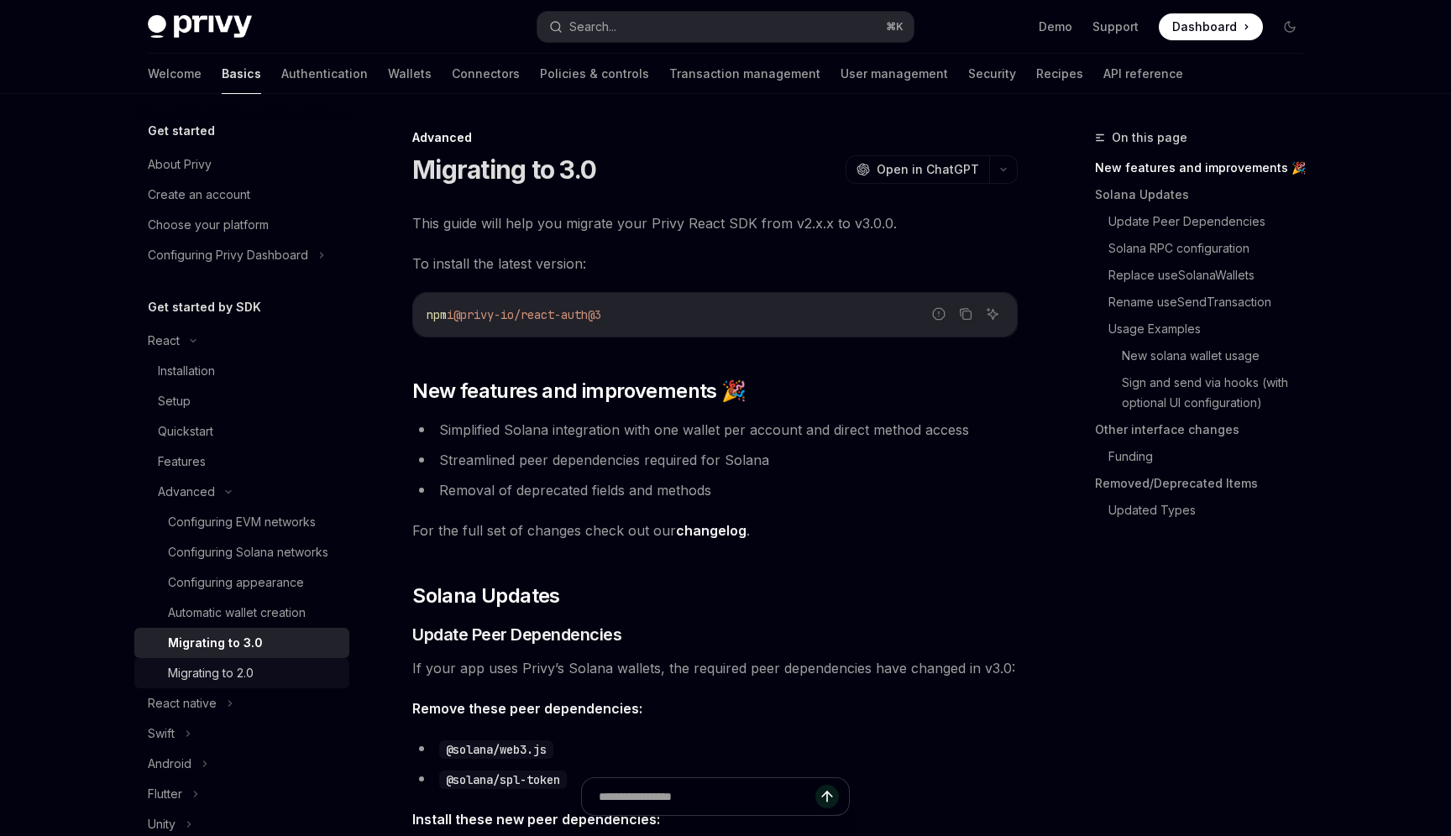
click at [263, 681] on div "Migrating to 2.0" at bounding box center [253, 673] width 171 height 20
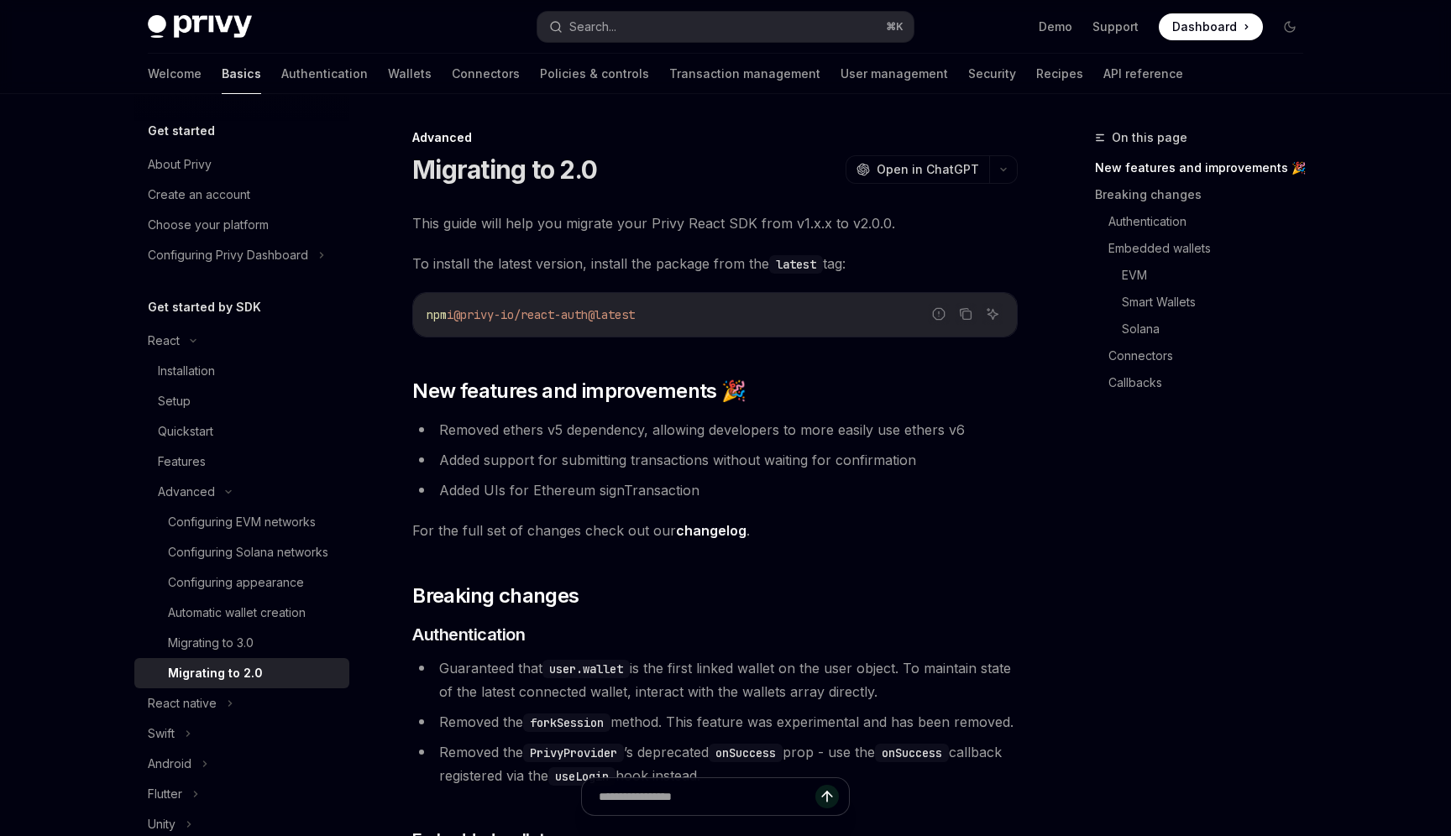
click at [222, 78] on link "Basics" at bounding box center [241, 74] width 39 height 40
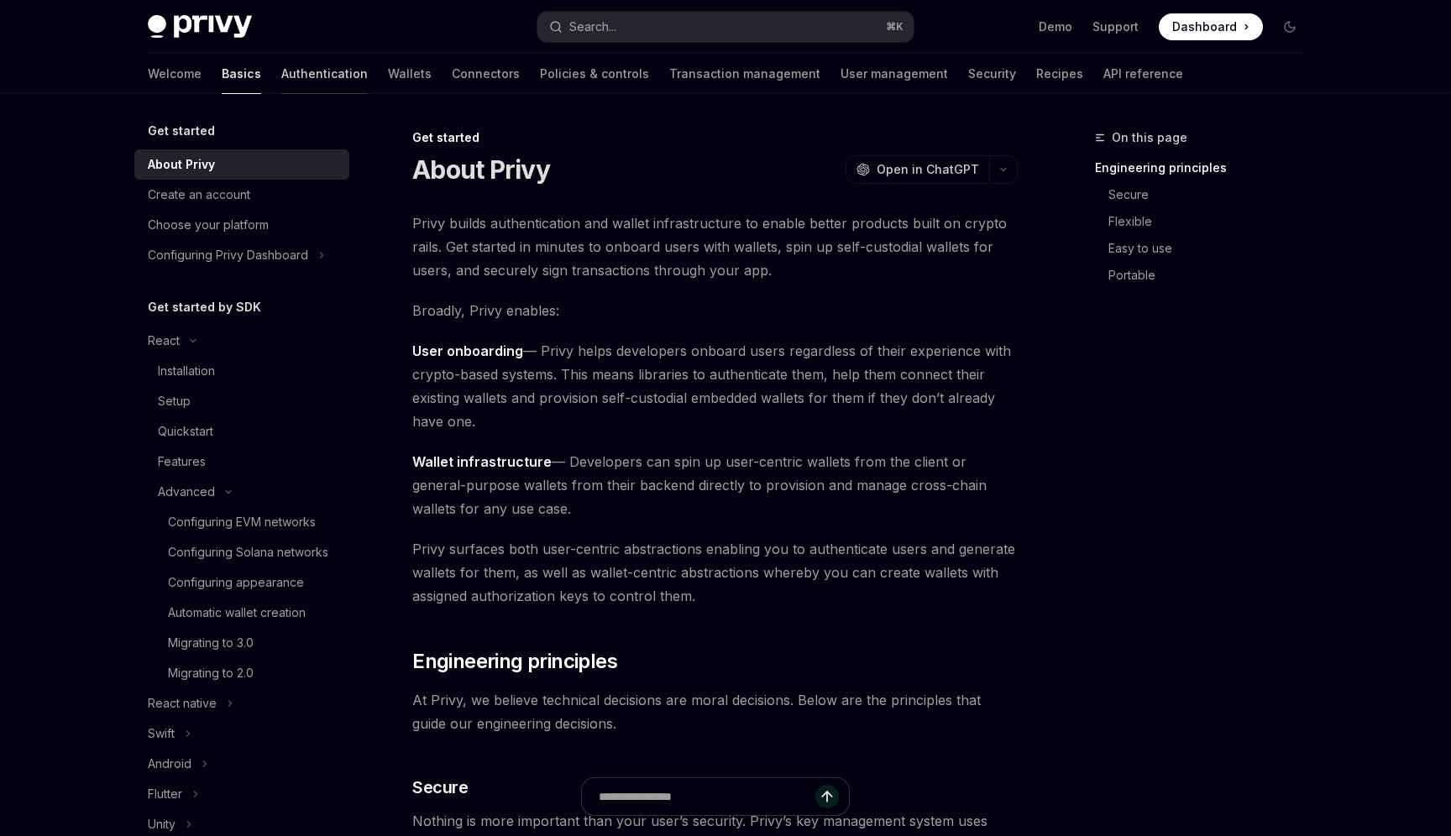
click at [281, 68] on link "Authentication" at bounding box center [324, 74] width 86 height 40
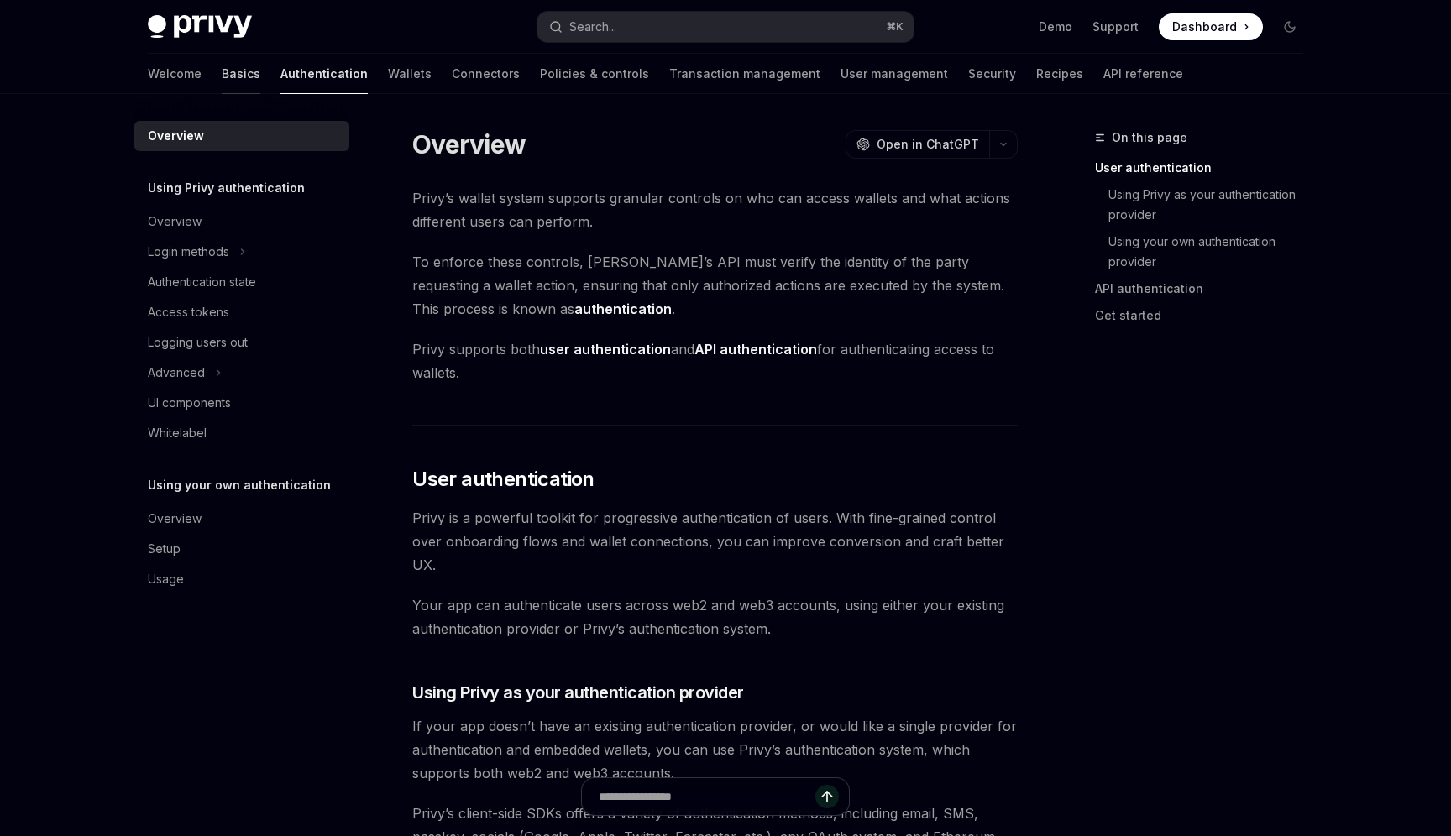
click at [222, 86] on link "Basics" at bounding box center [241, 74] width 39 height 40
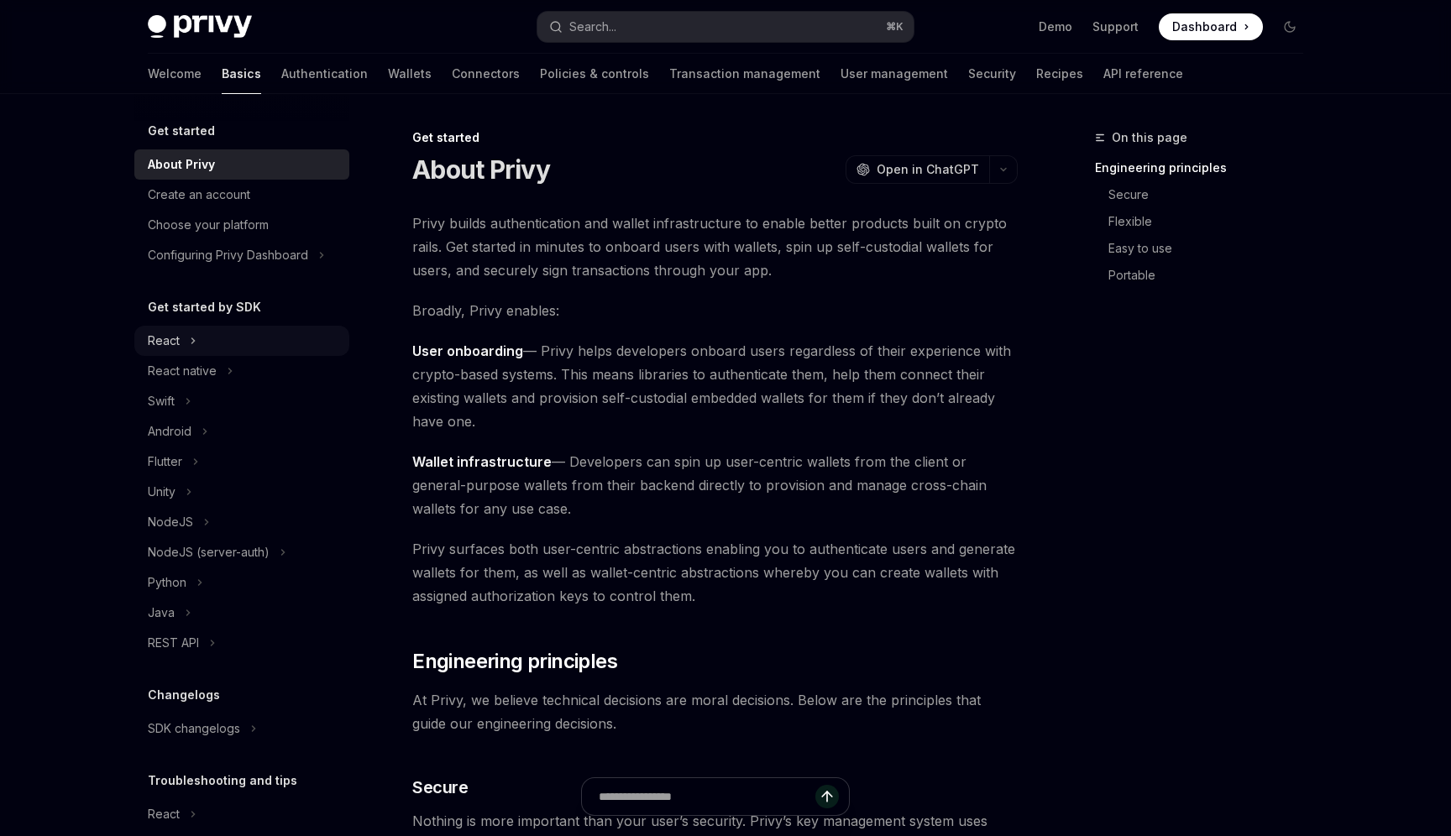
click at [220, 342] on div "React" at bounding box center [241, 341] width 215 height 30
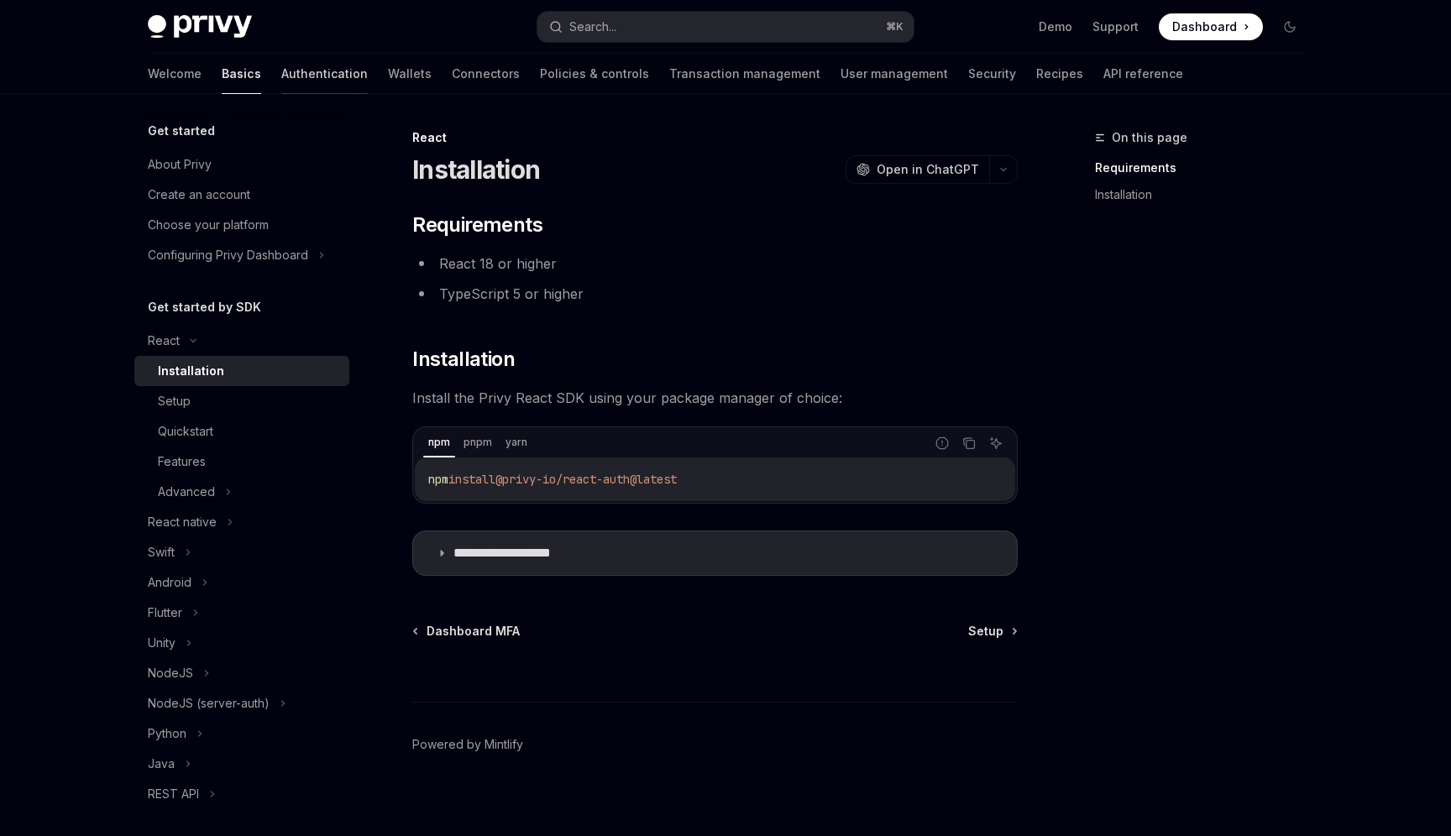
click at [281, 79] on link "Authentication" at bounding box center [324, 74] width 86 height 40
type textarea "*"
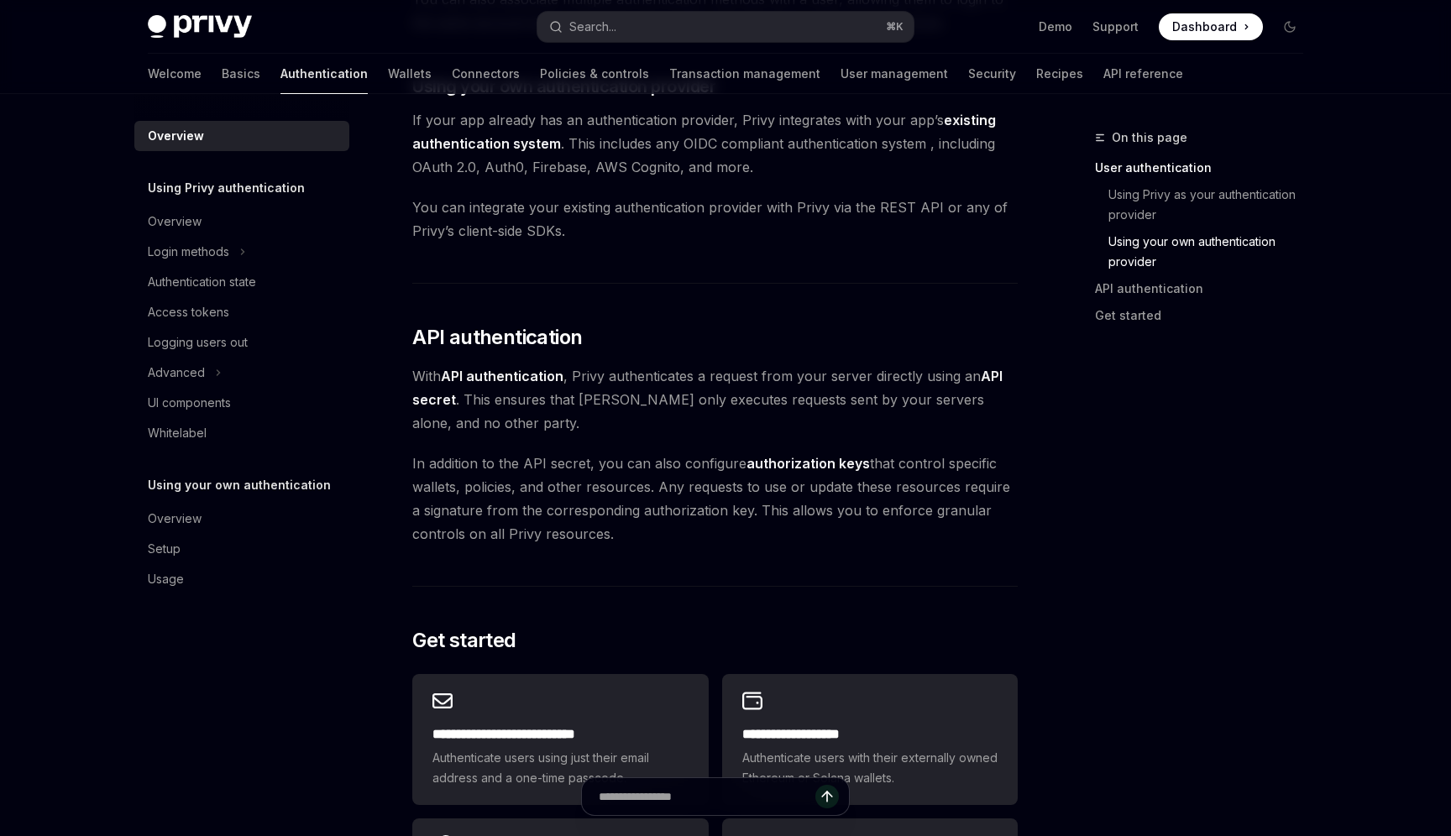
scroll to position [876, 0]
